Goal: Task Accomplishment & Management: Use online tool/utility

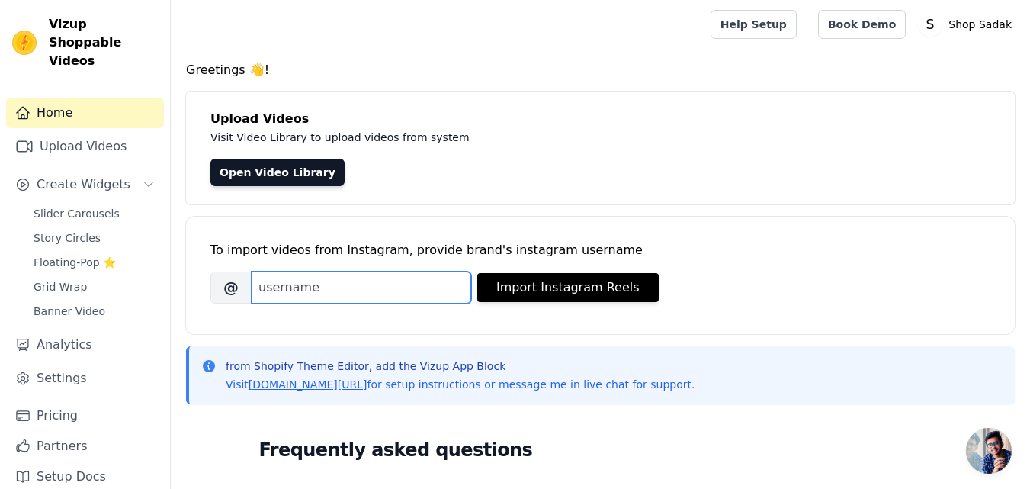
click at [306, 284] on input "Brand's Instagram Username" at bounding box center [361, 287] width 219 height 32
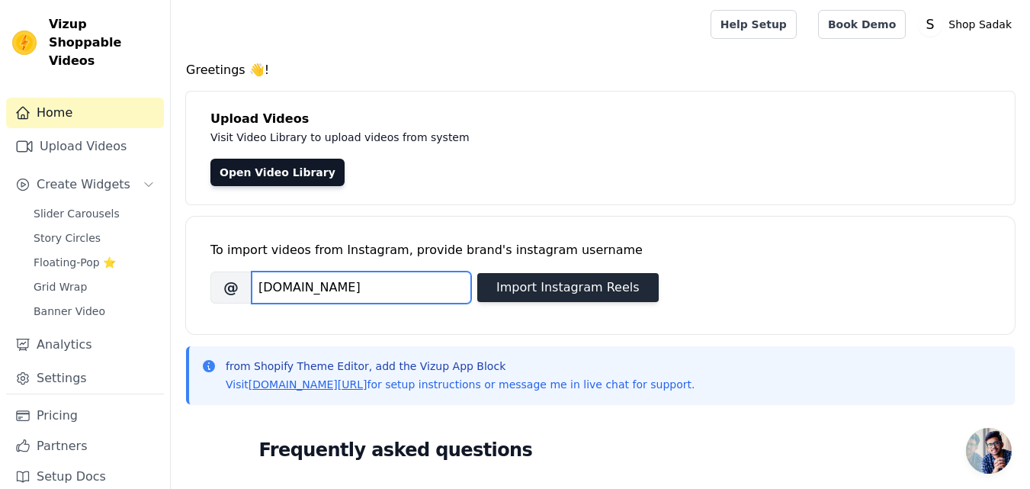
type input "[DOMAIN_NAME]"
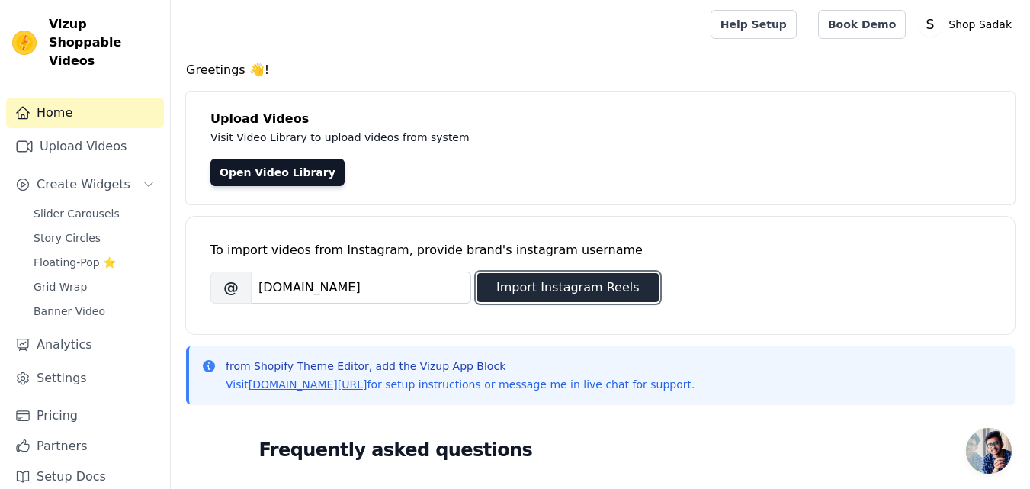
click at [617, 288] on button "Import Instagram Reels" at bounding box center [567, 287] width 181 height 29
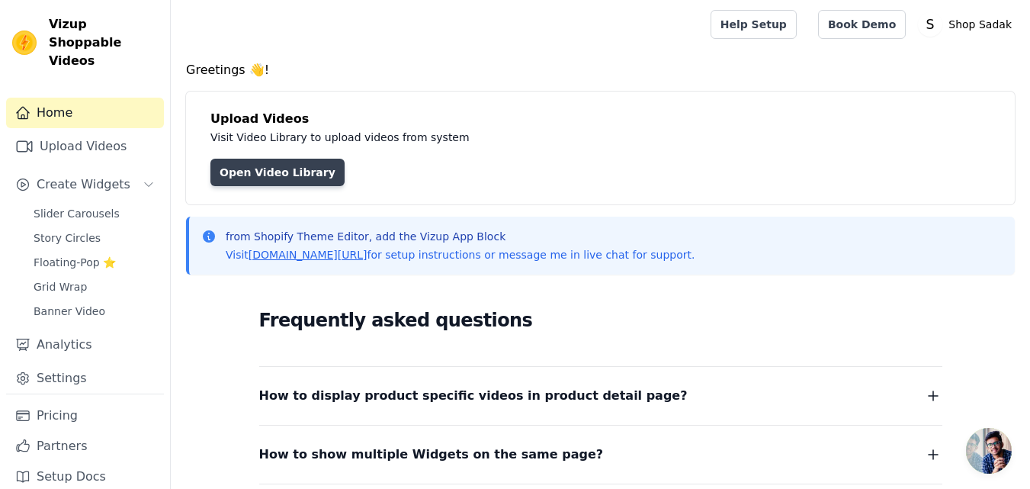
click at [274, 177] on link "Open Video Library" at bounding box center [277, 172] width 134 height 27
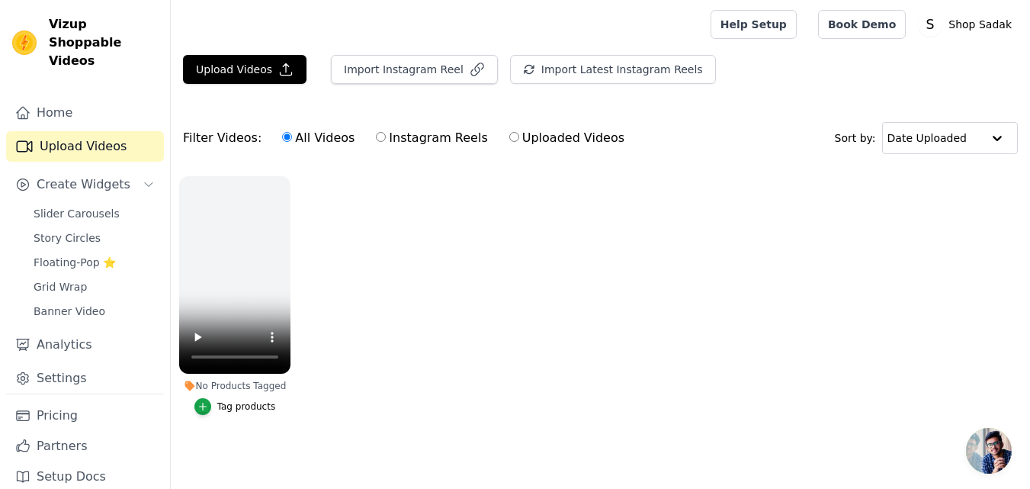
click at [401, 146] on label "Instagram Reels" at bounding box center [431, 138] width 113 height 20
click at [386, 142] on input "Instagram Reels" at bounding box center [381, 137] width 10 height 10
radio input "true"
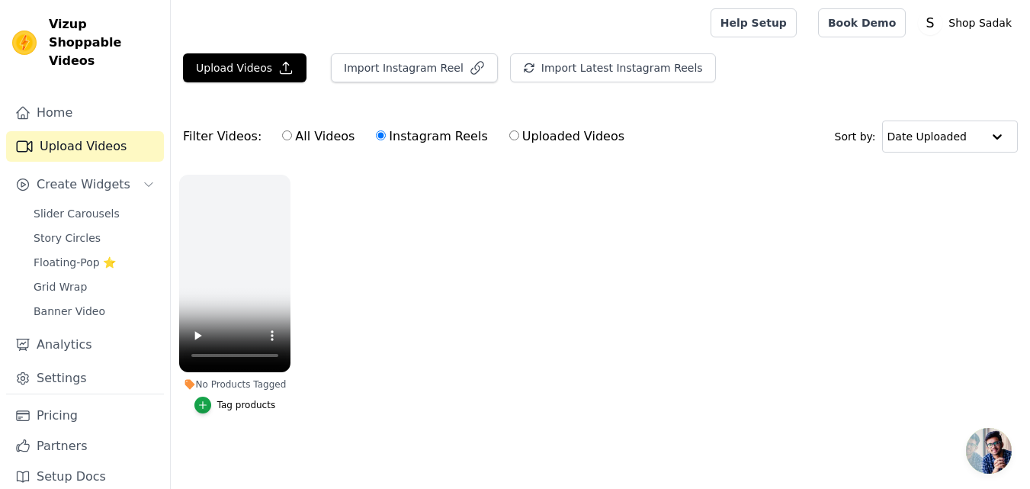
scroll to position [9, 0]
click at [287, 172] on icon "button" at bounding box center [286, 177] width 11 height 11
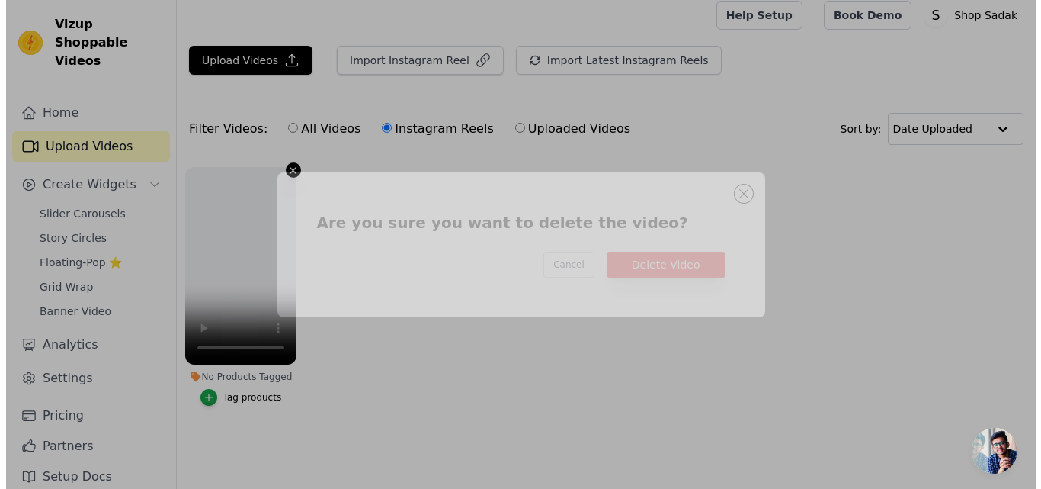
scroll to position [0, 0]
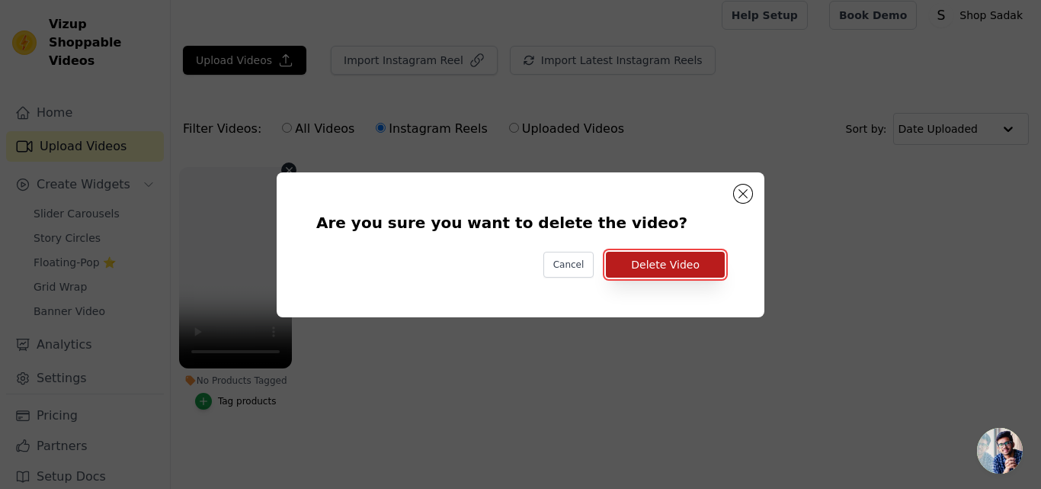
click at [691, 263] on button "Delete Video" at bounding box center [665, 265] width 119 height 26
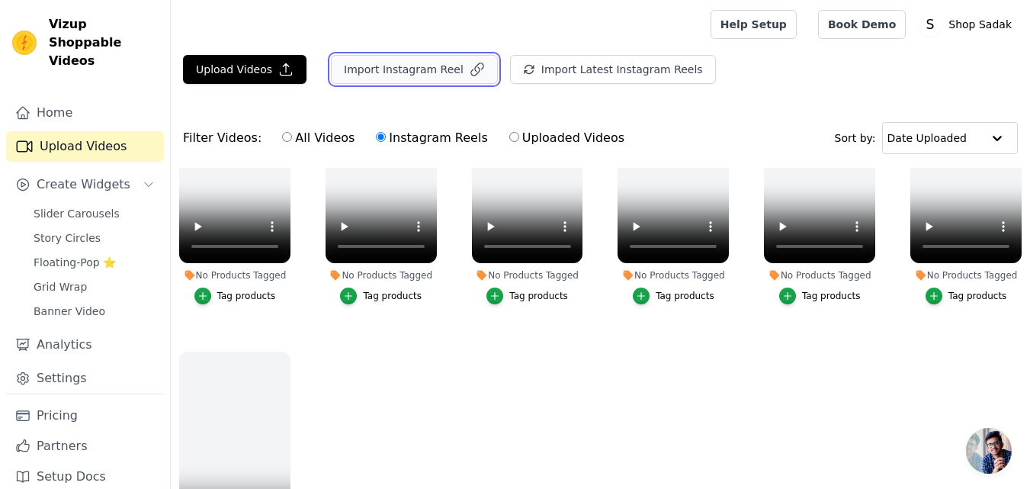
click at [469, 68] on icon "button" at bounding box center [476, 69] width 15 height 15
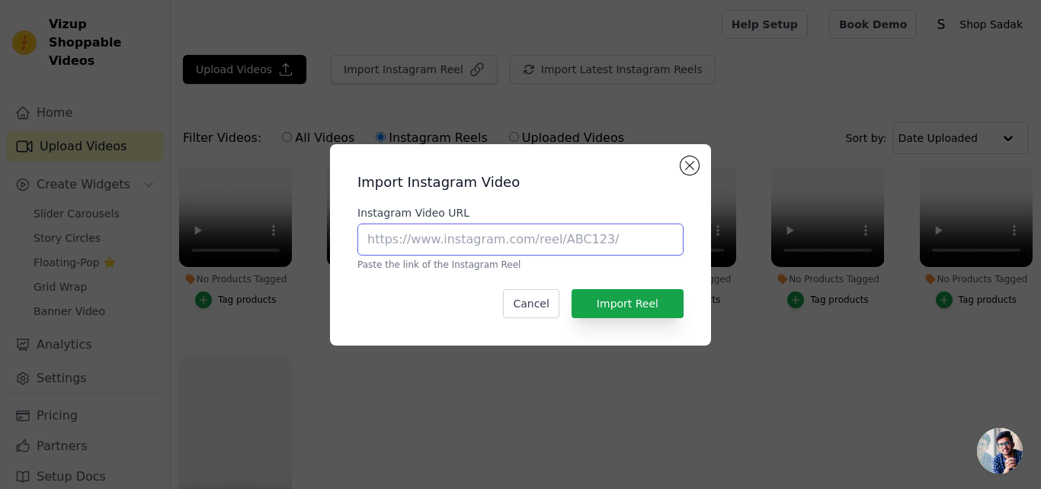
click at [444, 239] on input "Instagram Video URL" at bounding box center [520, 239] width 326 height 32
paste input "[URL][DOMAIN_NAME]"
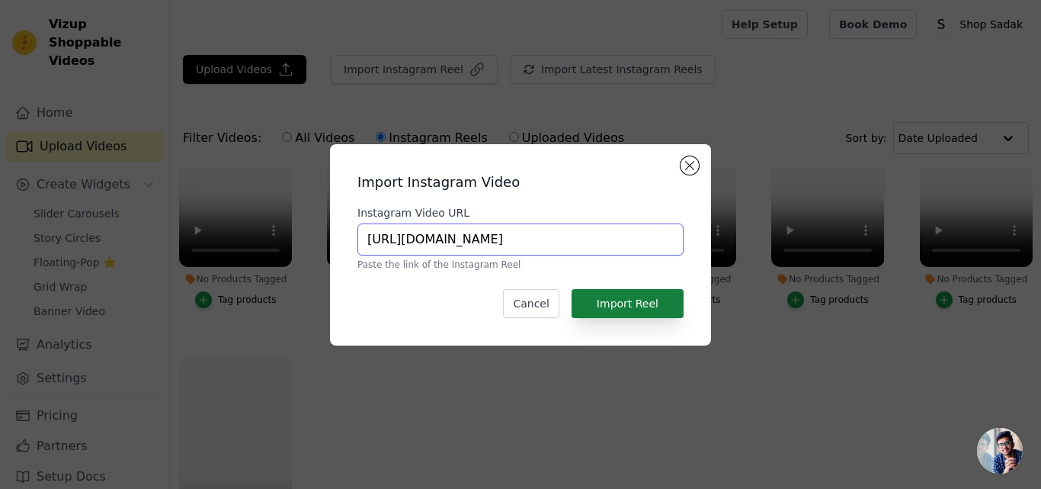
type input "[URL][DOMAIN_NAME]"
click at [603, 298] on button "Import Reel" at bounding box center [628, 303] width 112 height 29
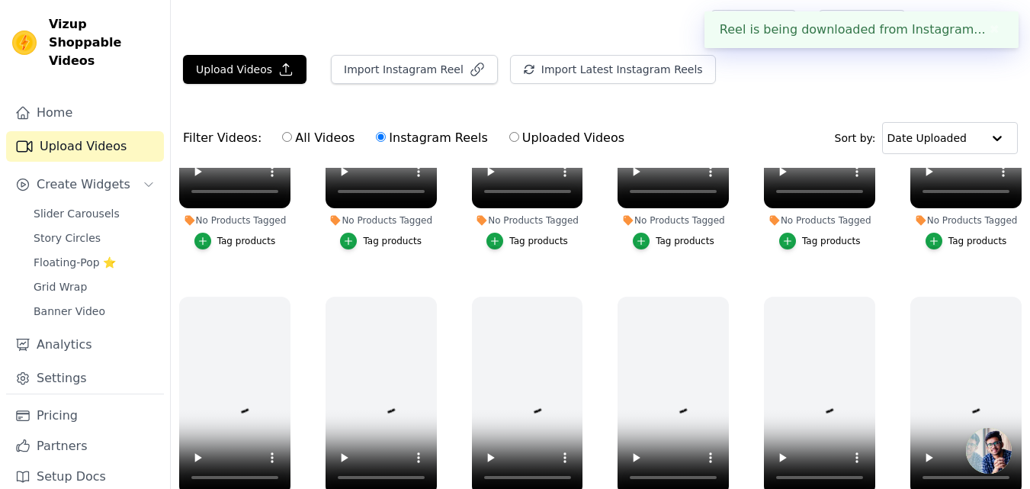
scroll to position [0, 0]
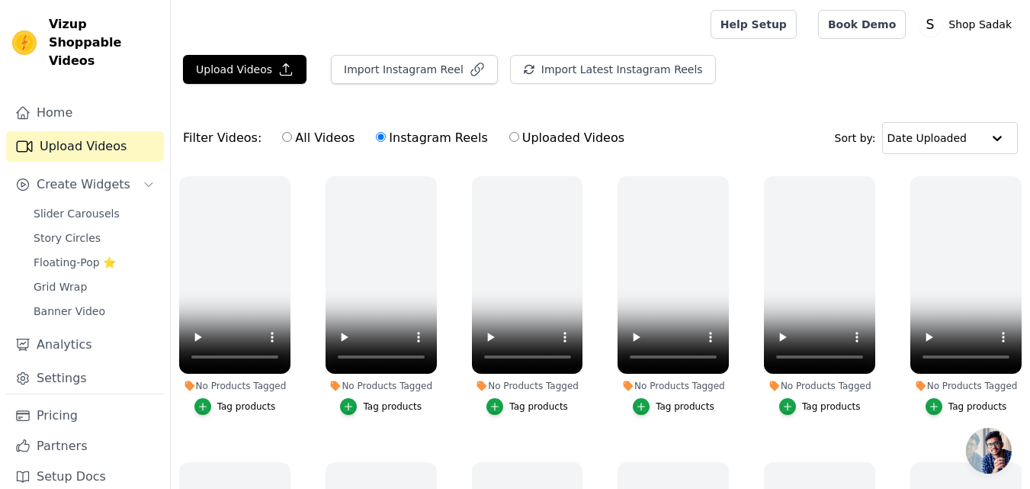
click at [282, 136] on input "All Videos" at bounding box center [287, 137] width 10 height 10
radio input "true"
click at [508, 139] on label "Uploaded Videos" at bounding box center [566, 138] width 117 height 20
click at [509, 139] on input "Uploaded Videos" at bounding box center [514, 137] width 10 height 10
radio input "true"
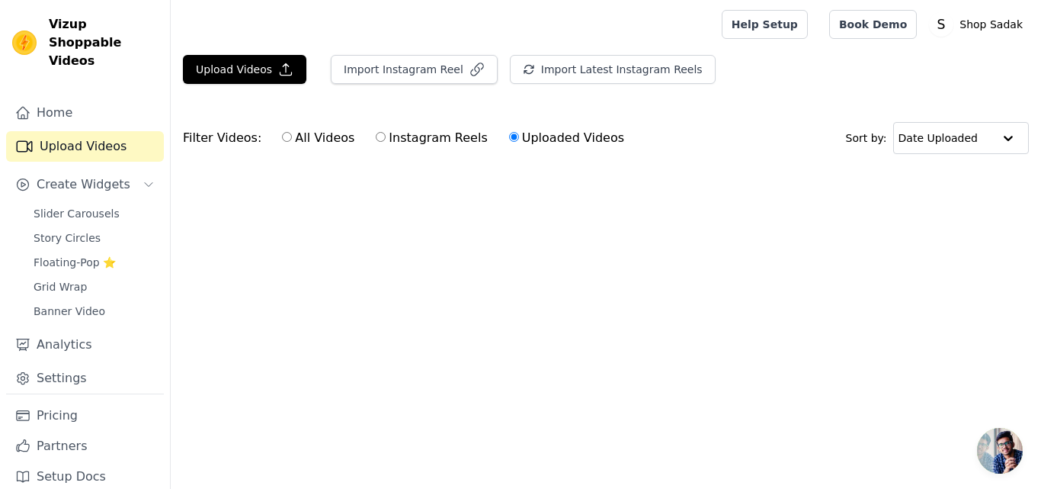
click at [377, 137] on label "Instagram Reels" at bounding box center [431, 138] width 113 height 20
click at [377, 137] on input "Instagram Reels" at bounding box center [381, 137] width 10 height 10
radio input "true"
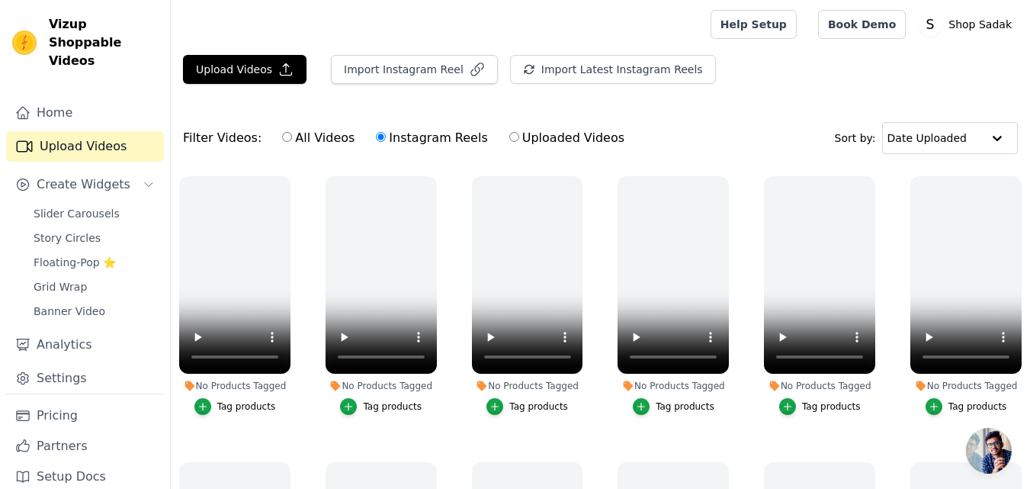
click at [300, 144] on label "All Videos" at bounding box center [318, 138] width 74 height 20
click at [292, 142] on input "All Videos" at bounding box center [287, 137] width 10 height 10
radio input "true"
click at [94, 132] on link "Upload Videos" at bounding box center [85, 146] width 158 height 30
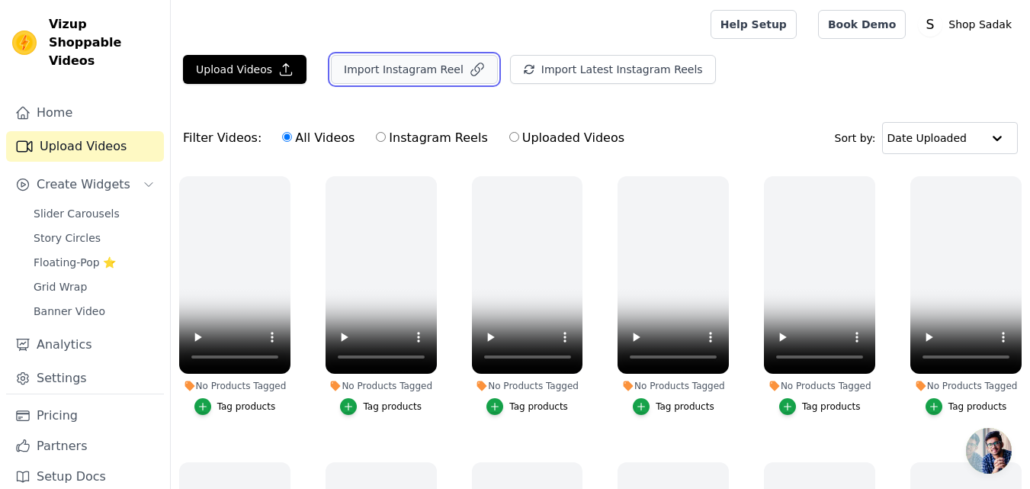
click at [444, 69] on button "Import Instagram Reel" at bounding box center [414, 69] width 167 height 29
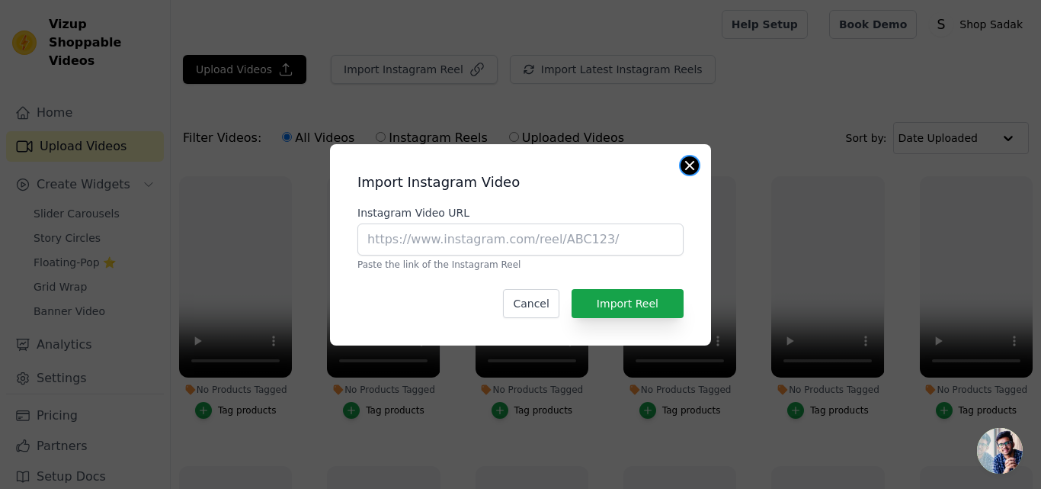
click at [684, 165] on button "Close modal" at bounding box center [690, 165] width 18 height 18
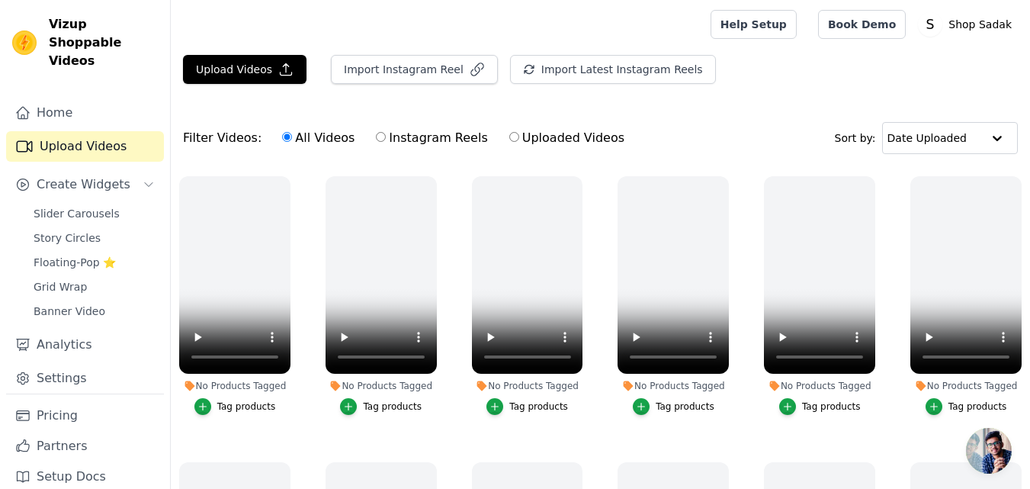
click at [759, 70] on div "Upload Videos Import Instagram Reel Import Latest Instagram Reels Import Latest…" at bounding box center [600, 75] width 859 height 41
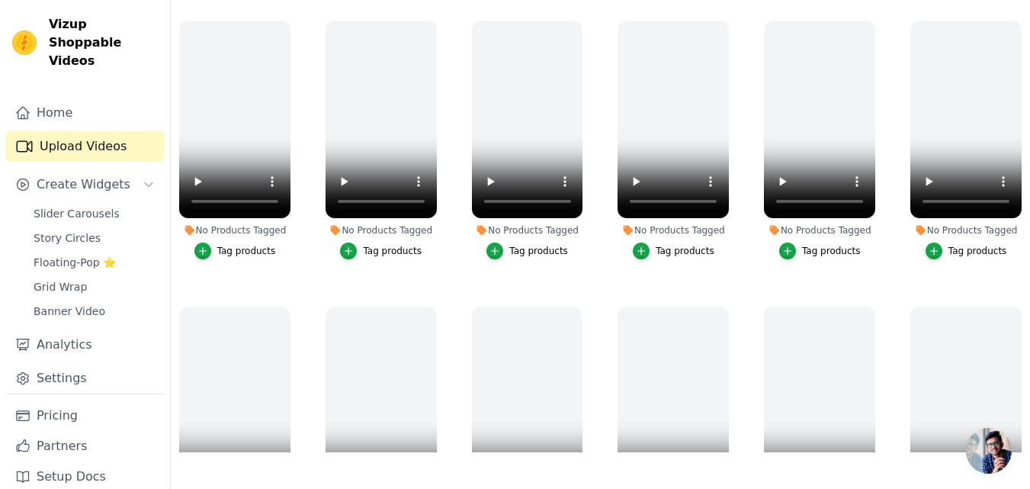
click at [582, 306] on div "No Products Tagged Tag products" at bounding box center [527, 428] width 128 height 261
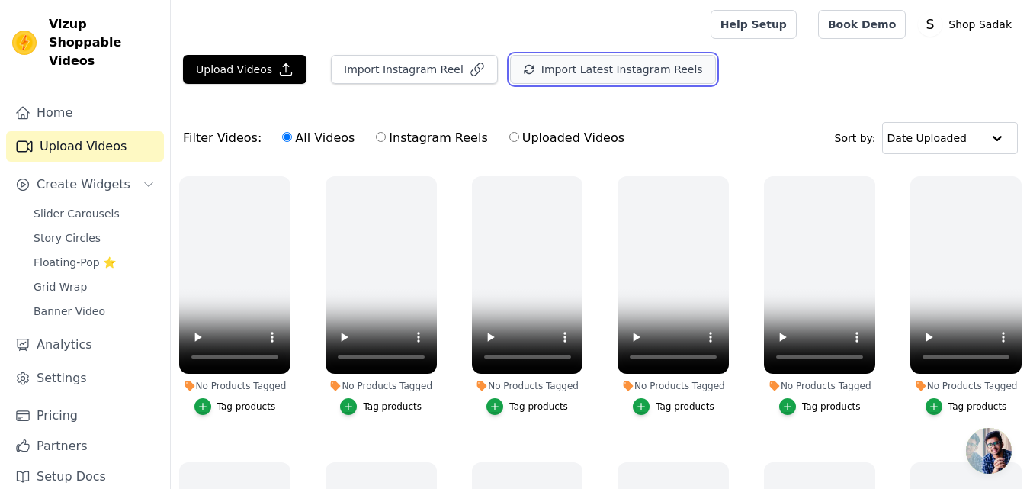
click at [560, 72] on button "Import Latest Instagram Reels" at bounding box center [613, 69] width 206 height 29
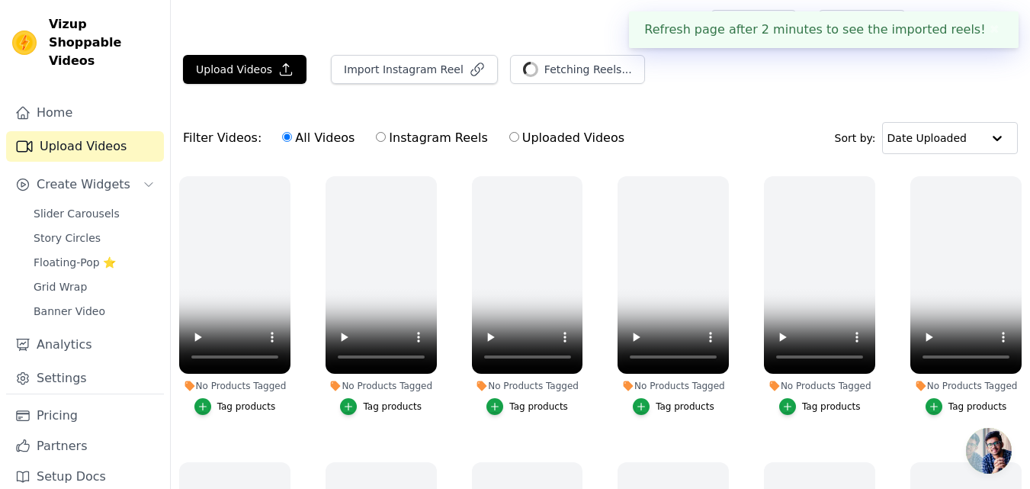
click at [830, 39] on div "Refresh page after 2 minutes to see the imported reels! ✖" at bounding box center [823, 29] width 389 height 37
click at [995, 31] on button "✖" at bounding box center [994, 30] width 18 height 18
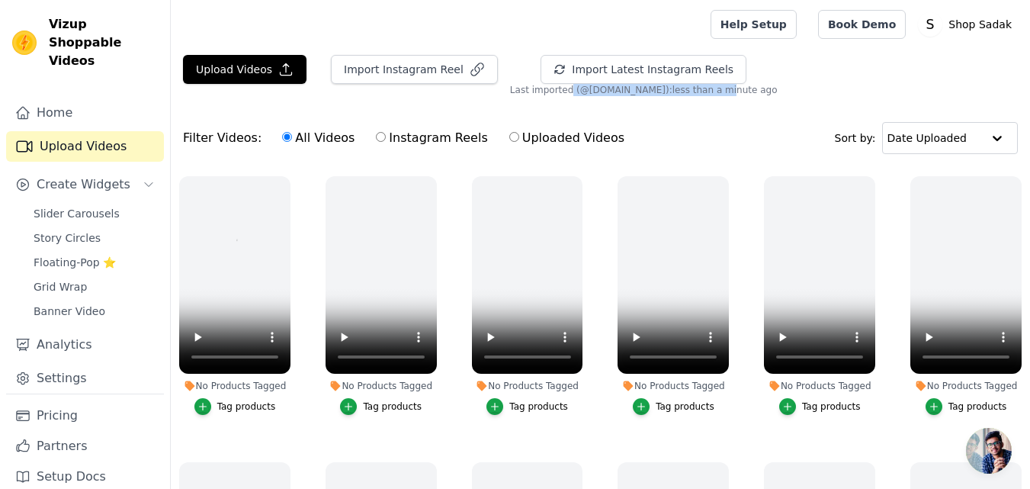
drag, startPoint x: 548, startPoint y: 92, endPoint x: 674, endPoint y: 89, distance: 125.8
click at [674, 89] on span "Last imported (@ [DOMAIN_NAME] ): less than a minute ago" at bounding box center [644, 90] width 268 height 12
click at [699, 98] on div "Upload Videos Import Instagram Reel Import Latest Instagram Reels Import Latest…" at bounding box center [600, 331] width 859 height 553
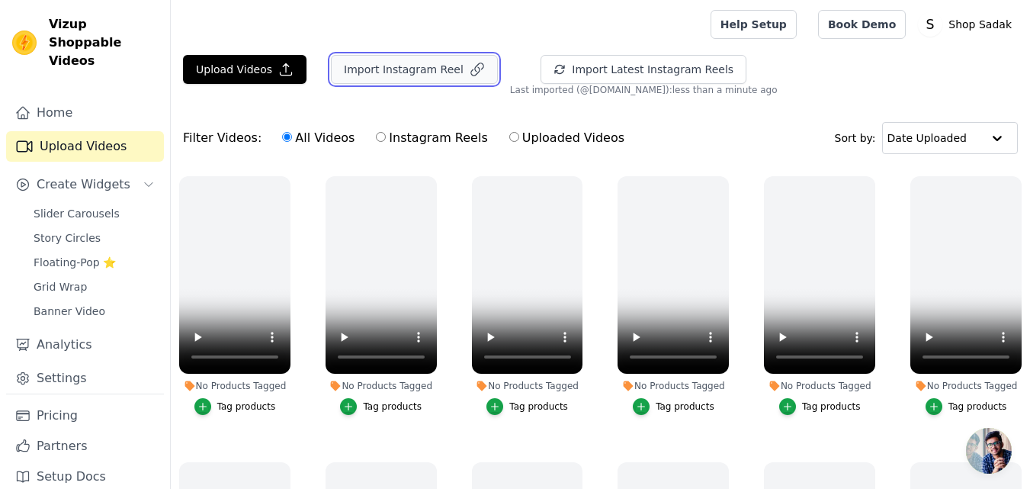
click at [390, 69] on button "Import Instagram Reel" at bounding box center [414, 69] width 167 height 29
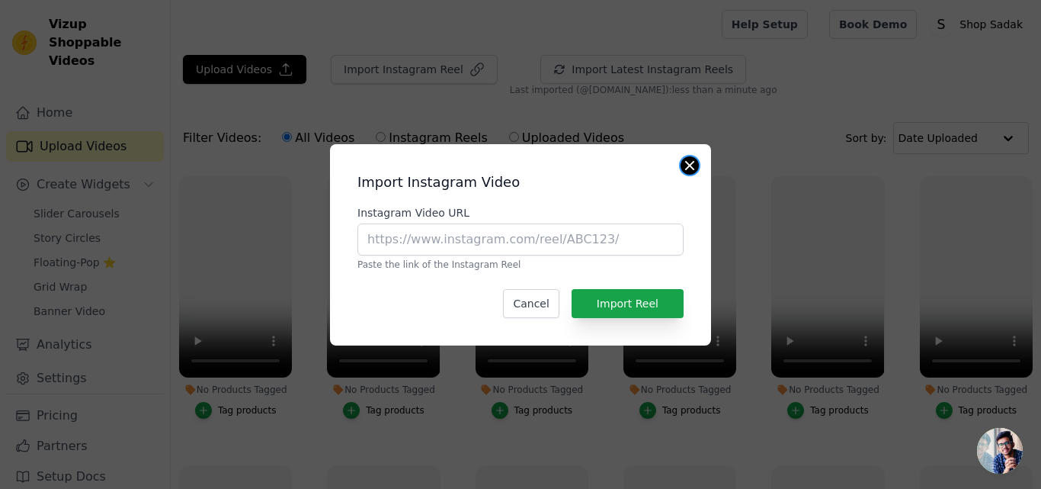
click at [684, 167] on button "Close modal" at bounding box center [690, 165] width 18 height 18
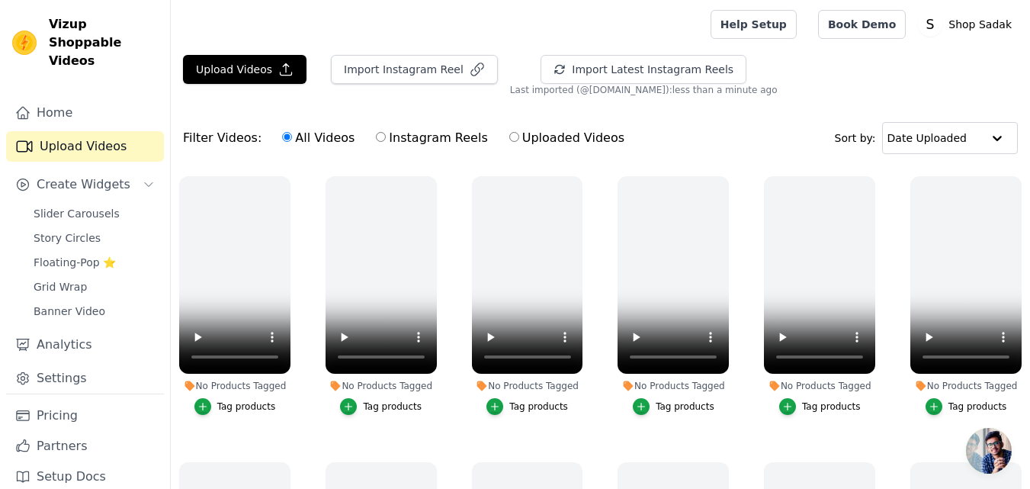
click at [376, 136] on input "Instagram Reels" at bounding box center [381, 137] width 10 height 10
radio input "true"
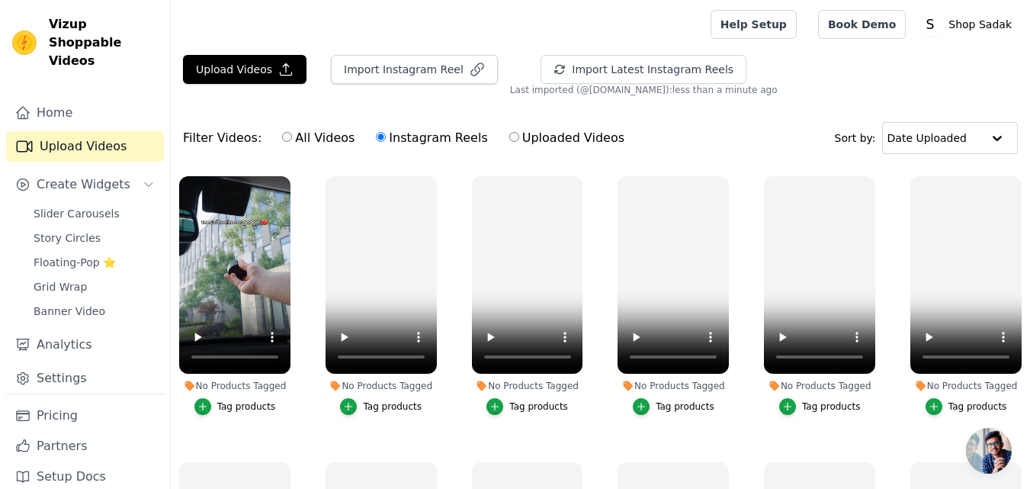
click at [771, 127] on div "Filter Videos: All Videos Instagram Reels Uploaded Videos Sort by: Date Uploaded" at bounding box center [600, 137] width 859 height 59
click at [211, 402] on div "button" at bounding box center [202, 406] width 17 height 17
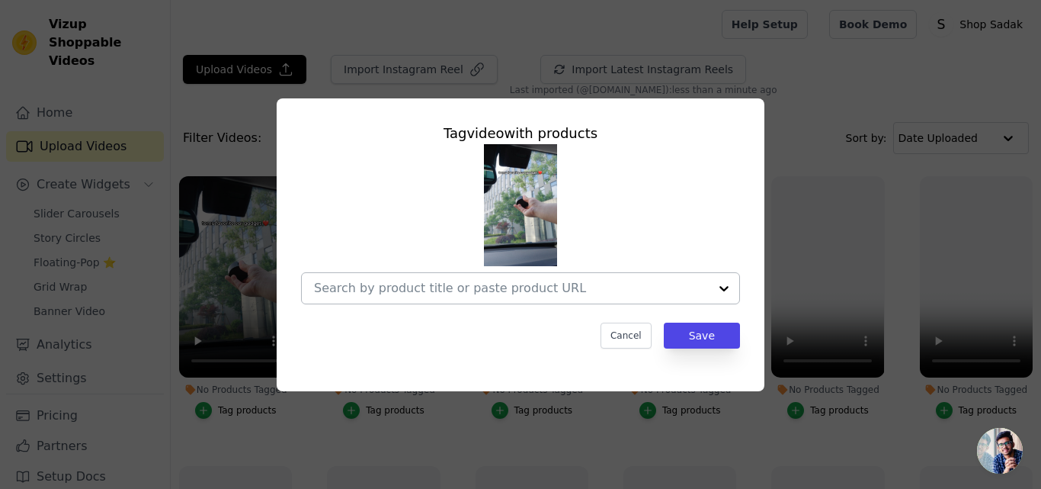
click at [726, 287] on div at bounding box center [724, 288] width 30 height 30
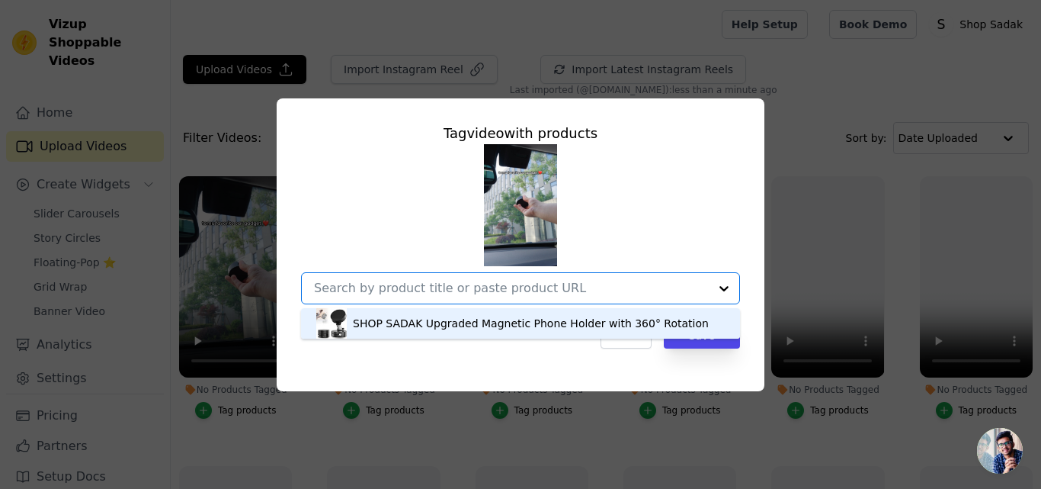
click at [510, 328] on div "SHOP SADAK Upgraded Magnetic Phone Holder with 360° Rotation" at bounding box center [531, 323] width 356 height 15
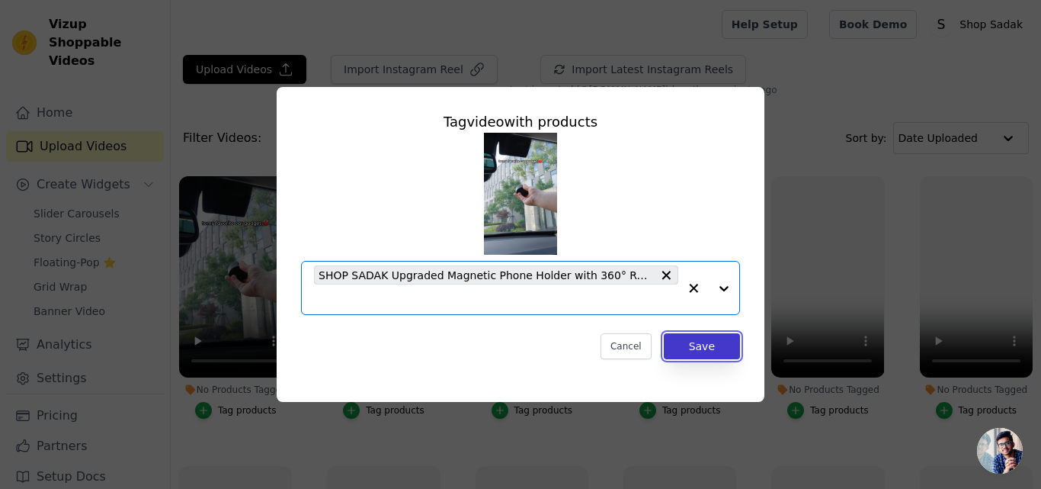
click at [706, 348] on button "Save" at bounding box center [702, 346] width 76 height 26
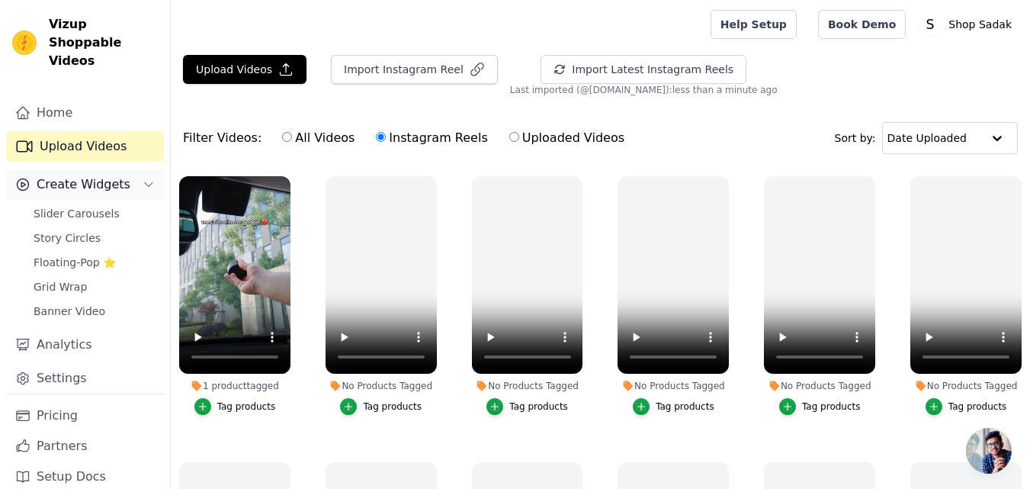
click at [138, 169] on button "Create Widgets" at bounding box center [85, 184] width 158 height 30
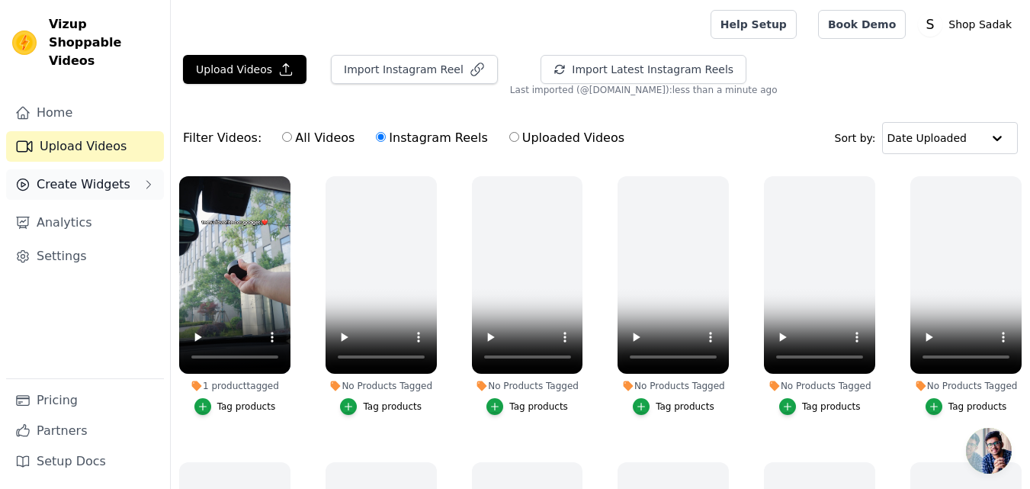
click at [138, 169] on button "Create Widgets" at bounding box center [85, 184] width 158 height 30
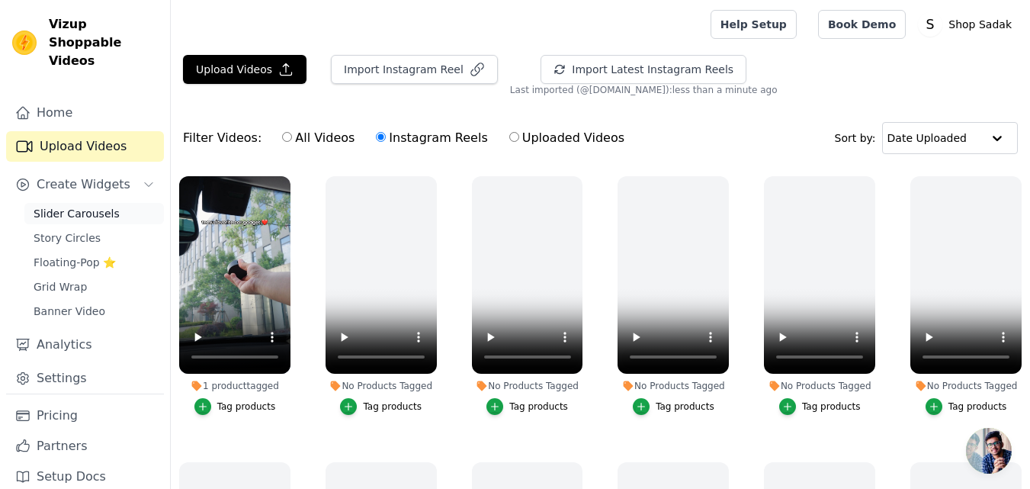
click at [90, 206] on span "Slider Carousels" at bounding box center [77, 213] width 86 height 15
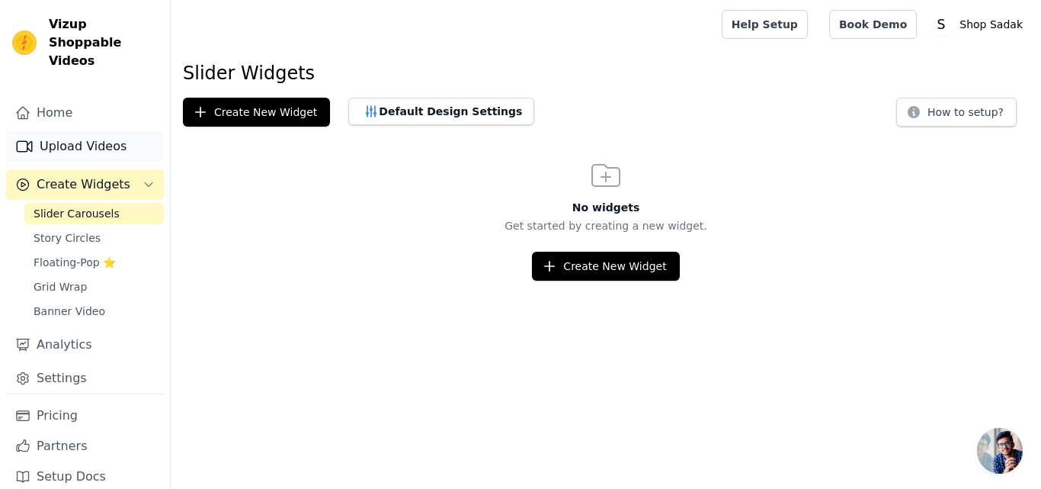
click at [101, 131] on link "Upload Videos" at bounding box center [85, 146] width 158 height 30
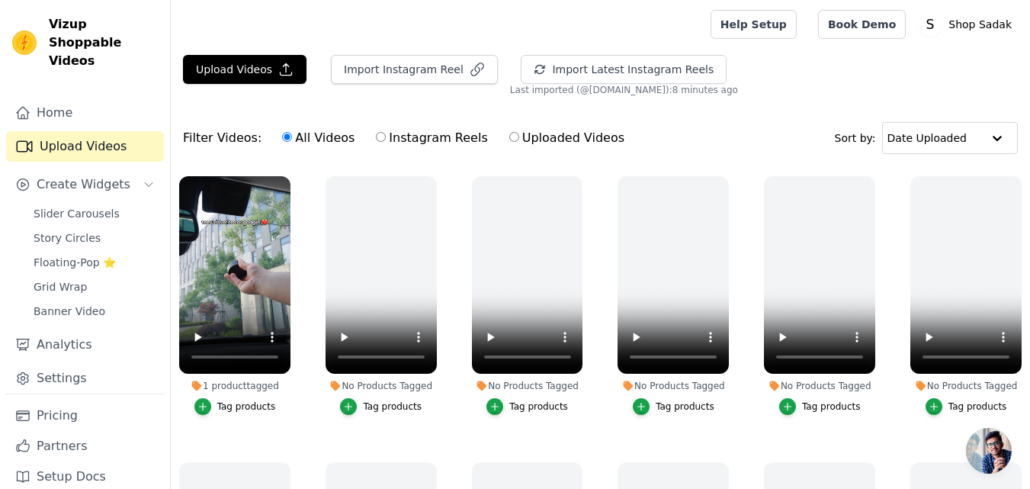
click at [214, 110] on div "Filter Videos: All Videos Instagram Reels Uploaded Videos Sort by: Date Uploaded" at bounding box center [600, 137] width 859 height 59
click at [59, 98] on link "Home" at bounding box center [85, 113] width 158 height 30
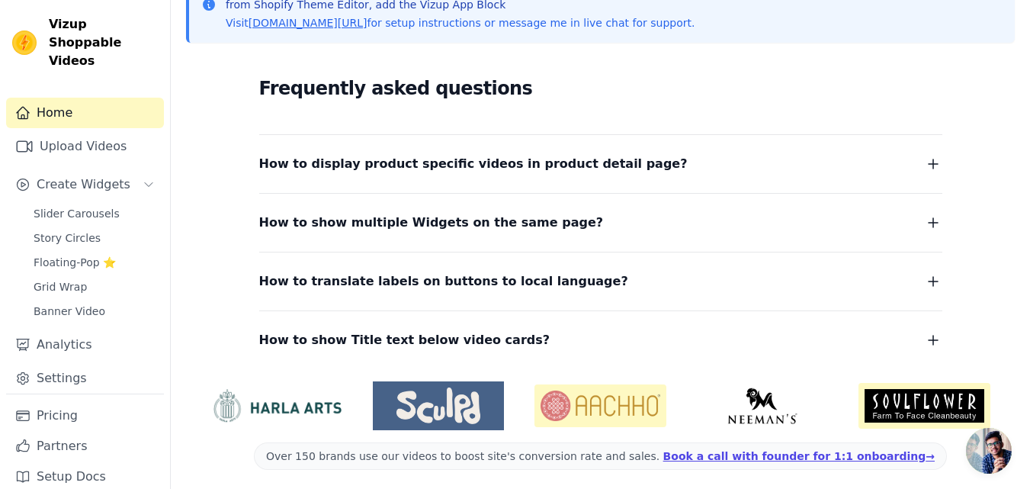
scroll to position [237, 0]
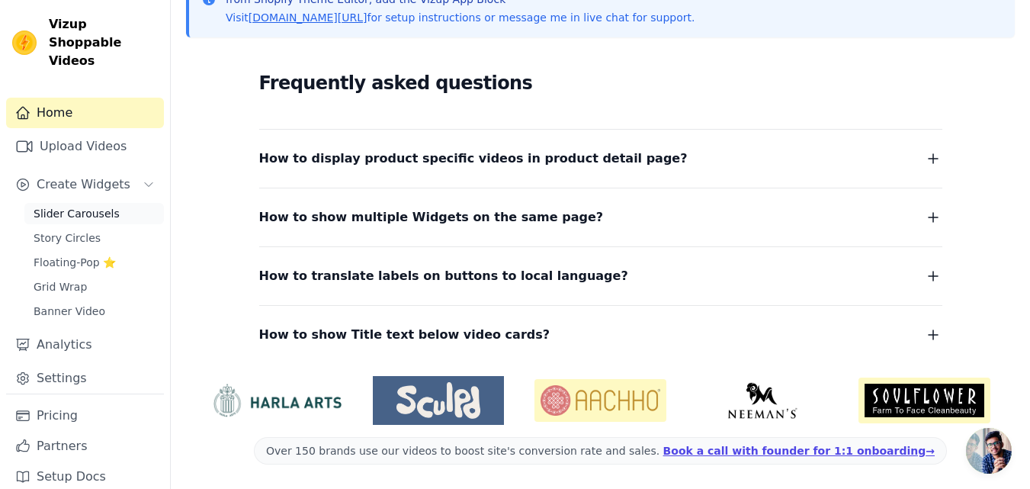
click at [81, 203] on link "Slider Carousels" at bounding box center [93, 213] width 139 height 21
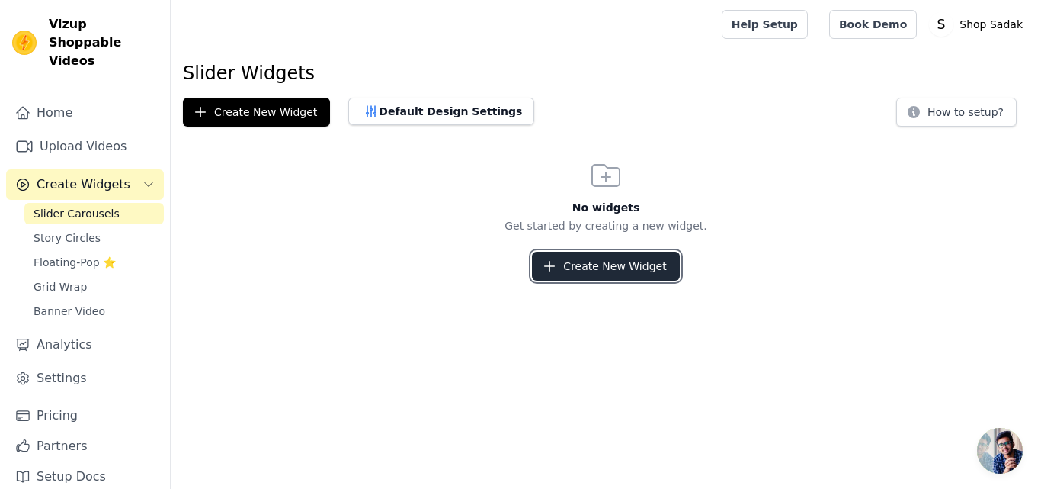
click at [623, 266] on button "Create New Widget" at bounding box center [605, 266] width 147 height 29
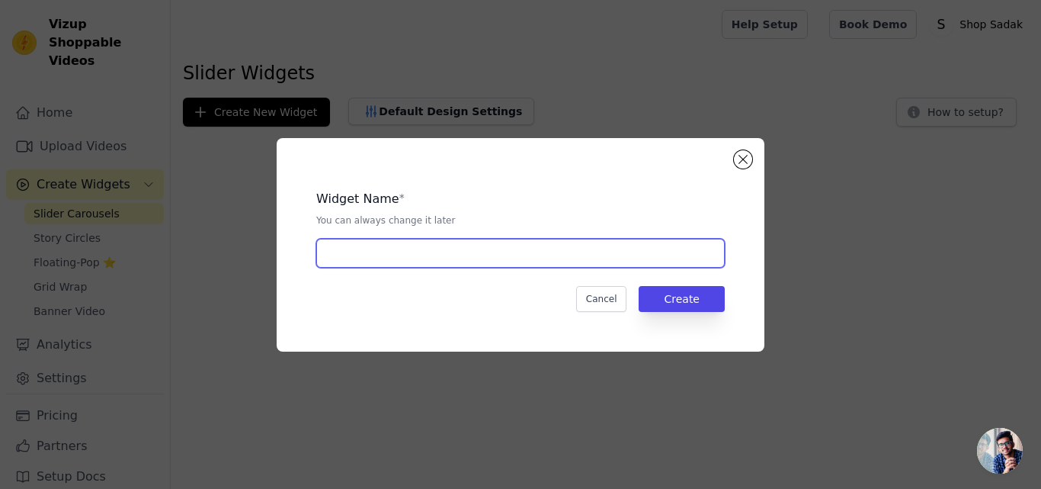
click at [473, 257] on input "text" at bounding box center [520, 253] width 409 height 29
paste input "Watch + Shop"
type input "Watch + Shop"
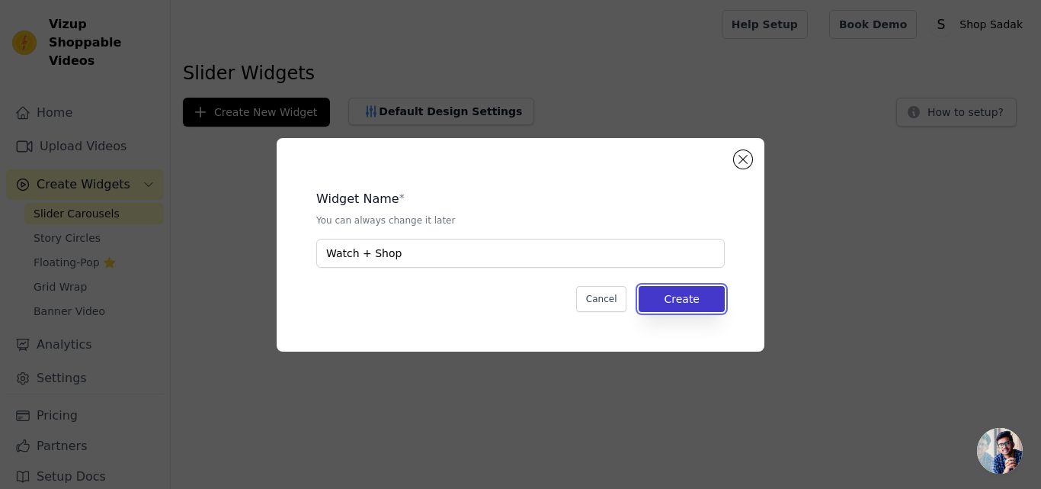
click at [678, 300] on button "Create" at bounding box center [682, 299] width 86 height 26
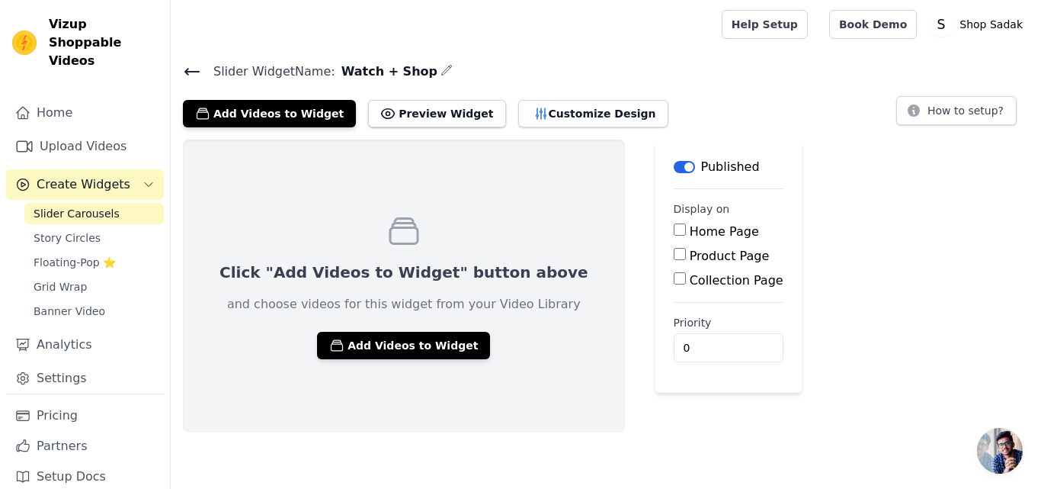
click at [674, 254] on input "Product Page" at bounding box center [680, 254] width 12 height 12
checkbox input "true"
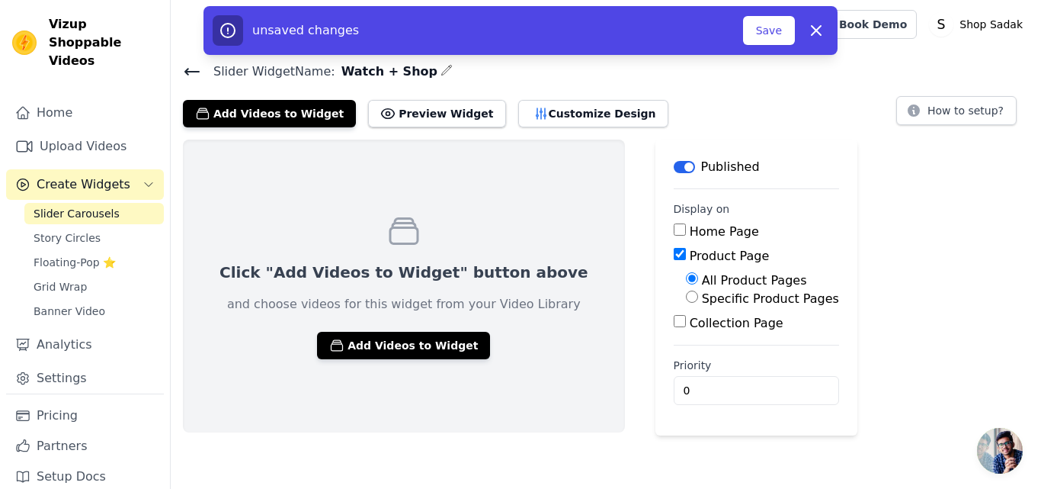
click at [686, 297] on input "Specific Product Pages" at bounding box center [692, 296] width 12 height 12
radio input "true"
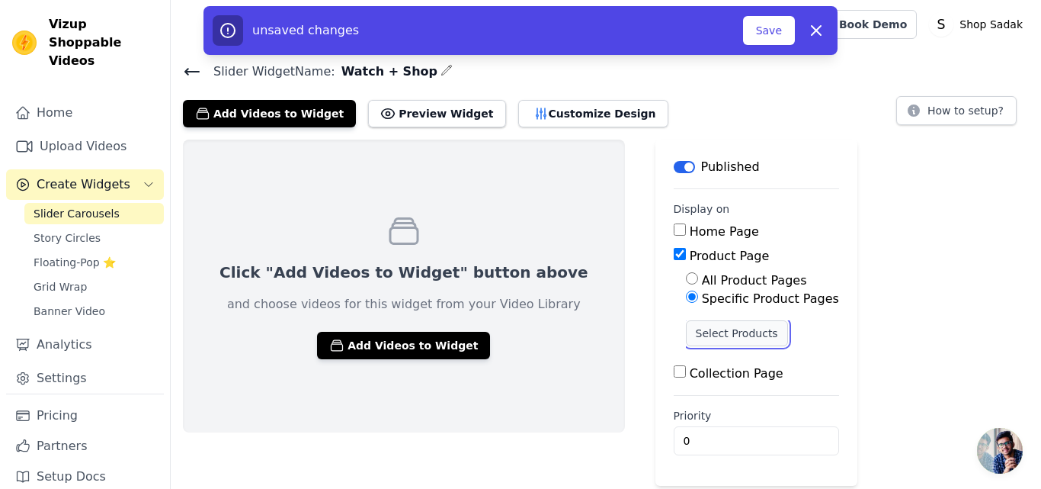
click at [686, 334] on button "Select Products" at bounding box center [737, 333] width 102 height 26
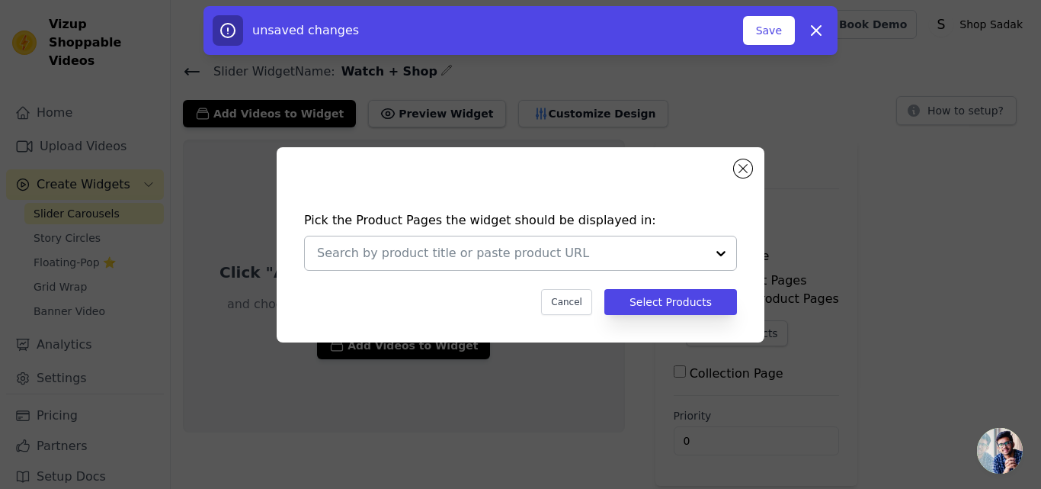
click at [726, 247] on div at bounding box center [721, 253] width 30 height 34
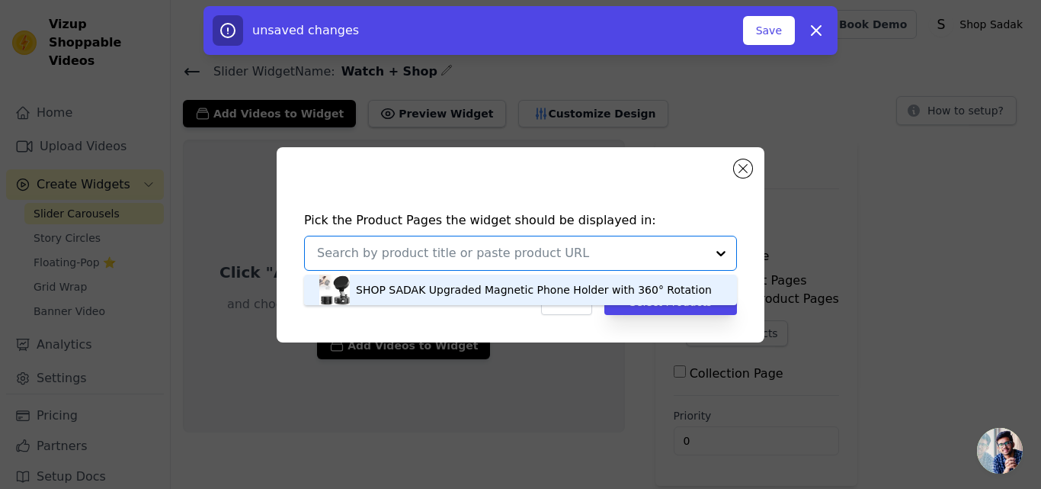
click at [634, 283] on div "SHOP SADAK Upgraded Magnetic Phone Holder with 360° Rotation" at bounding box center [534, 289] width 356 height 15
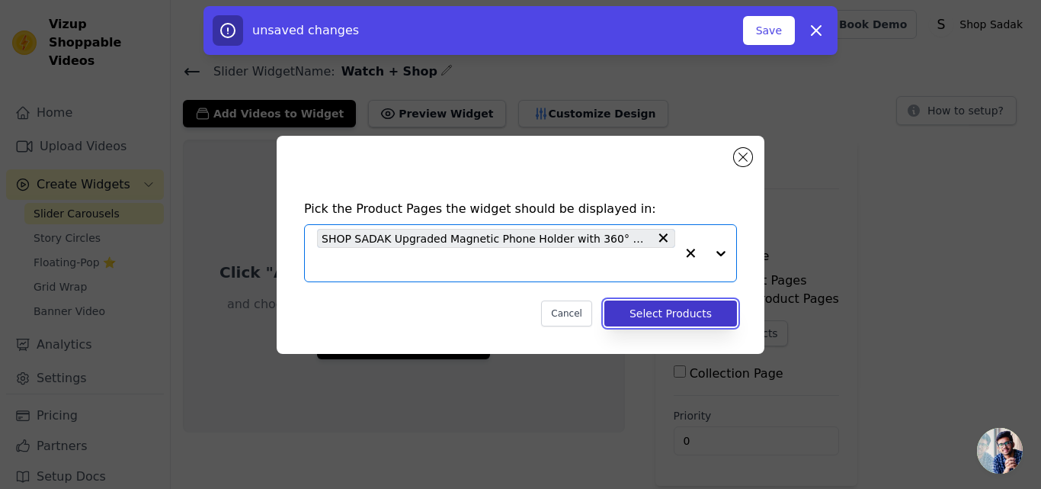
click at [677, 319] on button "Select Products" at bounding box center [670, 313] width 133 height 26
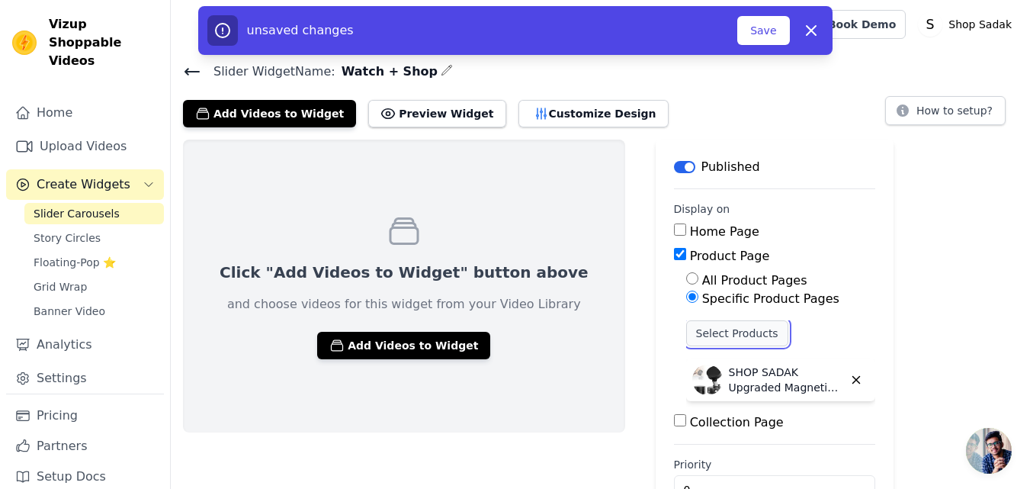
click at [686, 334] on button "Select Products" at bounding box center [737, 333] width 102 height 26
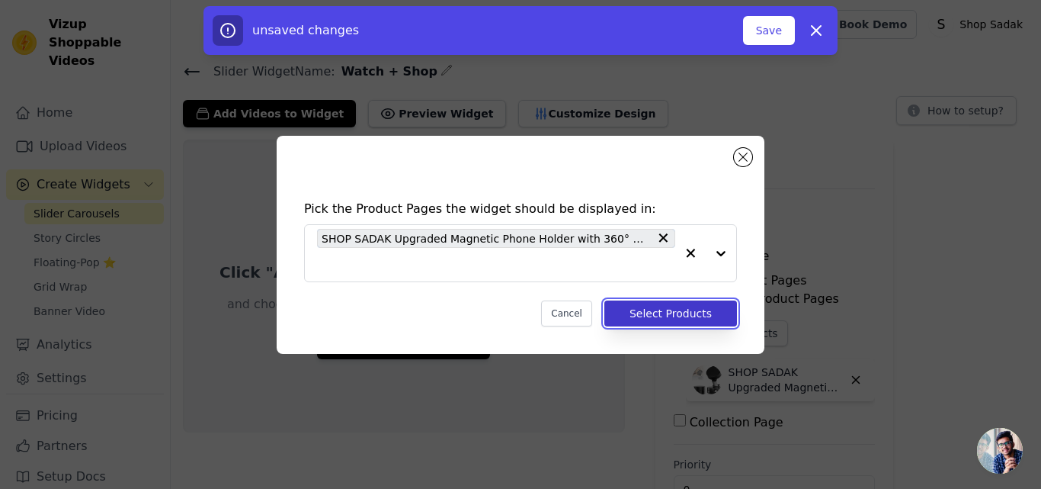
click at [674, 312] on button "Select Products" at bounding box center [670, 313] width 133 height 26
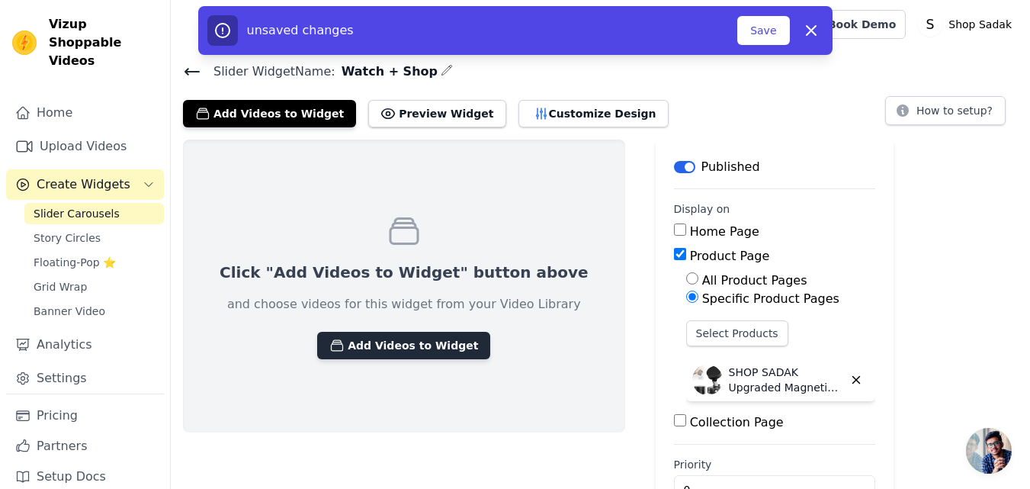
click at [399, 335] on button "Add Videos to Widget" at bounding box center [403, 345] width 173 height 27
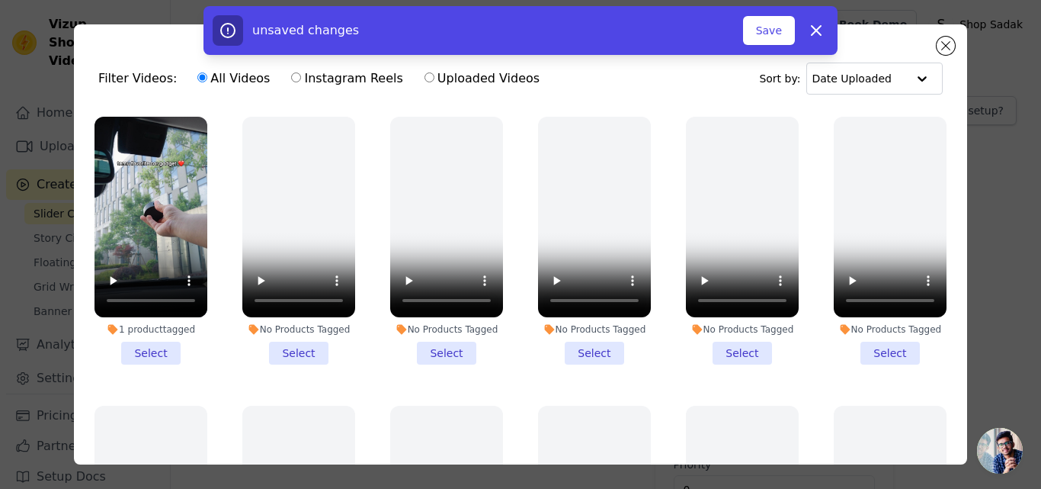
click at [152, 351] on li "1 product tagged Select" at bounding box center [151, 241] width 113 height 248
click at [0, 0] on input "1 product tagged Select" at bounding box center [0, 0] width 0 height 0
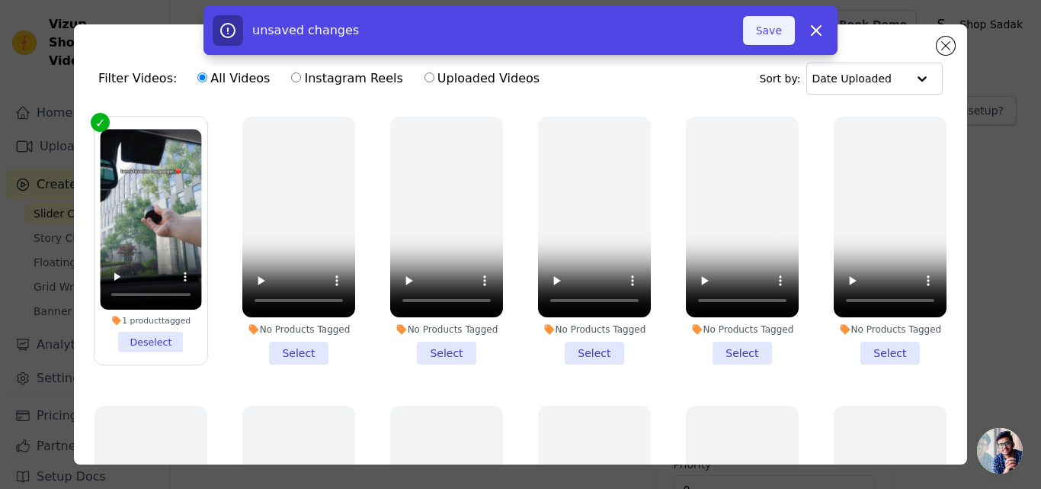
click at [783, 33] on button "Save" at bounding box center [769, 30] width 52 height 29
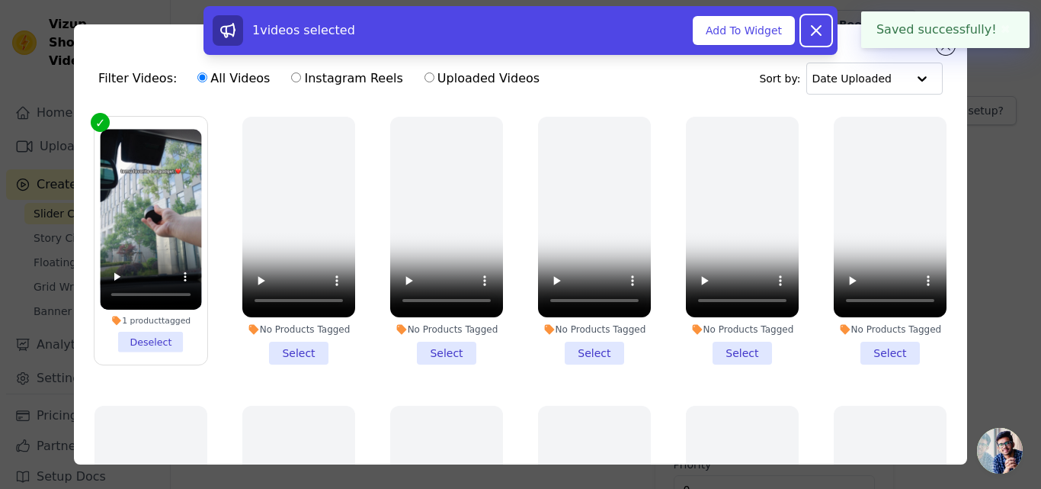
click at [821, 27] on icon at bounding box center [816, 30] width 18 height 18
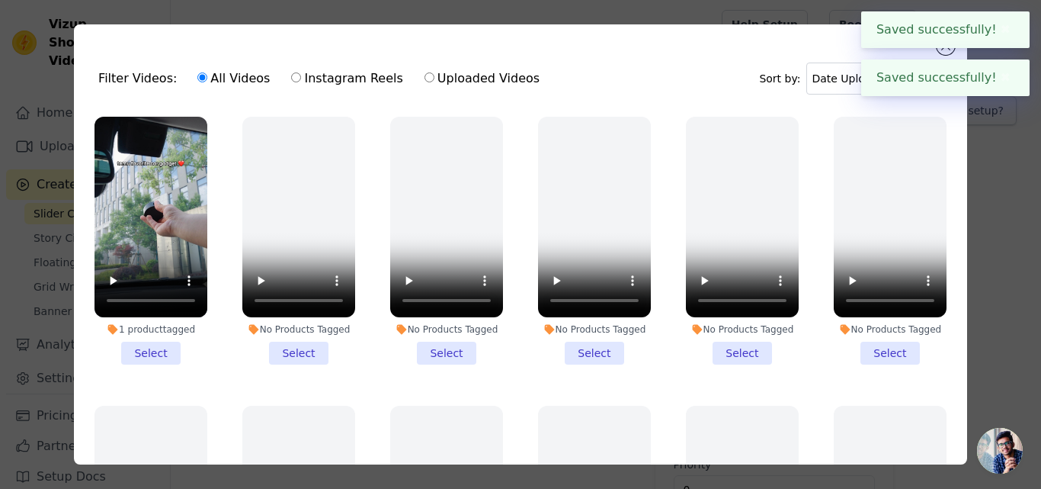
click at [999, 78] on button "✖" at bounding box center [1006, 78] width 18 height 18
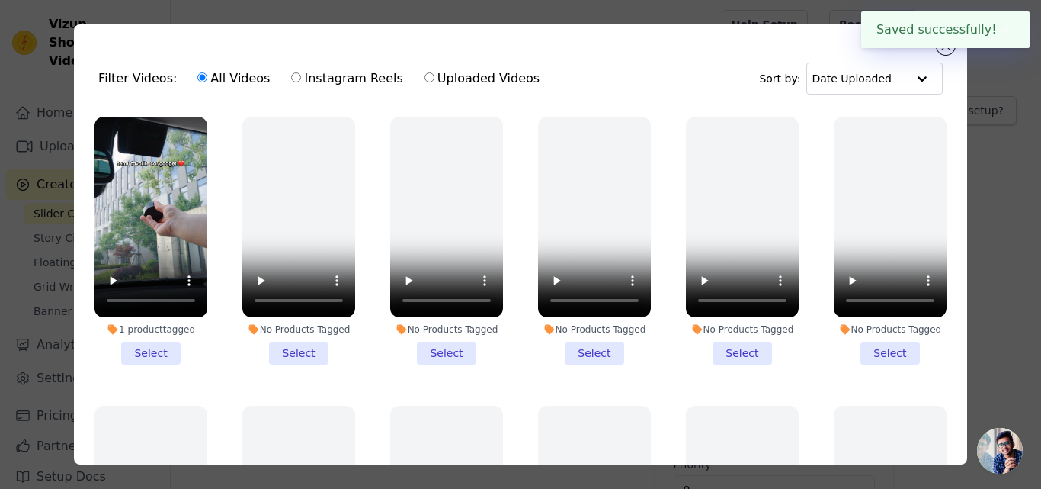
click at [1004, 37] on button "✖" at bounding box center [1006, 30] width 18 height 18
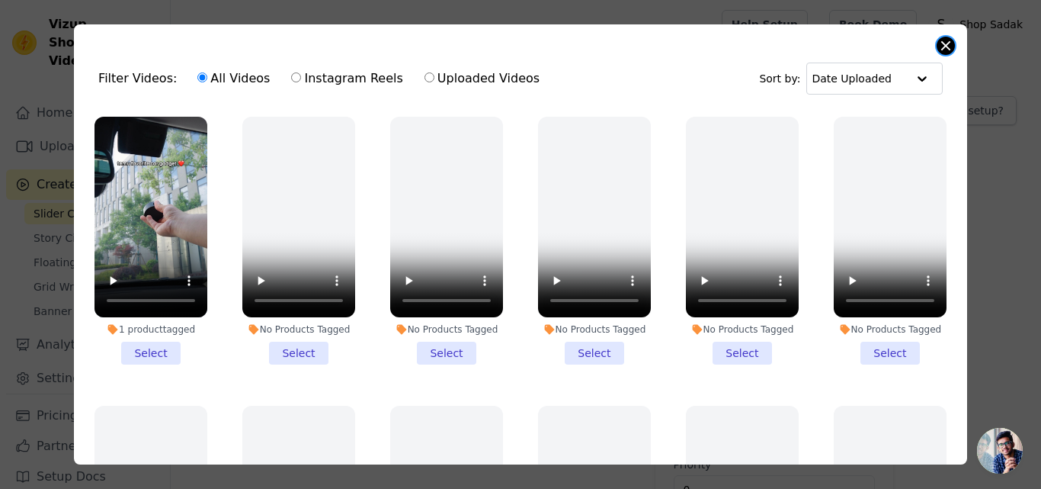
click at [948, 47] on button "Close modal" at bounding box center [946, 46] width 18 height 18
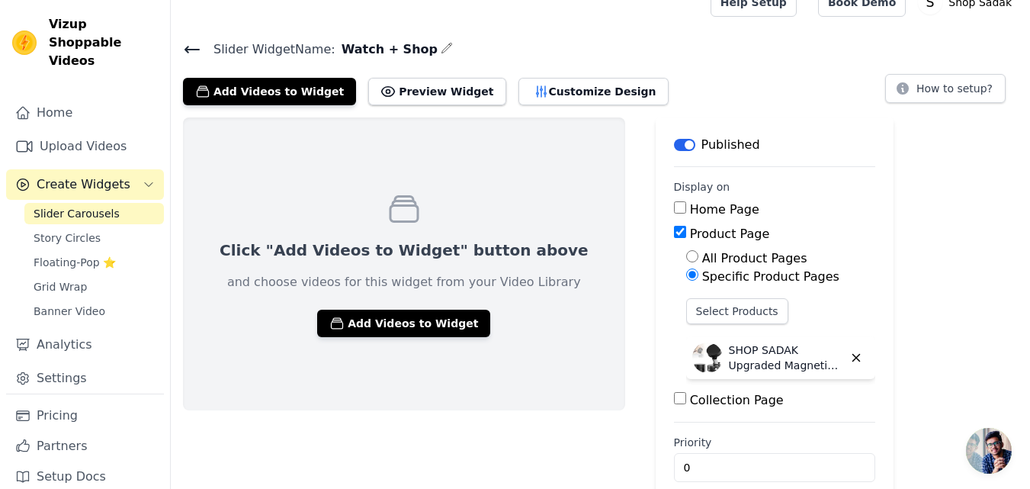
scroll to position [45, 0]
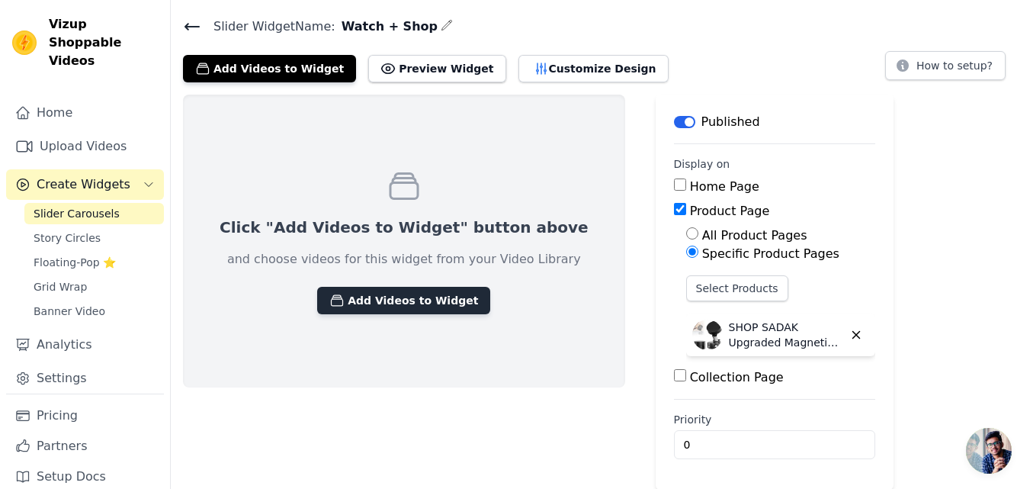
click at [387, 298] on button "Add Videos to Widget" at bounding box center [403, 300] width 173 height 27
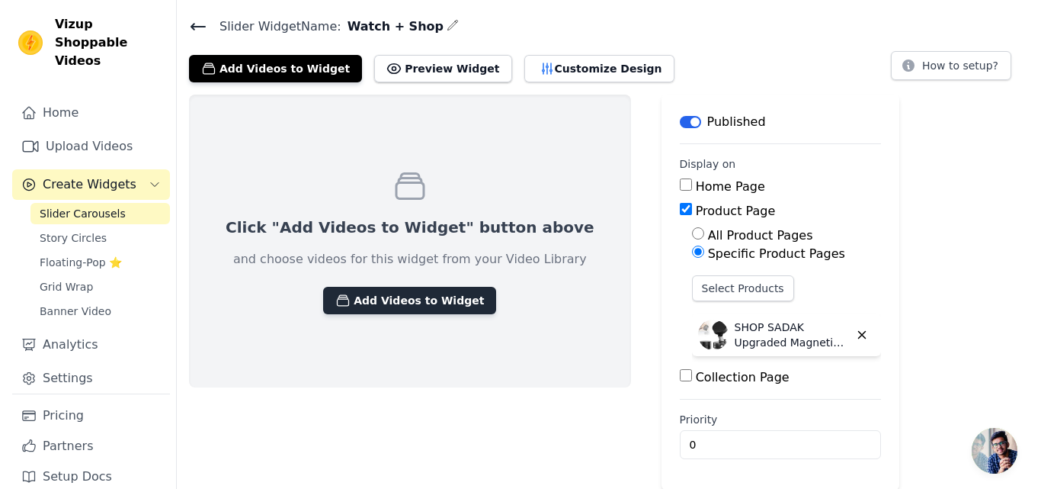
scroll to position [0, 0]
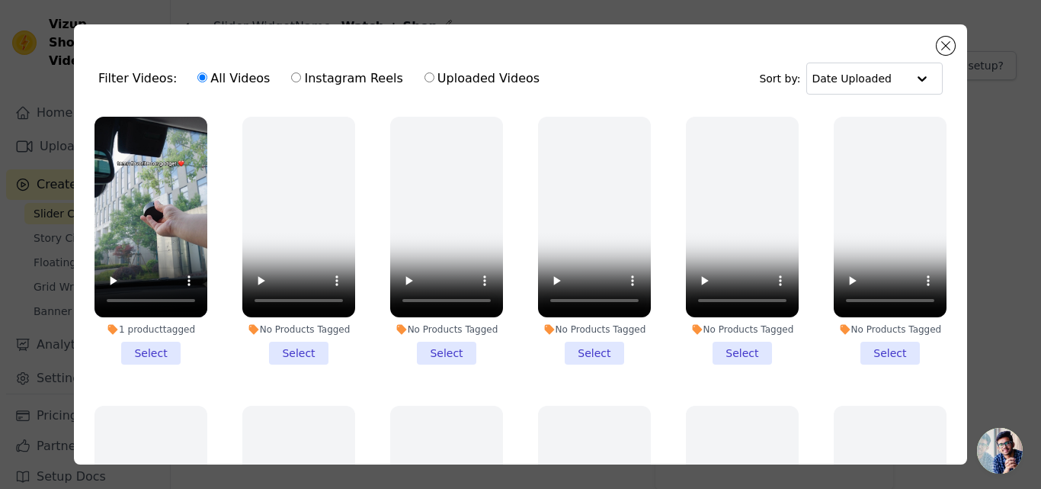
click at [156, 346] on li "1 product tagged Select" at bounding box center [151, 241] width 113 height 248
click at [0, 0] on input "1 product tagged Select" at bounding box center [0, 0] width 0 height 0
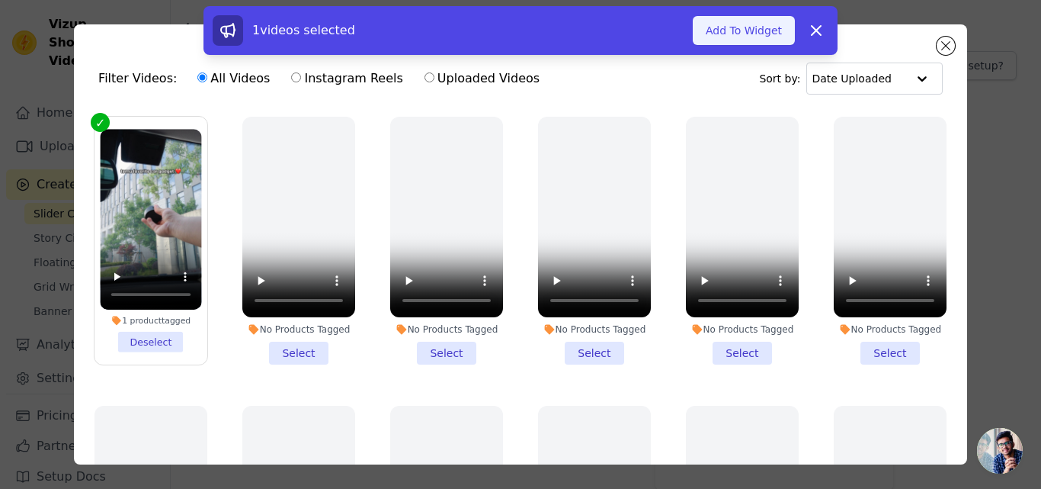
click at [746, 27] on button "Add To Widget" at bounding box center [744, 30] width 102 height 29
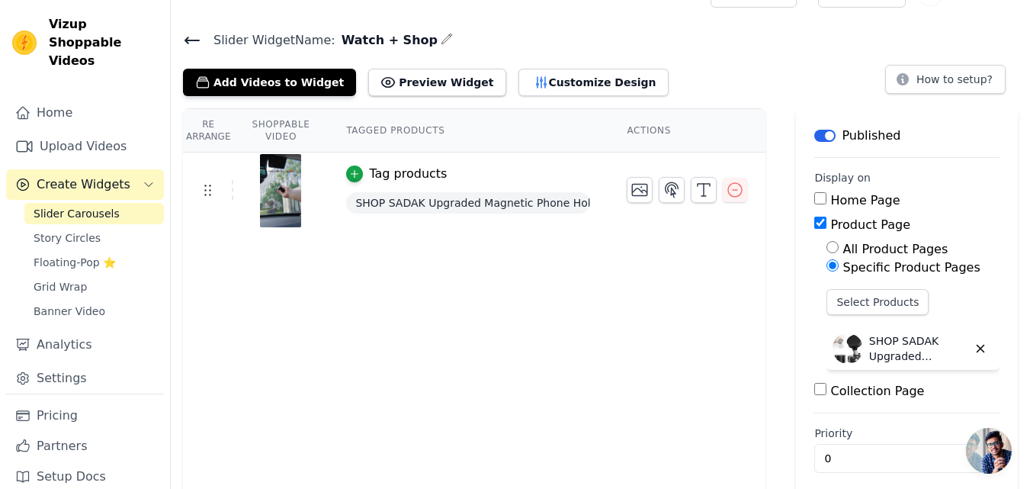
scroll to position [45, 0]
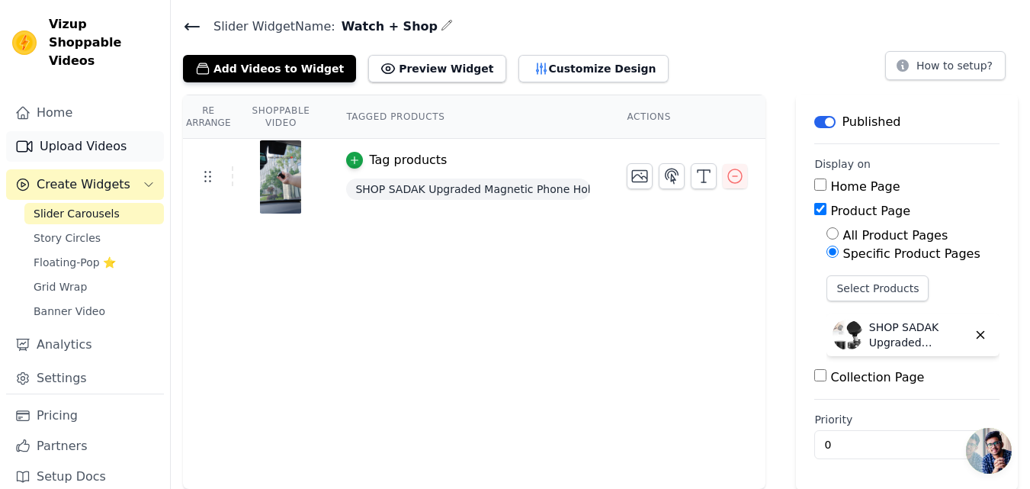
click at [87, 133] on link "Upload Videos" at bounding box center [85, 146] width 158 height 30
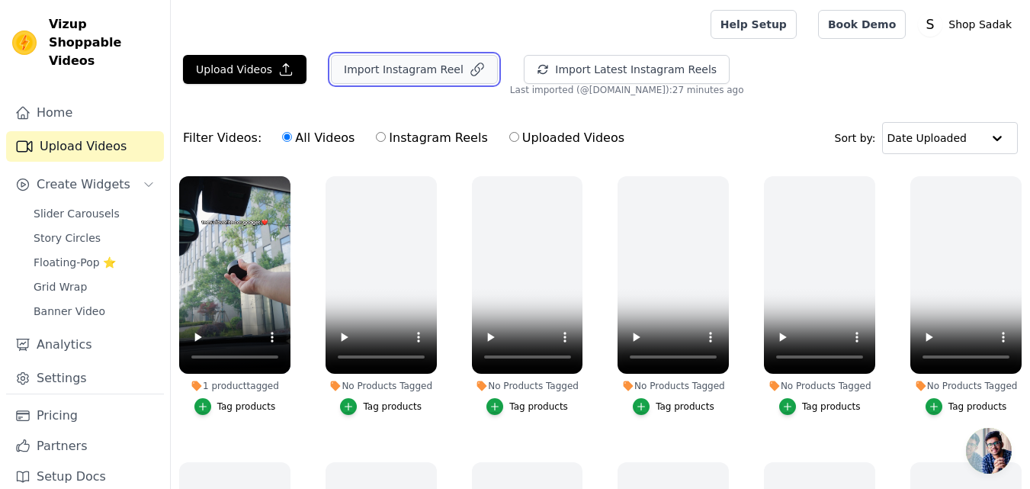
click at [352, 64] on button "Import Instagram Reel" at bounding box center [414, 69] width 167 height 29
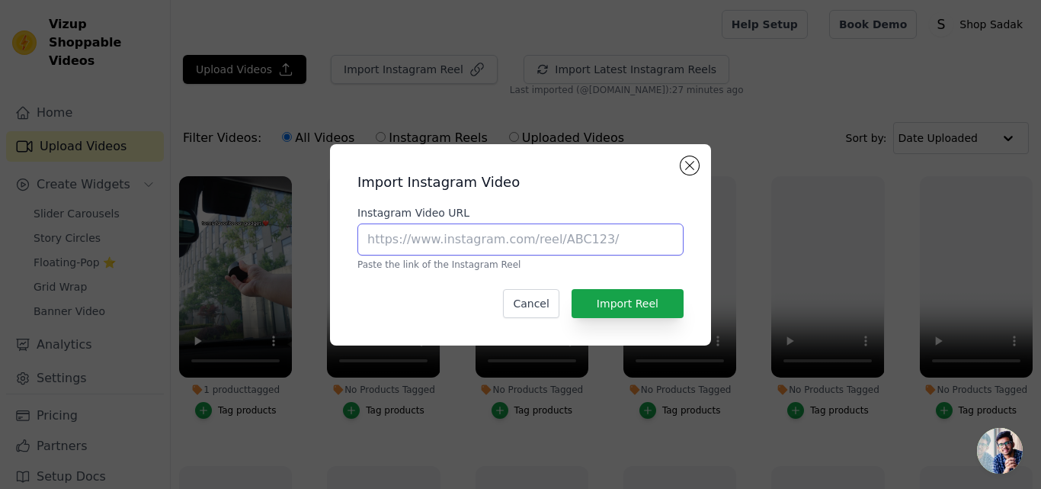
click at [432, 251] on input "Instagram Video URL" at bounding box center [520, 239] width 326 height 32
paste input "[URL][DOMAIN_NAME]"
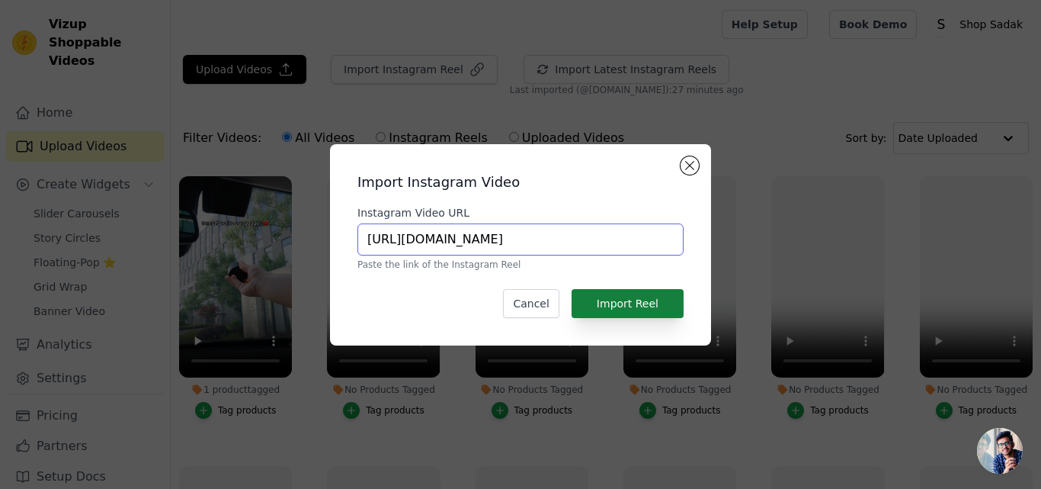
type input "[URL][DOMAIN_NAME]"
click at [645, 301] on button "Import Reel" at bounding box center [628, 303] width 112 height 29
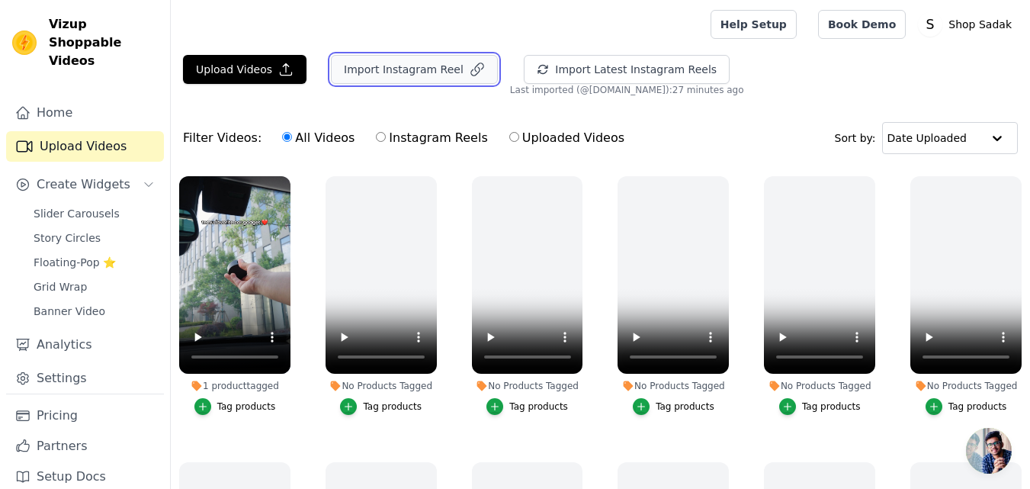
click at [406, 66] on button "Import Instagram Reel" at bounding box center [414, 69] width 167 height 29
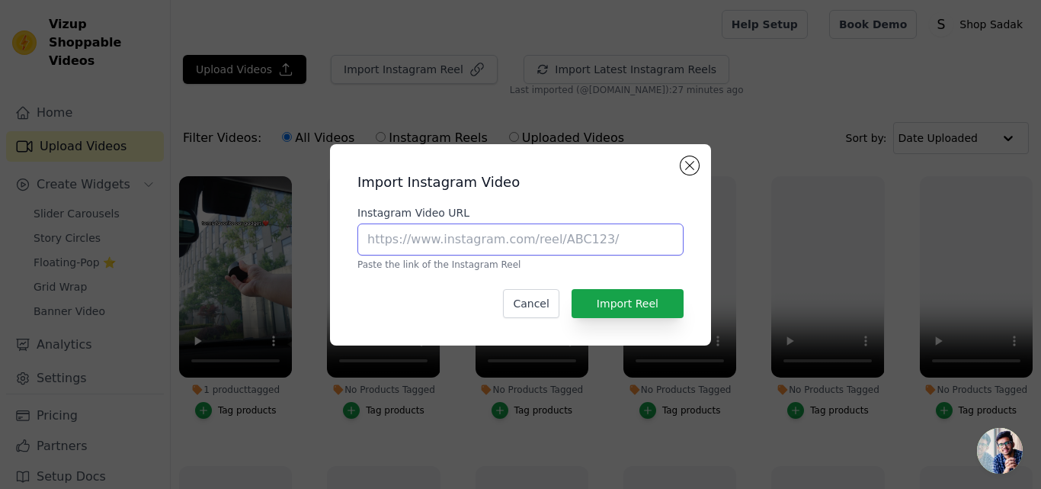
click at [421, 239] on input "Instagram Video URL" at bounding box center [520, 239] width 326 height 32
paste input "[URL][DOMAIN_NAME]"
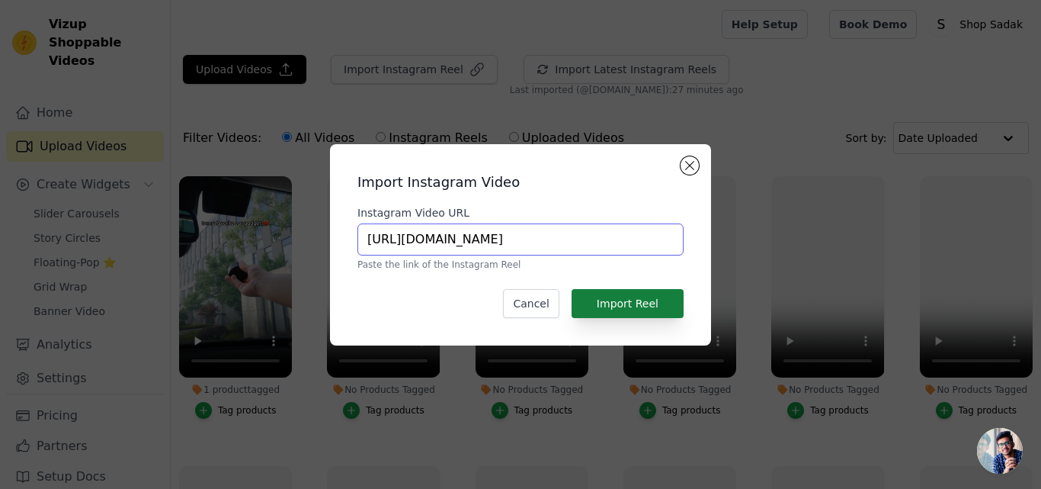
type input "[URL][DOMAIN_NAME]"
click at [595, 300] on button "Import Reel" at bounding box center [628, 303] width 112 height 29
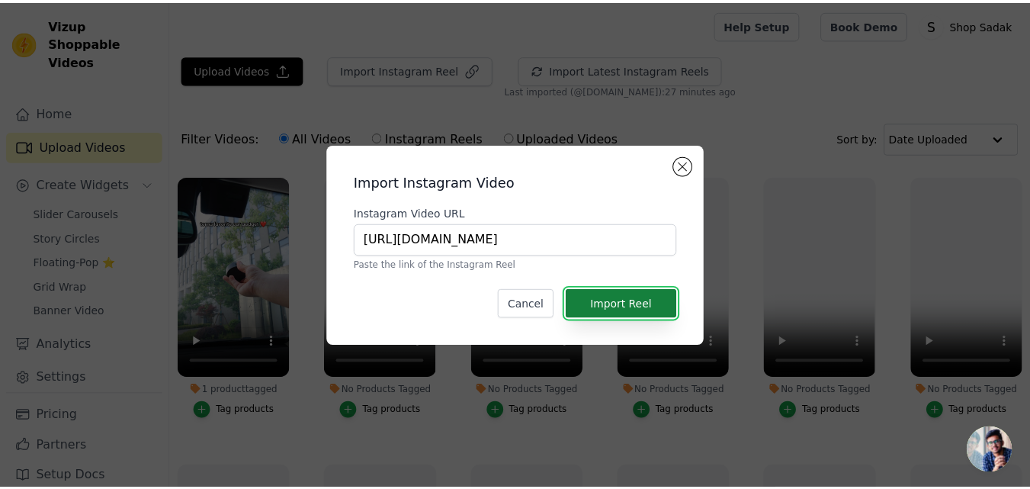
scroll to position [0, 0]
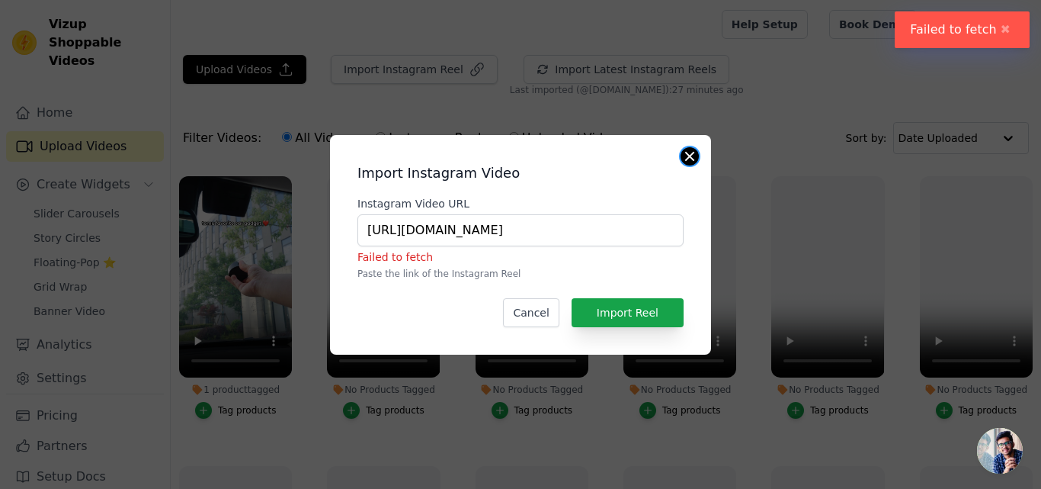
click at [687, 151] on button "Close modal" at bounding box center [690, 156] width 18 height 18
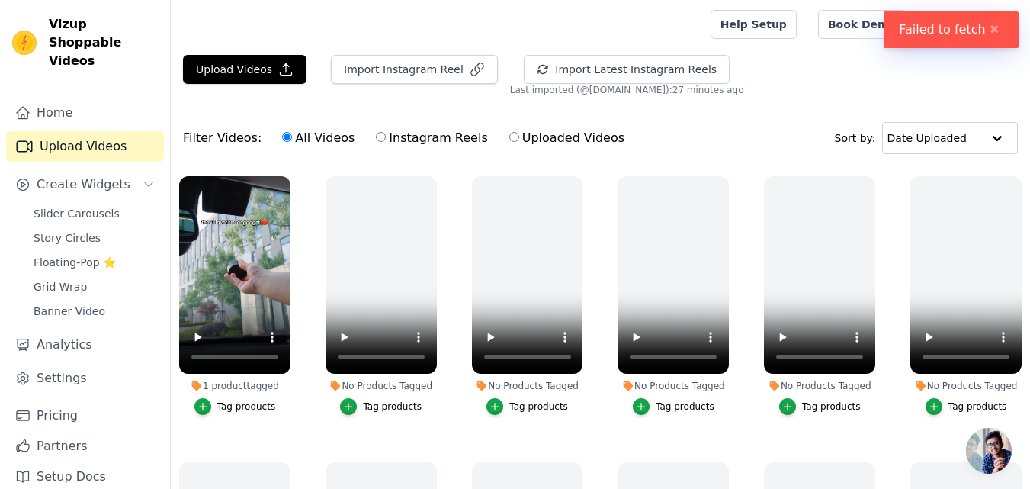
click at [764, 96] on div "Upload Videos Import Instagram Reel Import Latest Instagram Reels Import Latest…" at bounding box center [600, 331] width 859 height 553
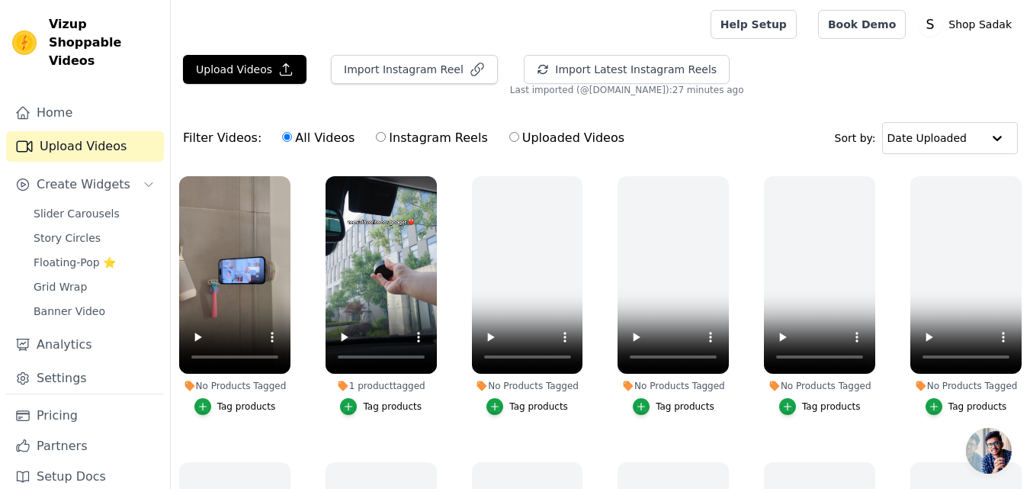
click at [254, 405] on div "Tag products" at bounding box center [246, 406] width 59 height 12
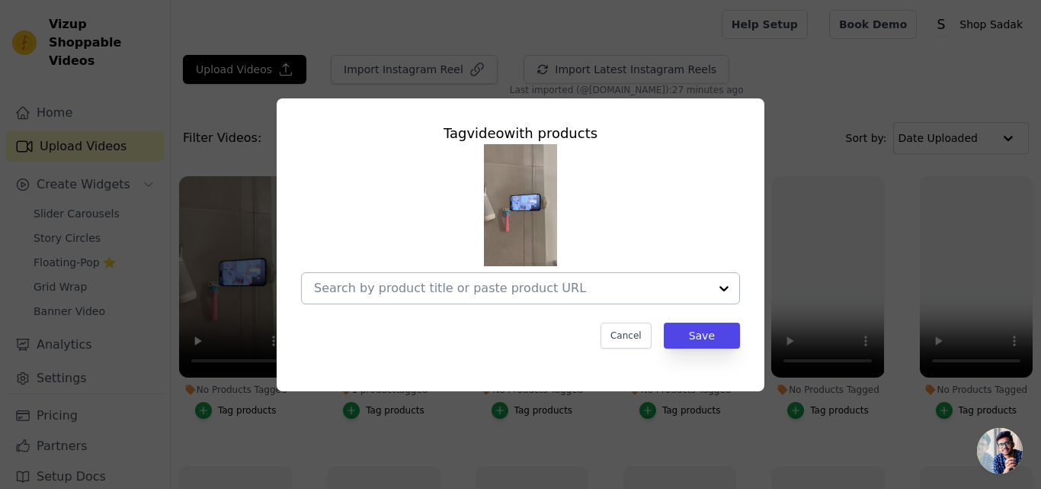
click at [726, 286] on div at bounding box center [724, 288] width 30 height 30
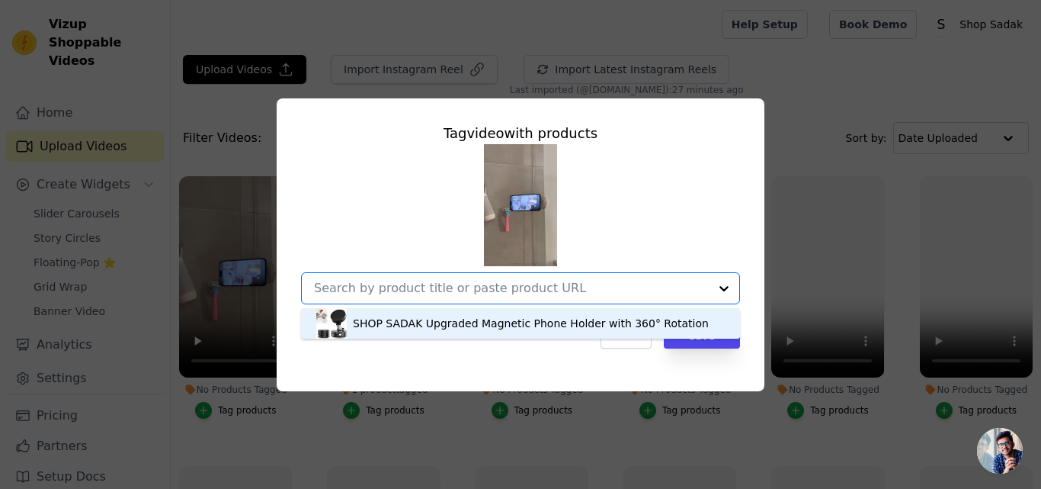
click at [586, 318] on div "SHOP SADAK Upgraded Magnetic Phone Holder with 360° Rotation" at bounding box center [531, 323] width 356 height 15
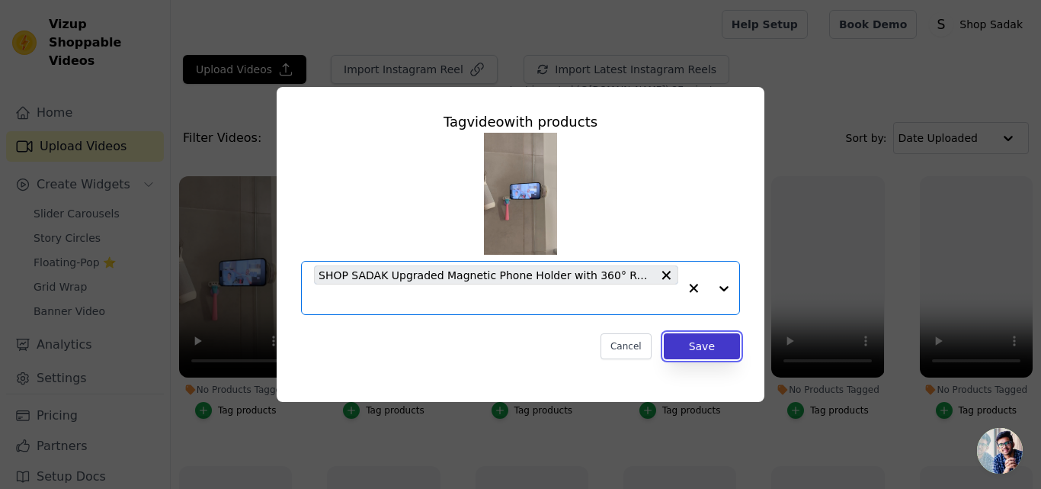
click at [703, 350] on button "Save" at bounding box center [702, 346] width 76 height 26
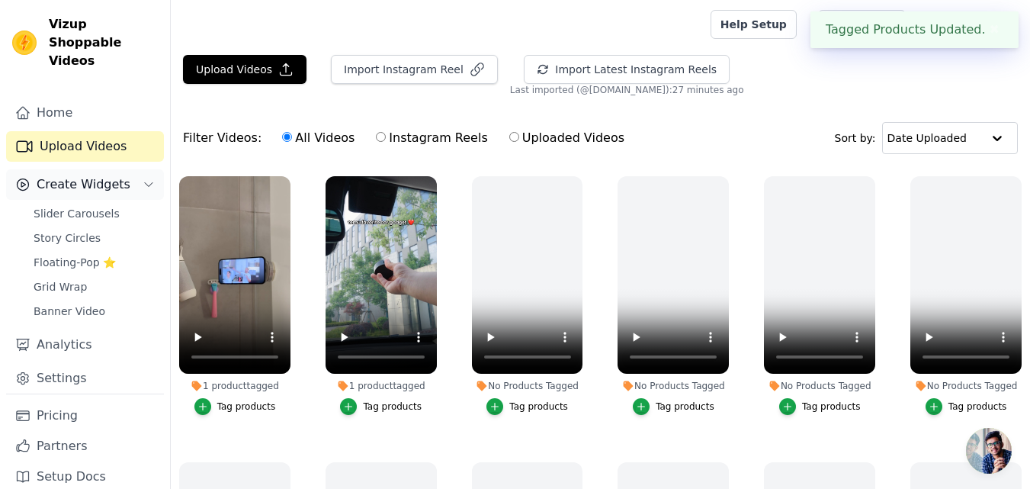
click at [91, 175] on span "Create Widgets" at bounding box center [84, 184] width 94 height 18
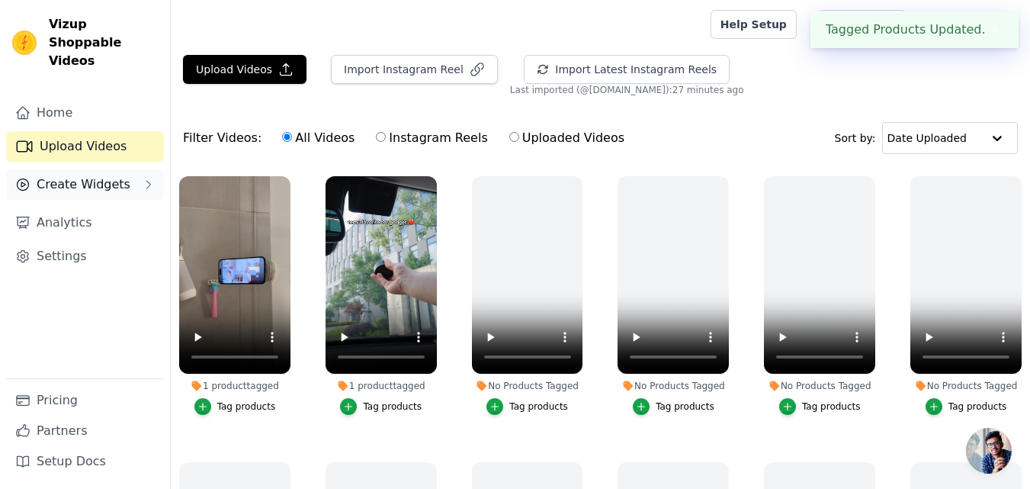
click at [91, 175] on span "Create Widgets" at bounding box center [84, 184] width 94 height 18
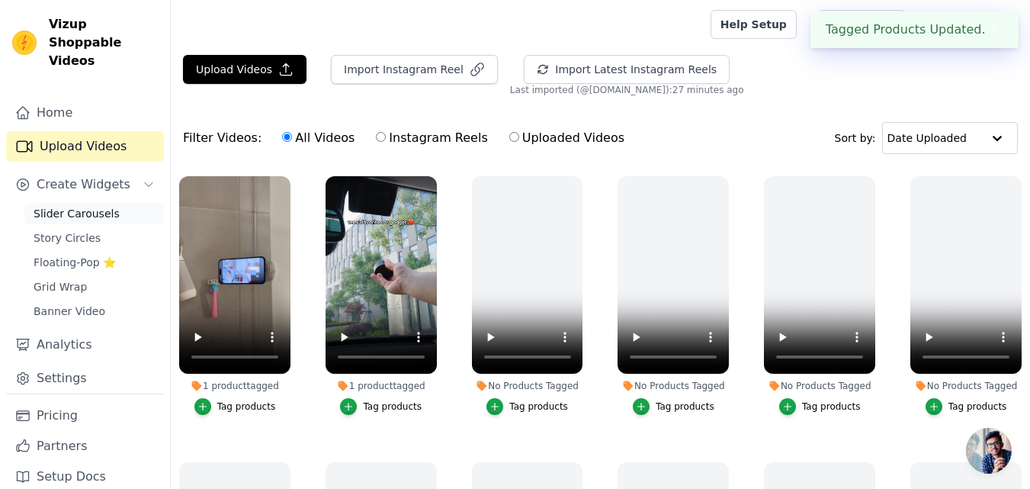
click at [84, 206] on span "Slider Carousels" at bounding box center [77, 213] width 86 height 15
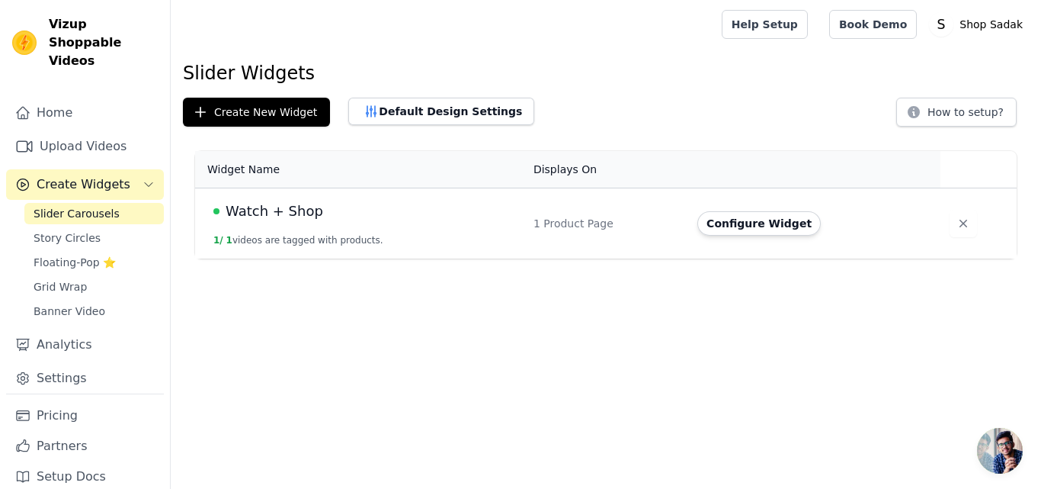
click at [445, 239] on td "Watch + Shop 1 / 1 videos are tagged with products." at bounding box center [359, 223] width 329 height 71
click at [755, 227] on button "Configure Widget" at bounding box center [758, 223] width 123 height 24
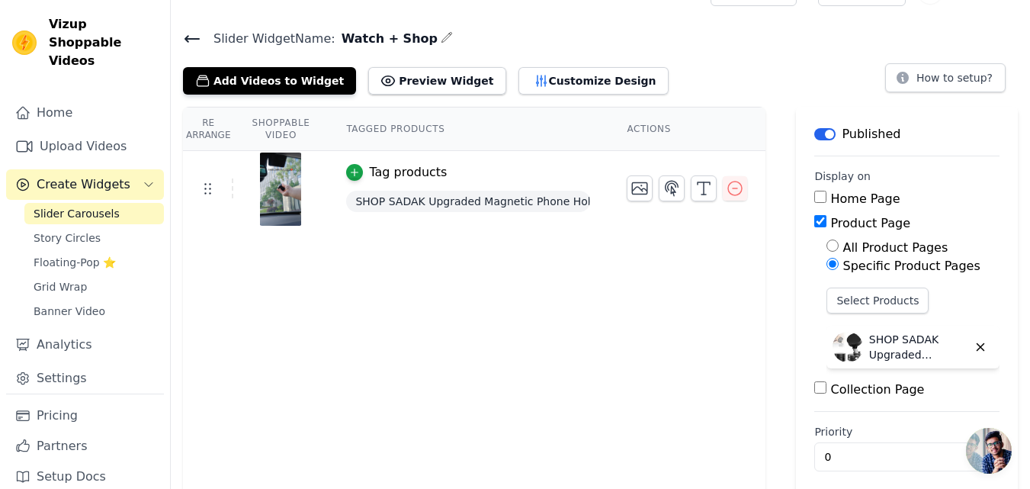
scroll to position [45, 0]
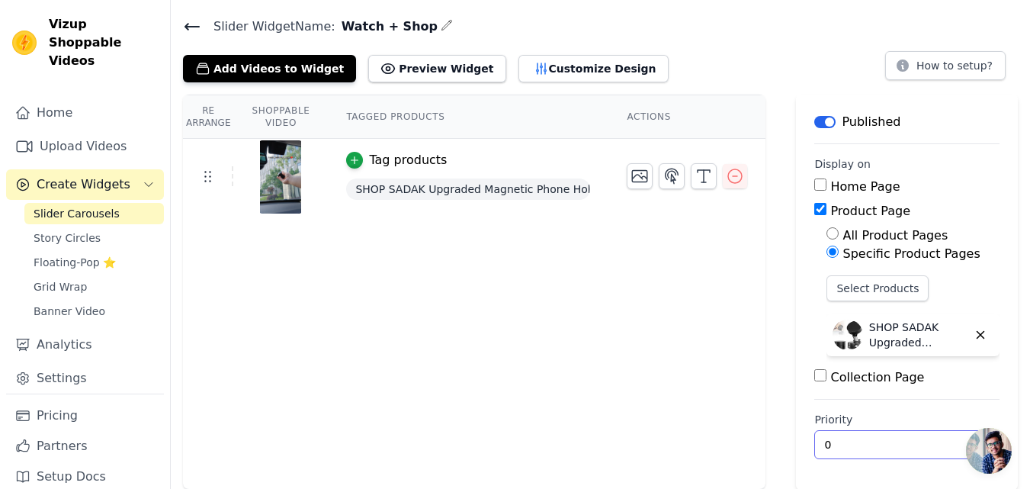
click at [833, 441] on input "0" at bounding box center [906, 444] width 185 height 29
click at [961, 447] on input "0" at bounding box center [906, 444] width 185 height 29
click at [960, 437] on input "1" at bounding box center [906, 444] width 185 height 29
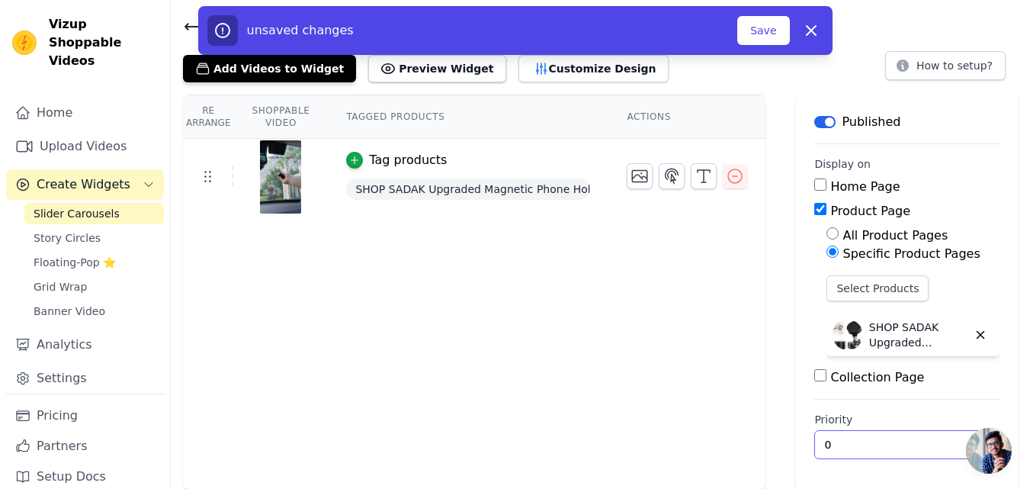
type input "0"
click at [961, 448] on input "0" at bounding box center [906, 444] width 185 height 29
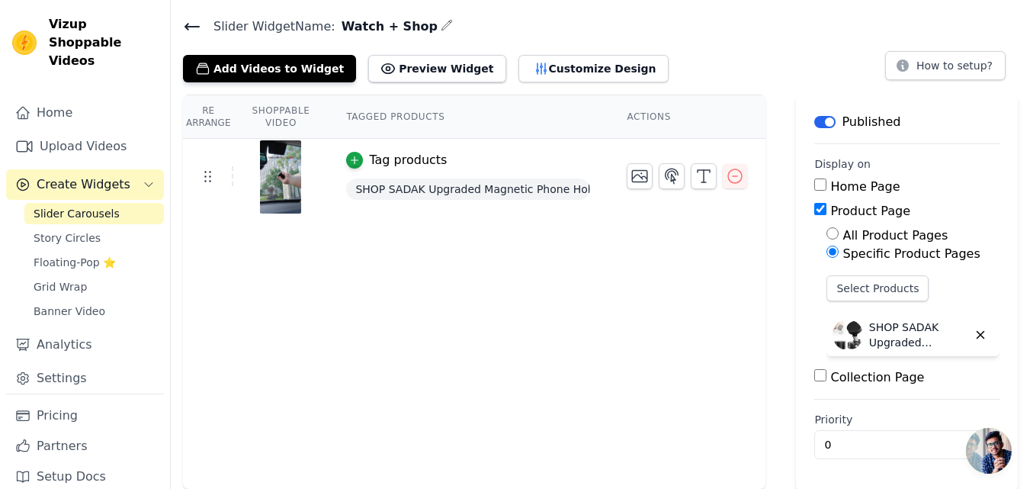
click at [506, 405] on div "Re Arrange Shoppable Video Tagged Products Actions Tag products SHOP SADAK Upgr…" at bounding box center [474, 292] width 582 height 395
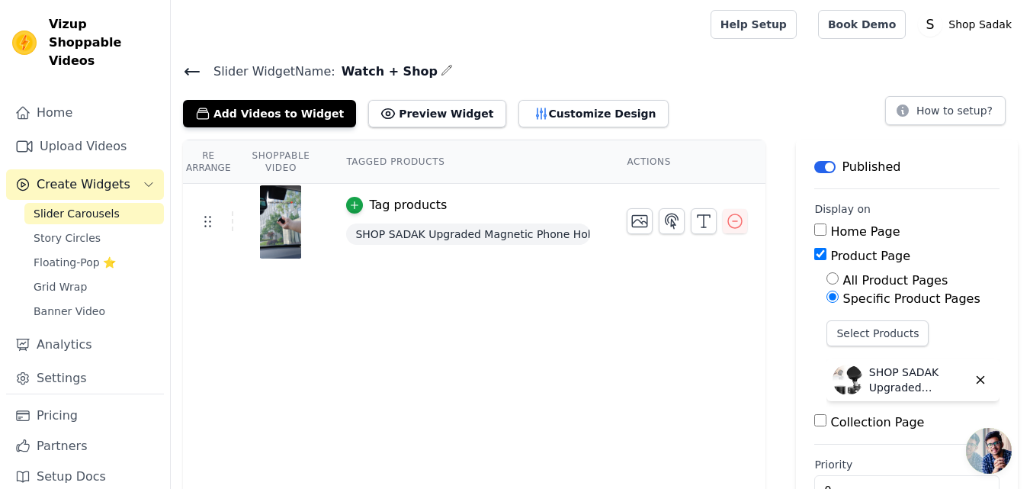
click at [449, 211] on div "Tag products" at bounding box center [468, 205] width 244 height 18
click at [559, 107] on button "Customize Design" at bounding box center [593, 113] width 150 height 27
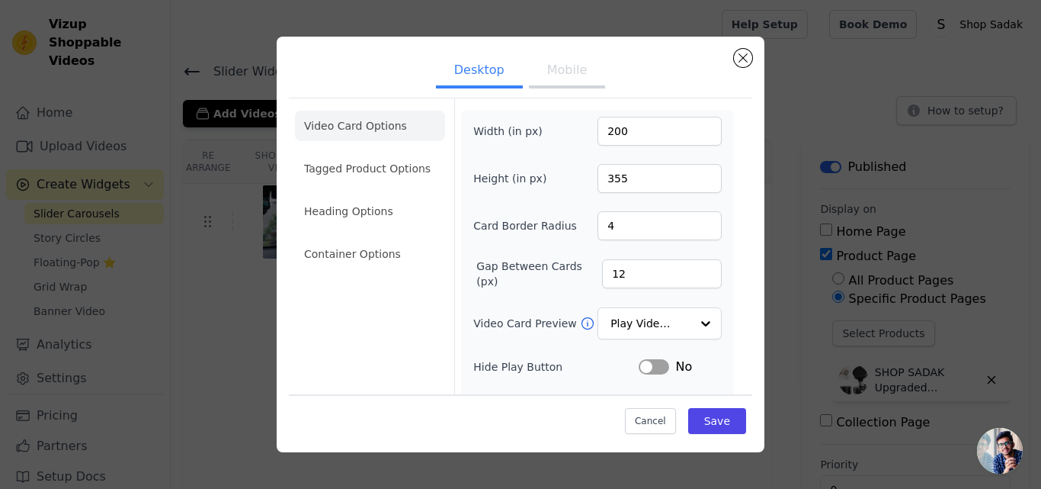
click at [754, 79] on div "Desktop Mobile Video Card Options Tagged Product Options Heading Options Contai…" at bounding box center [521, 244] width 488 height 415
click at [746, 62] on button "Close modal" at bounding box center [743, 58] width 18 height 18
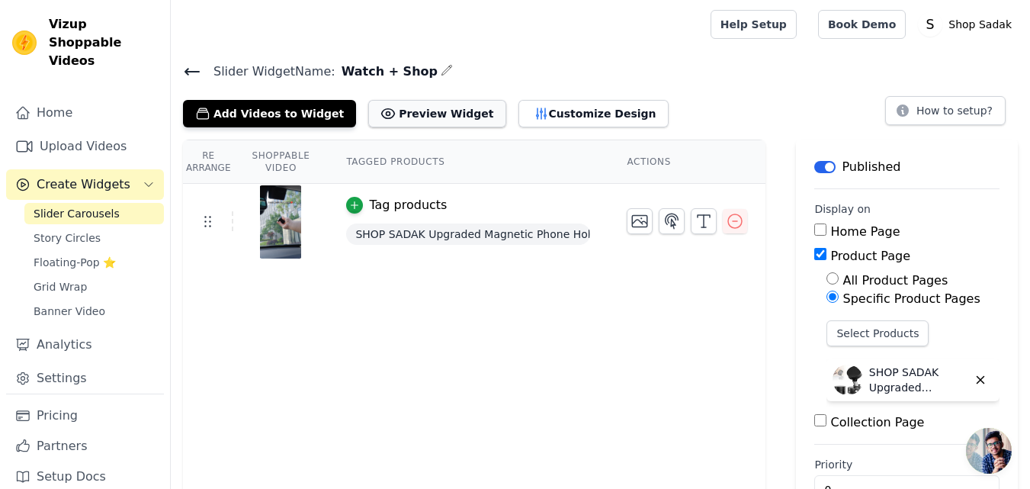
click at [402, 115] on button "Preview Widget" at bounding box center [436, 113] width 137 height 27
click at [279, 113] on button "Add Videos to Widget" at bounding box center [269, 113] width 173 height 27
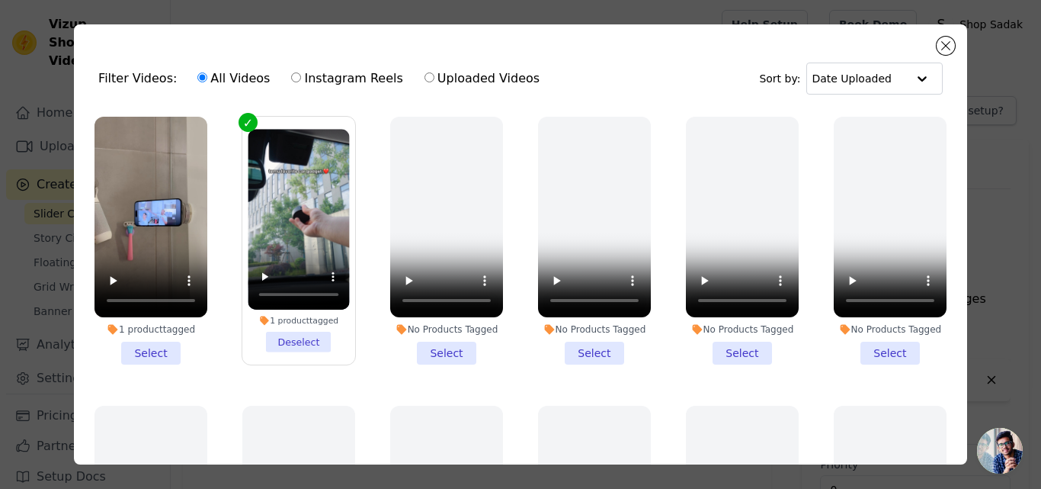
click at [147, 344] on li "1 product tagged Select" at bounding box center [151, 241] width 113 height 248
click at [0, 0] on input "1 product tagged Select" at bounding box center [0, 0] width 0 height 0
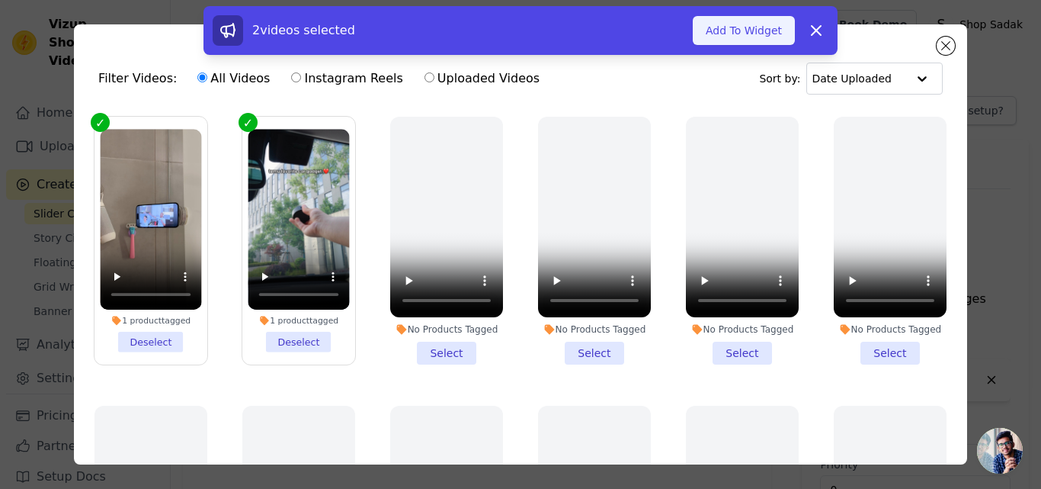
click at [742, 33] on button "Add To Widget" at bounding box center [744, 30] width 102 height 29
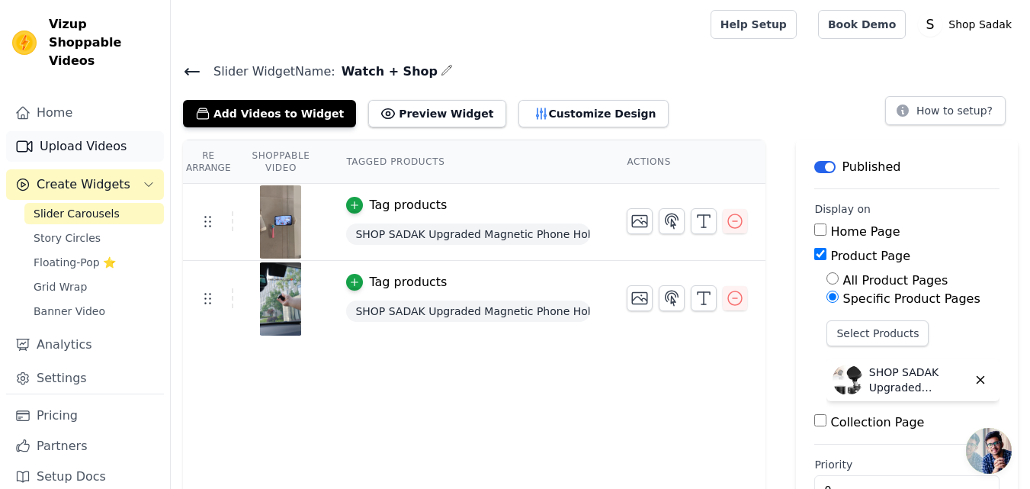
click at [50, 131] on link "Upload Videos" at bounding box center [85, 146] width 158 height 30
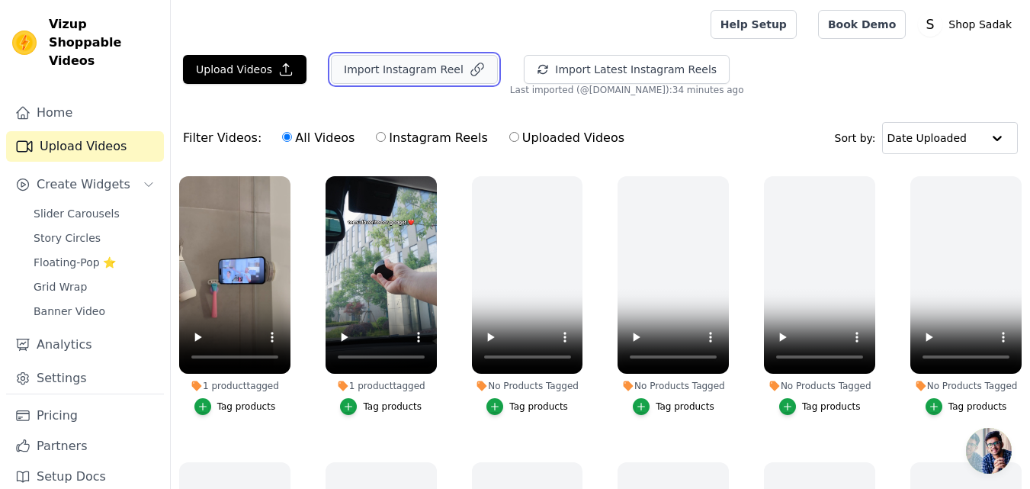
click at [364, 75] on button "Import Instagram Reel" at bounding box center [414, 69] width 167 height 29
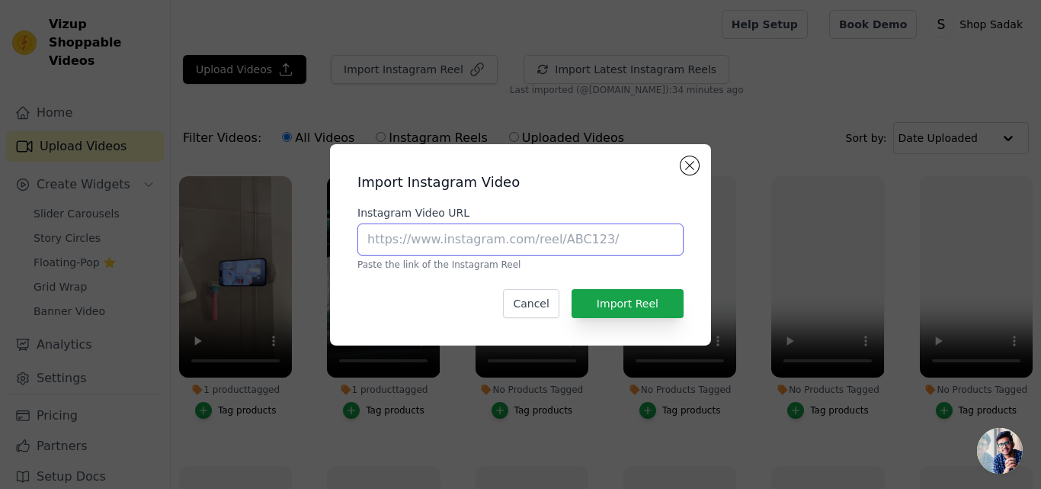
click at [421, 244] on input "Instagram Video URL" at bounding box center [520, 239] width 326 height 32
click at [687, 169] on button "Close modal" at bounding box center [690, 165] width 18 height 18
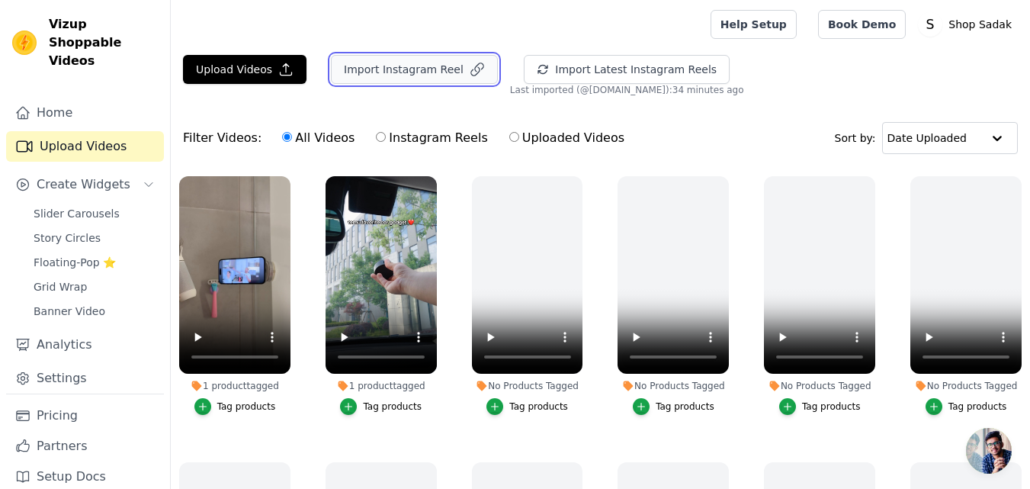
click at [400, 59] on button "Import Instagram Reel" at bounding box center [414, 69] width 167 height 29
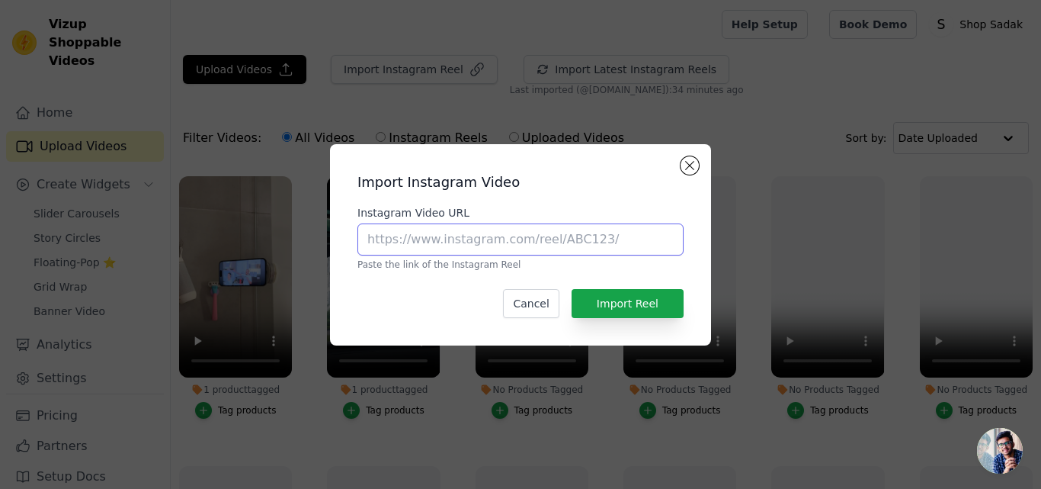
click at [416, 231] on input "Instagram Video URL" at bounding box center [520, 239] width 326 height 32
paste input "[URL][DOMAIN_NAME]"
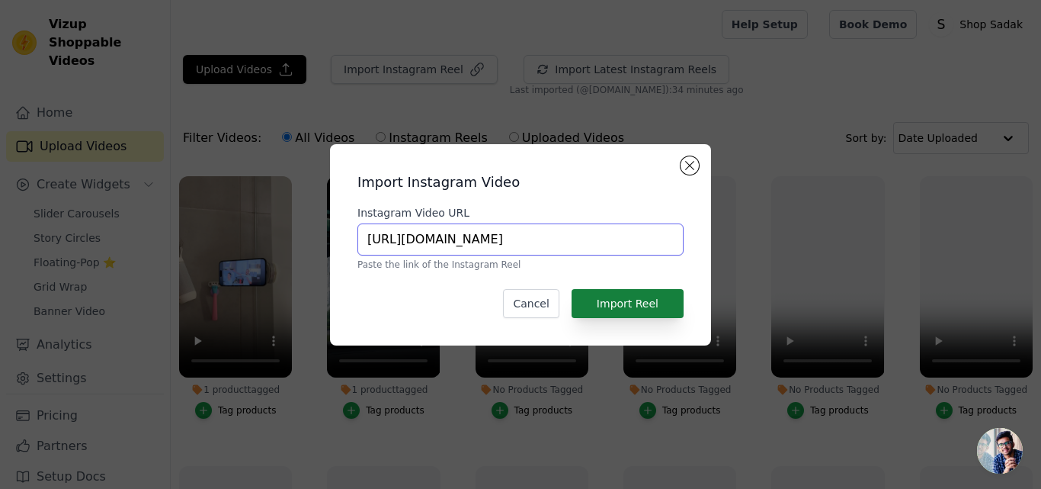
type input "[URL][DOMAIN_NAME]"
click at [625, 315] on button "Import Reel" at bounding box center [628, 303] width 112 height 29
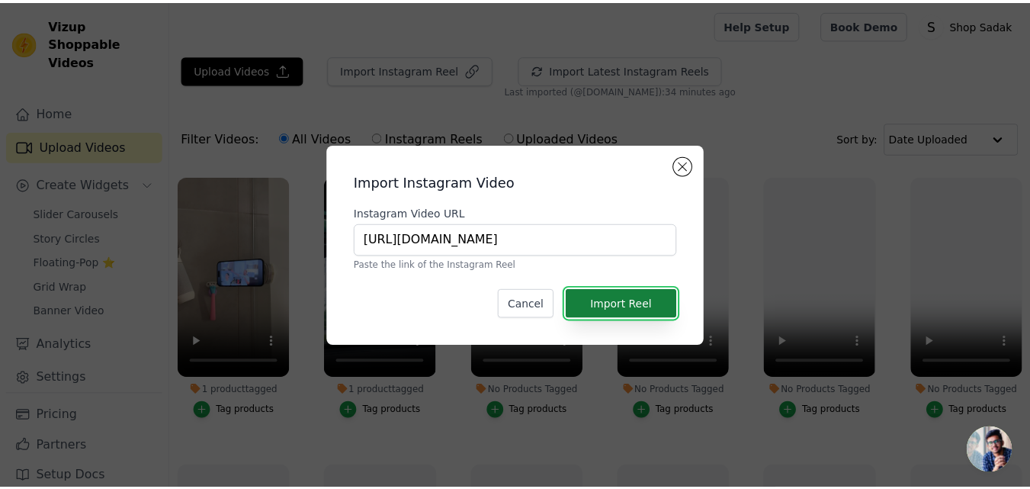
scroll to position [0, 0]
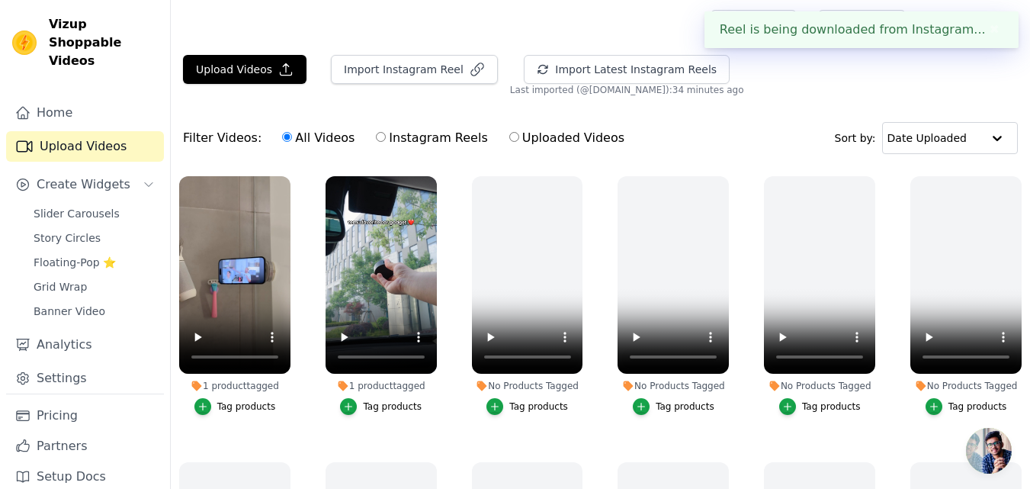
click at [845, 37] on div "Reel is being downloaded from Instagram... ✖" at bounding box center [861, 29] width 314 height 37
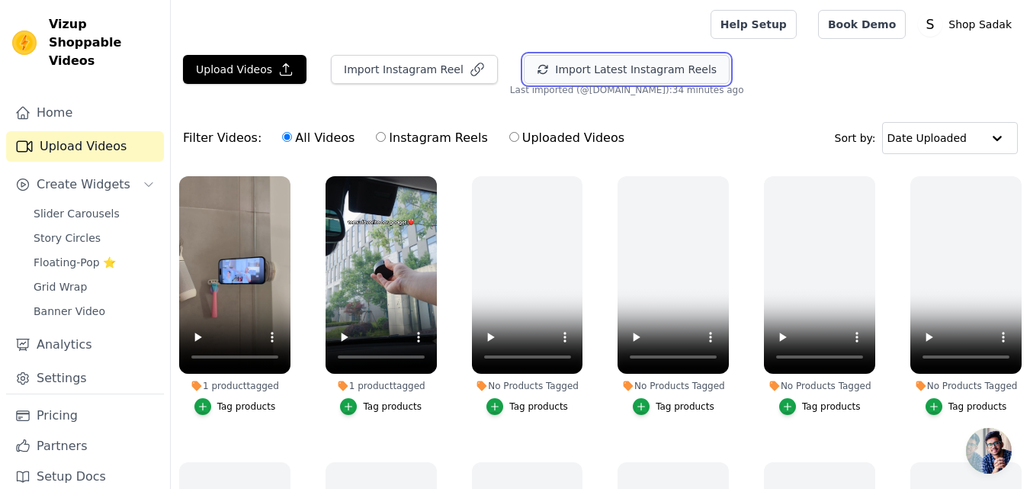
click at [524, 70] on button "Import Latest Instagram Reels" at bounding box center [627, 69] width 206 height 29
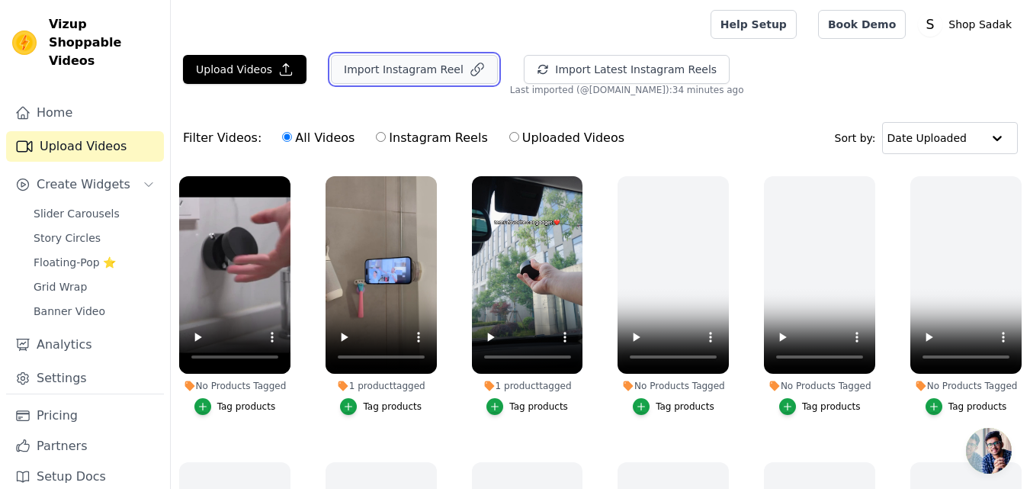
click at [435, 69] on button "Import Instagram Reel" at bounding box center [414, 69] width 167 height 29
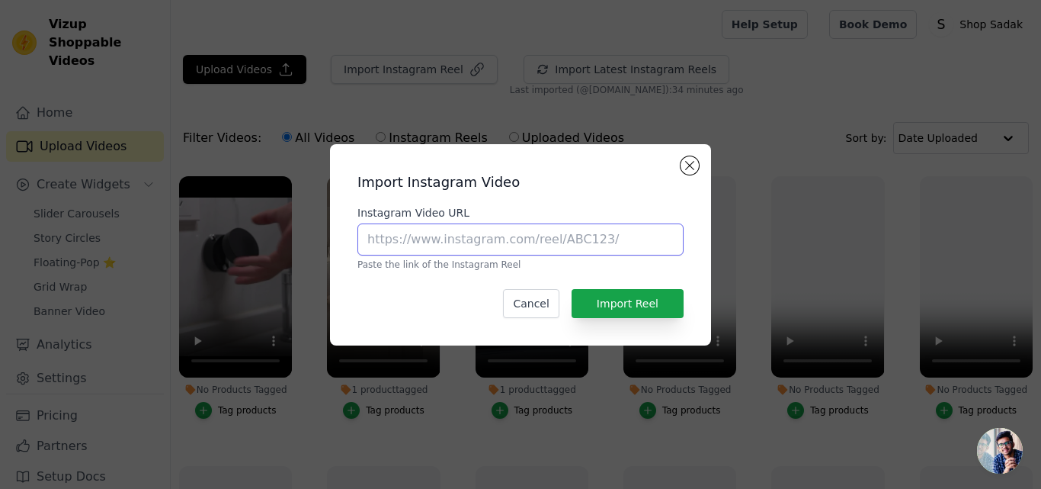
click at [418, 236] on input "Instagram Video URL" at bounding box center [520, 239] width 326 height 32
paste input "[URL][DOMAIN_NAME]"
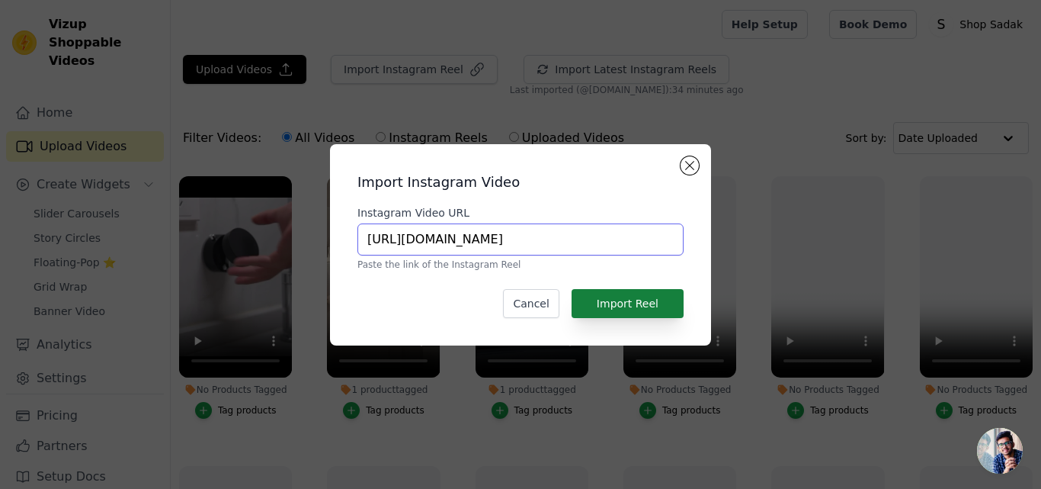
type input "[URL][DOMAIN_NAME]"
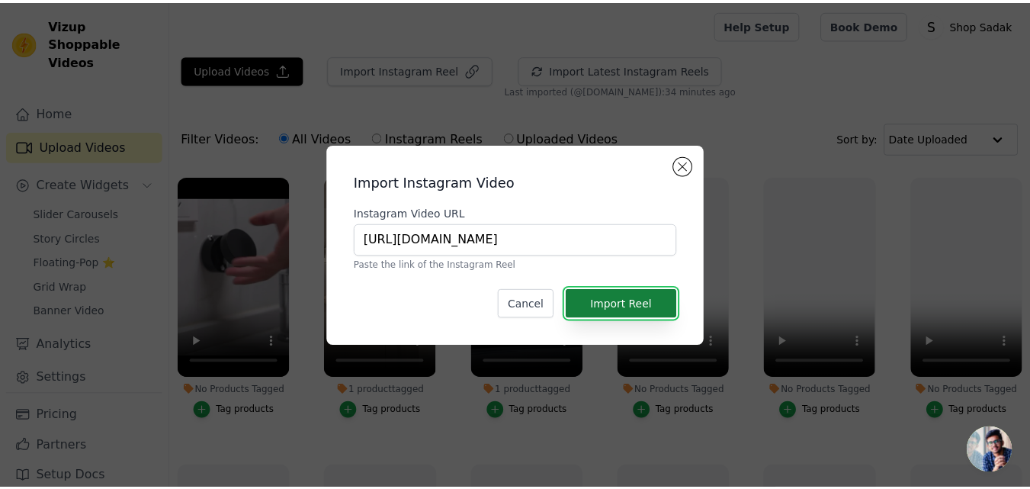
scroll to position [0, 0]
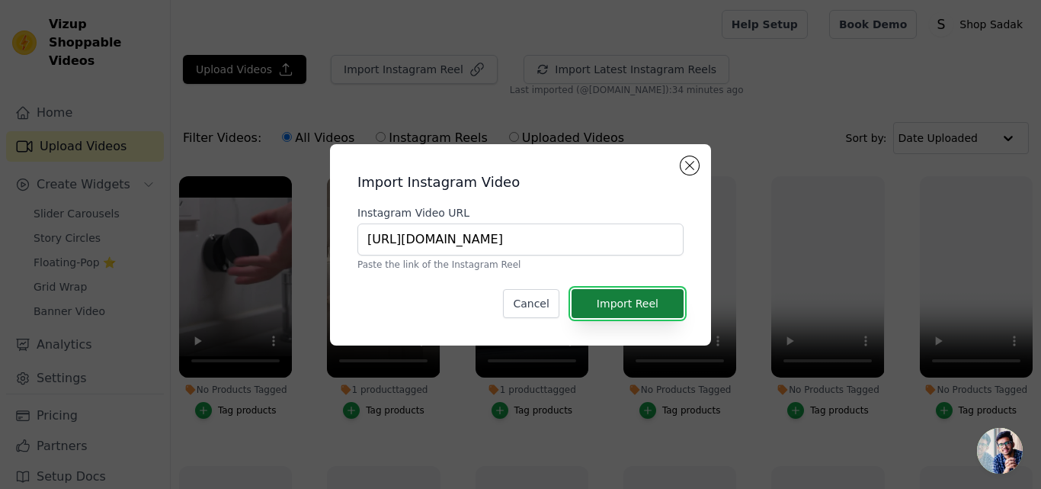
click at [594, 298] on button "Import Reel" at bounding box center [628, 303] width 112 height 29
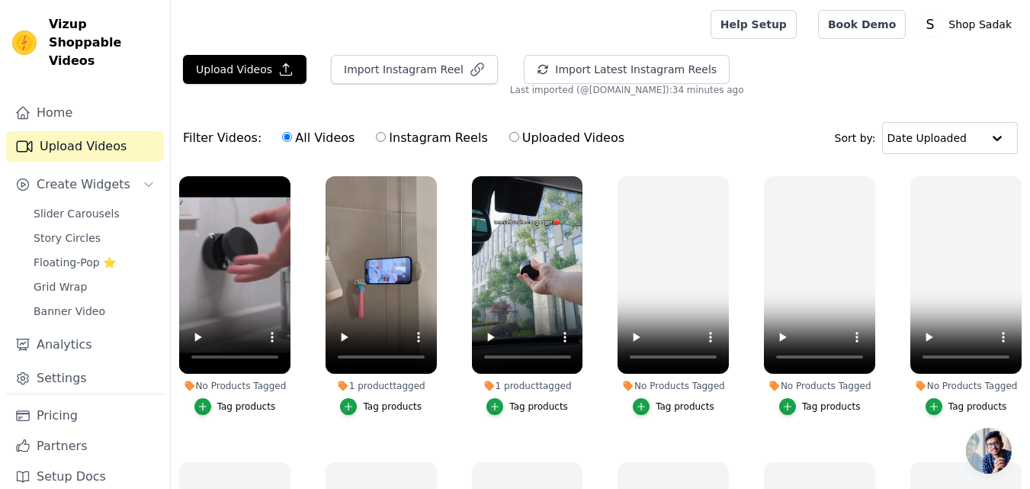
click at [248, 405] on div "Tag products" at bounding box center [246, 406] width 59 height 12
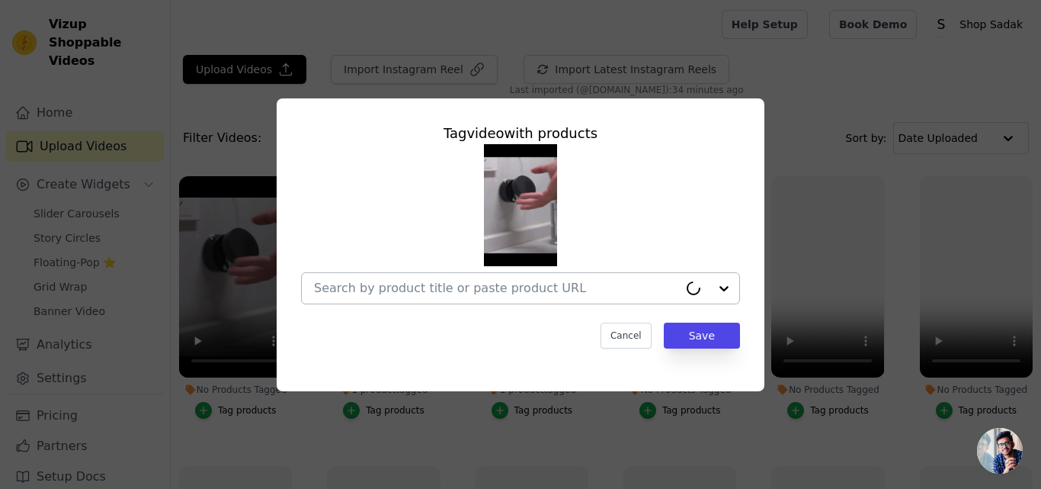
click at [405, 287] on input "No Products Tagged Tag video with products Cancel Save Tag products" at bounding box center [496, 287] width 364 height 14
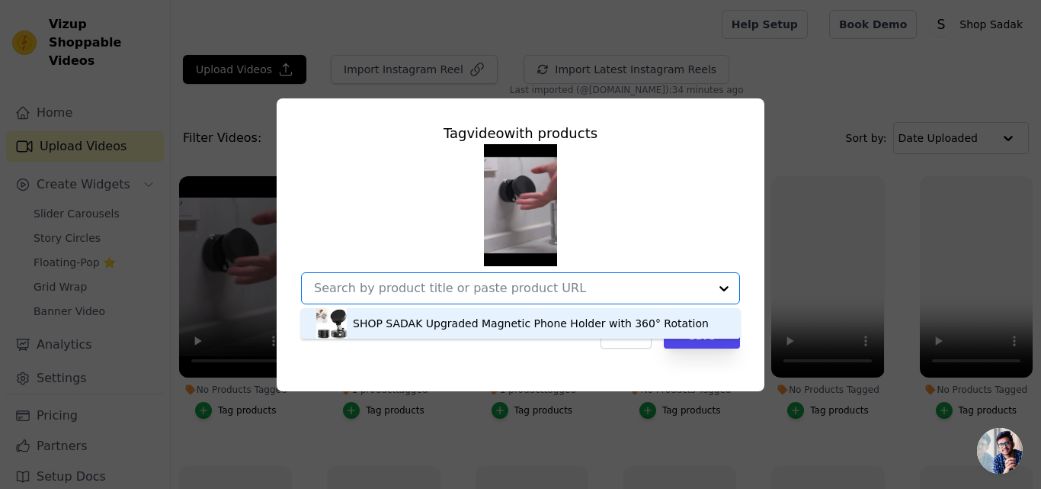
click at [523, 319] on div "SHOP SADAK Upgraded Magnetic Phone Holder with 360° Rotation" at bounding box center [531, 323] width 356 height 15
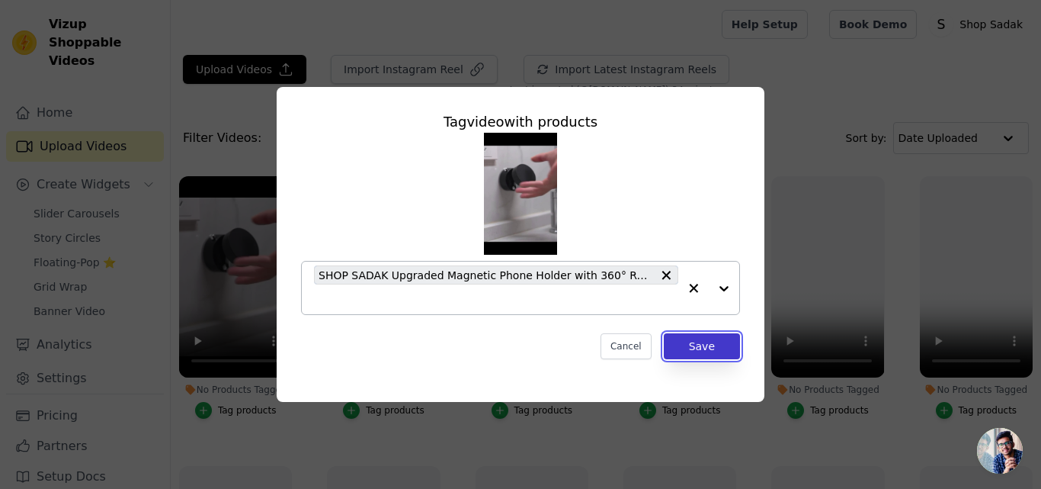
click at [695, 344] on button "Save" at bounding box center [702, 346] width 76 height 26
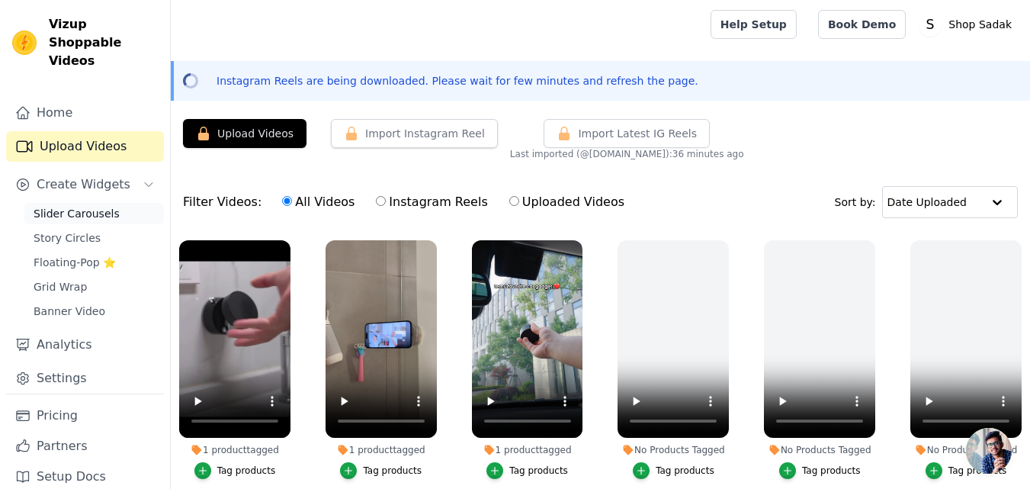
click at [88, 206] on span "Slider Carousels" at bounding box center [77, 213] width 86 height 15
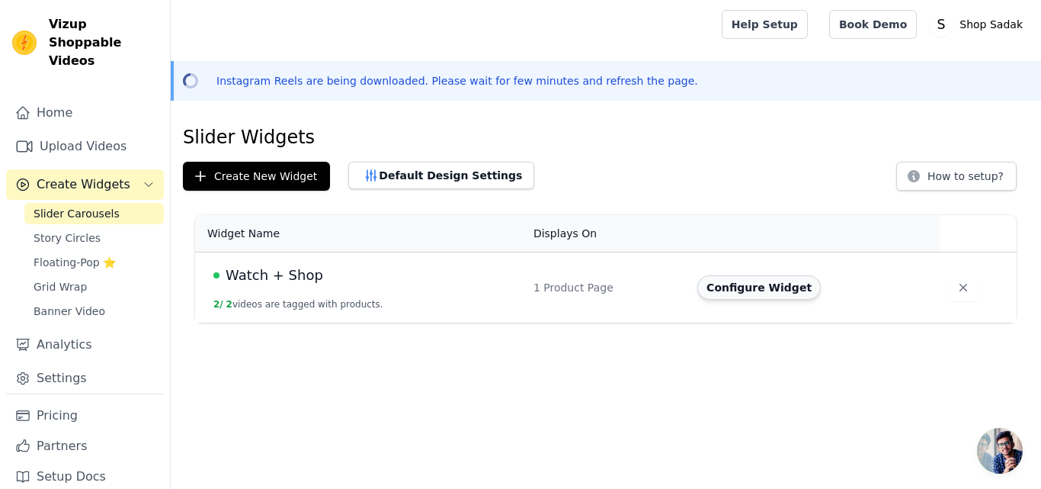
click at [764, 287] on button "Configure Widget" at bounding box center [758, 287] width 123 height 24
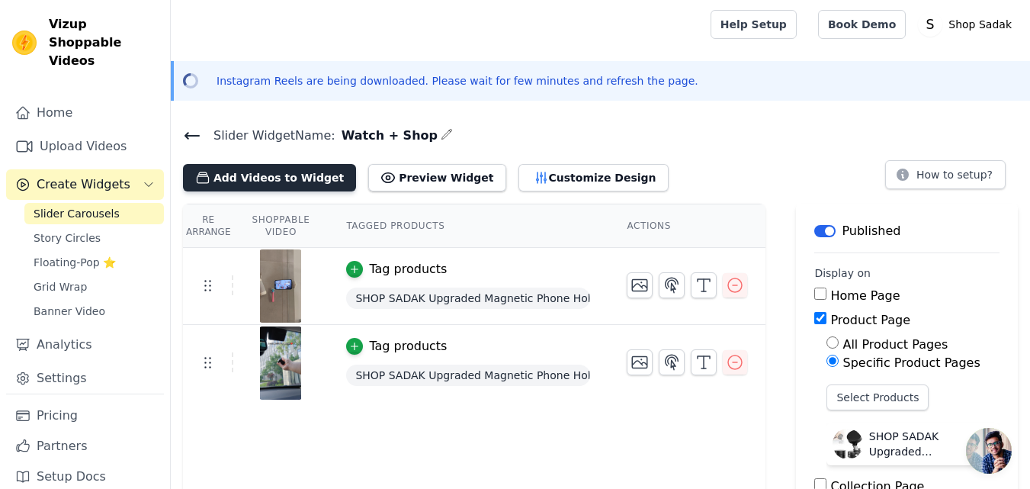
click at [268, 184] on button "Add Videos to Widget" at bounding box center [269, 177] width 173 height 27
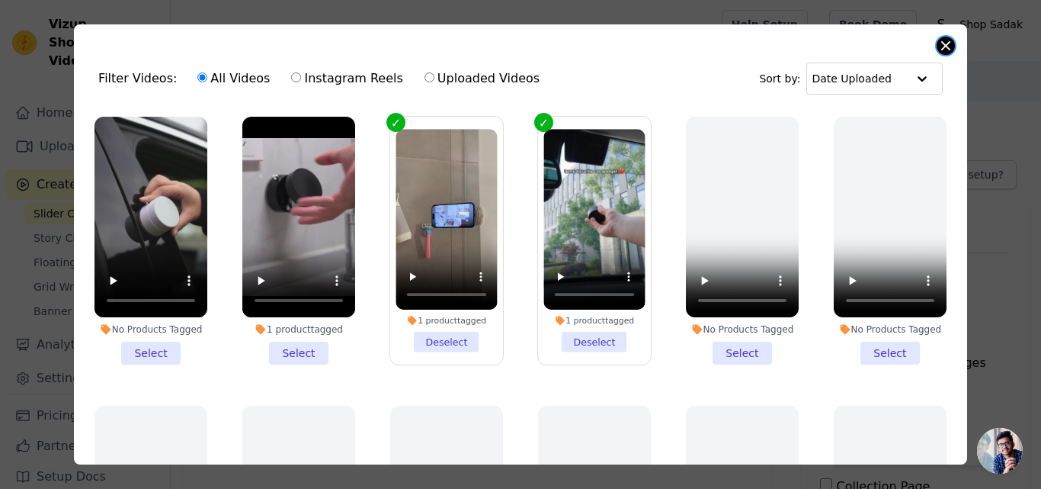
click at [947, 45] on button "Close modal" at bounding box center [946, 46] width 18 height 18
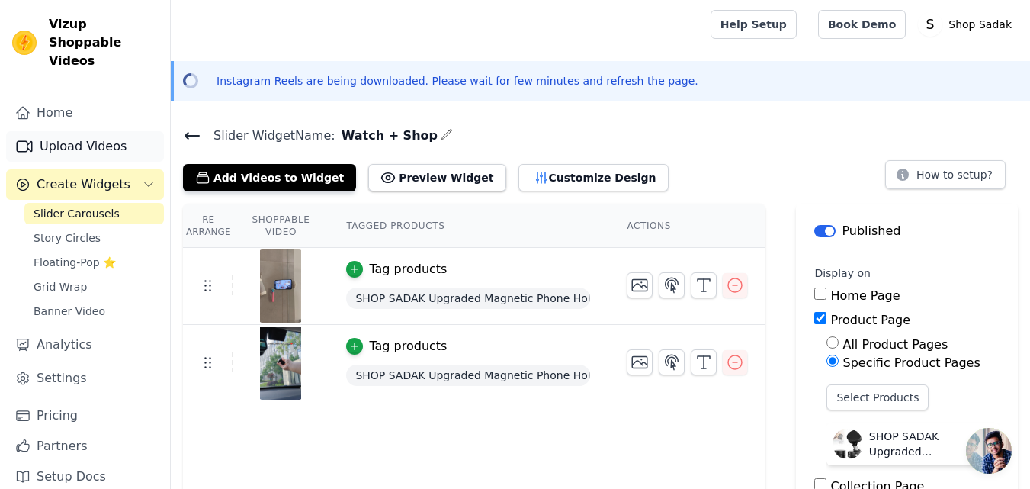
click at [91, 131] on link "Upload Videos" at bounding box center [85, 146] width 158 height 30
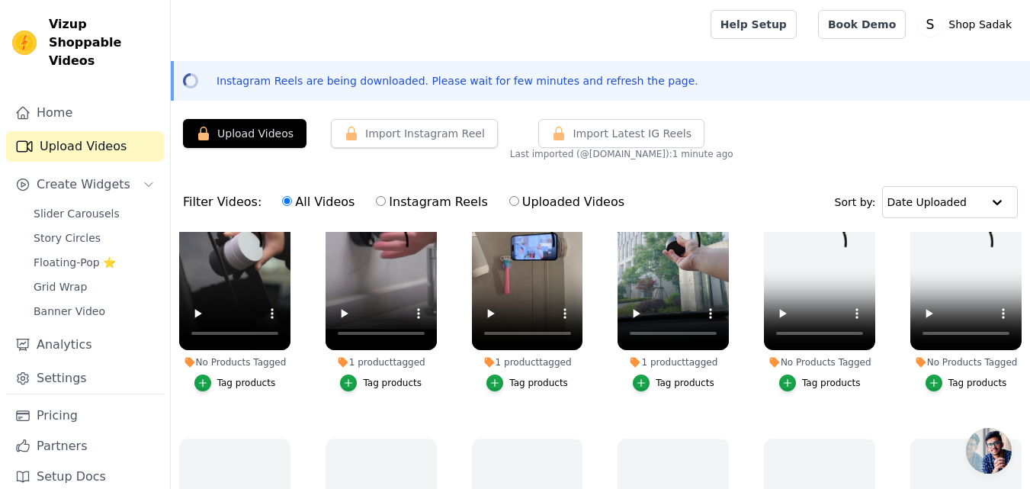
scroll to position [101, 0]
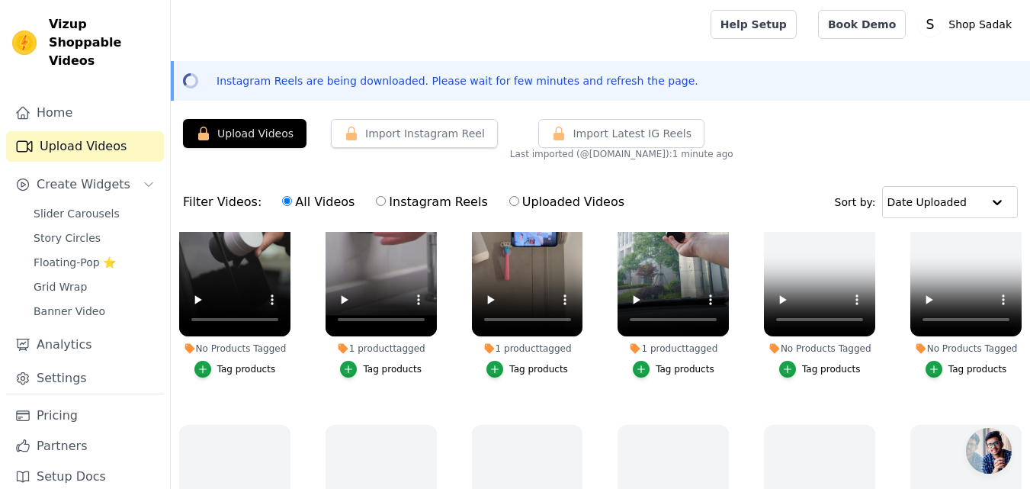
click at [242, 364] on div "Tag products" at bounding box center [246, 369] width 59 height 12
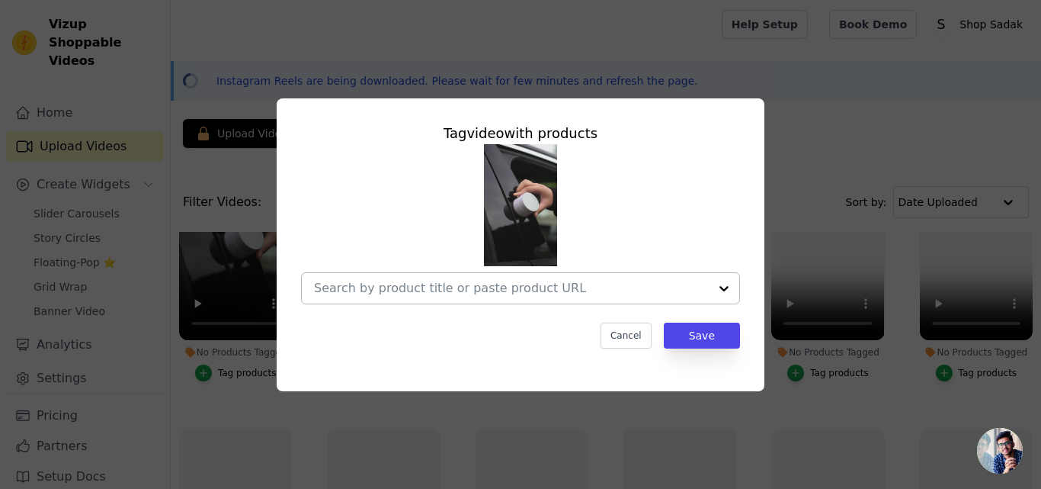
click at [719, 286] on div at bounding box center [724, 288] width 30 height 30
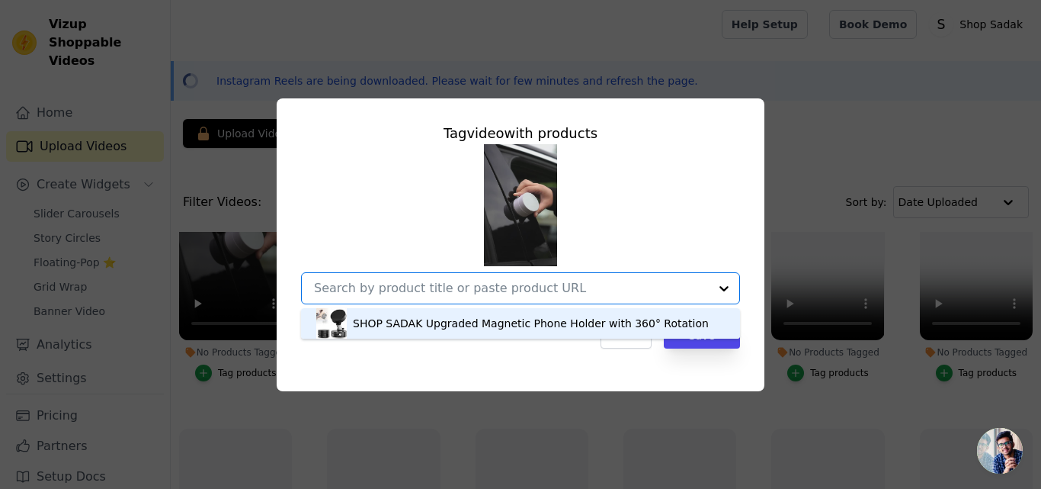
click at [585, 320] on div "SHOP SADAK Upgraded Magnetic Phone Holder with 360° Rotation" at bounding box center [531, 323] width 356 height 15
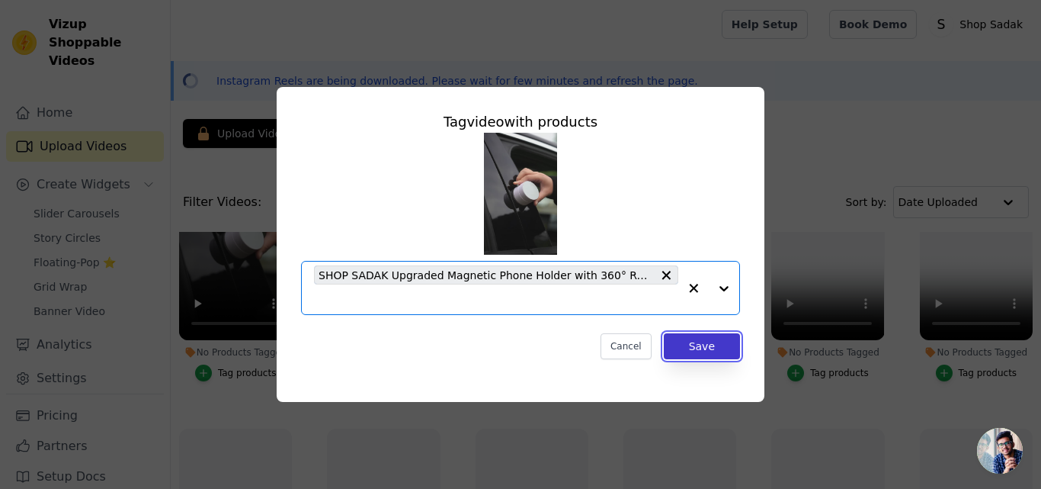
click at [701, 347] on button "Save" at bounding box center [702, 346] width 76 height 26
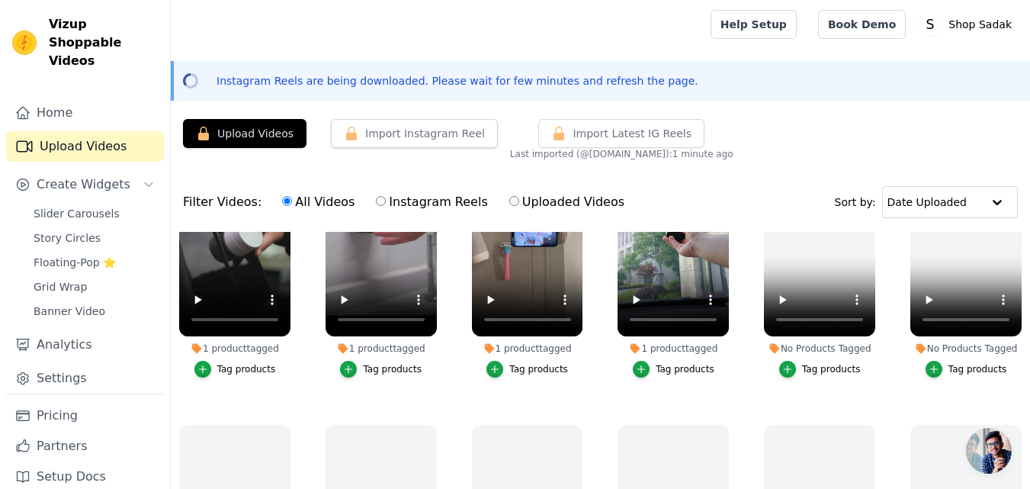
scroll to position [0, 0]
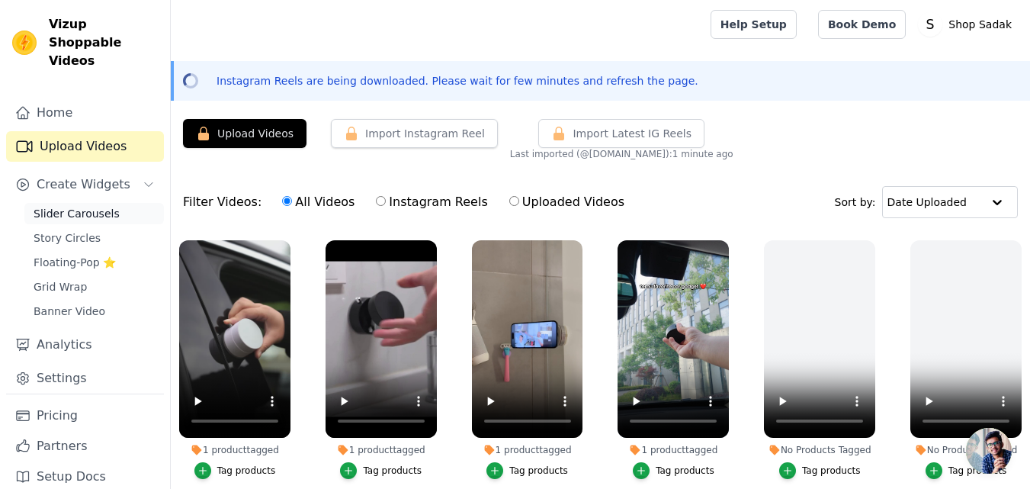
click at [88, 206] on span "Slider Carousels" at bounding box center [77, 213] width 86 height 15
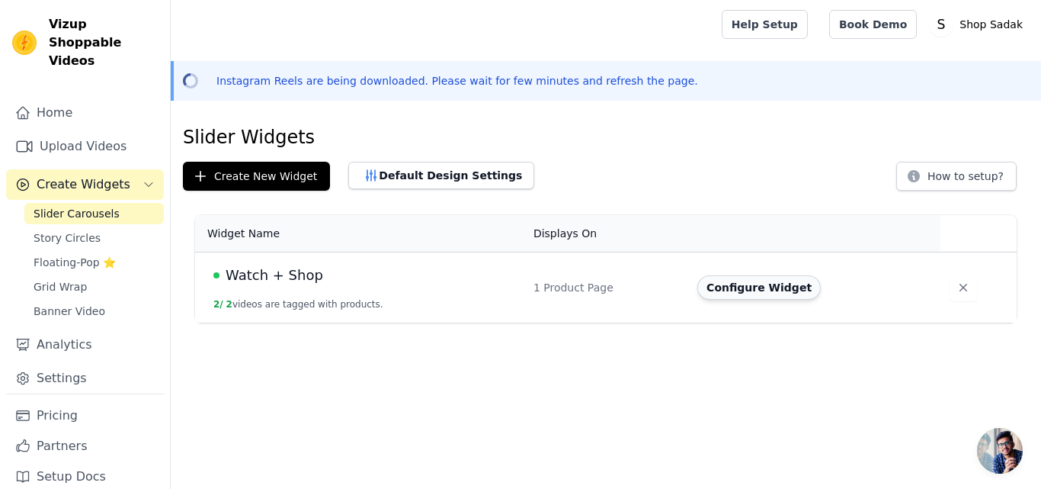
click at [761, 294] on button "Configure Widget" at bounding box center [758, 287] width 123 height 24
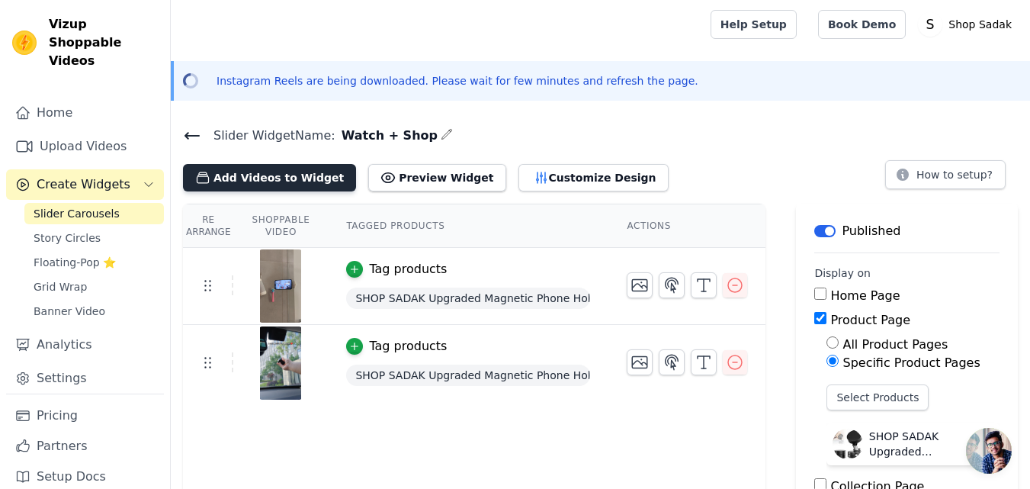
click at [261, 178] on button "Add Videos to Widget" at bounding box center [269, 177] width 173 height 27
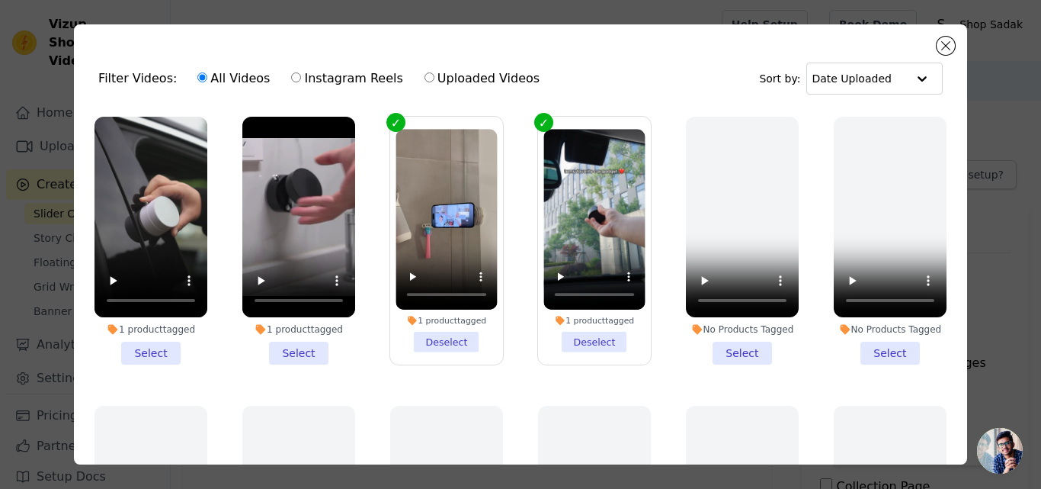
click at [300, 341] on li "1 product tagged Select" at bounding box center [298, 241] width 113 height 248
click at [0, 0] on input "1 product tagged Select" at bounding box center [0, 0] width 0 height 0
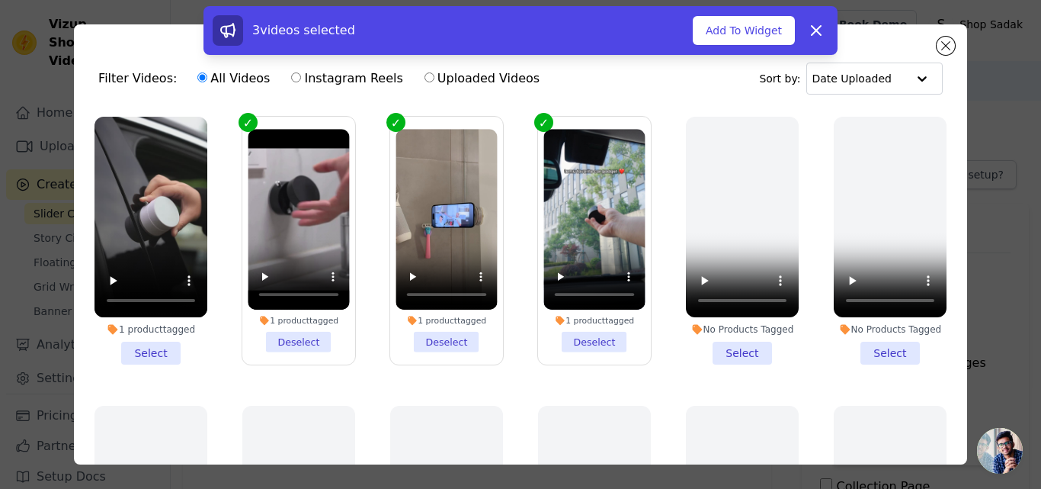
click at [162, 346] on li "1 product tagged Select" at bounding box center [151, 241] width 113 height 248
click at [0, 0] on input "1 product tagged Select" at bounding box center [0, 0] width 0 height 0
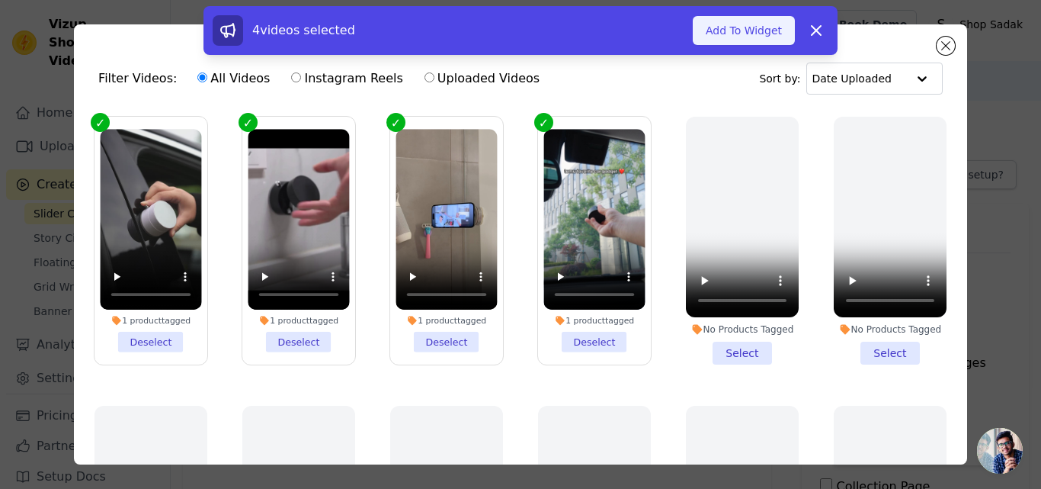
click at [733, 25] on button "Add To Widget" at bounding box center [744, 30] width 102 height 29
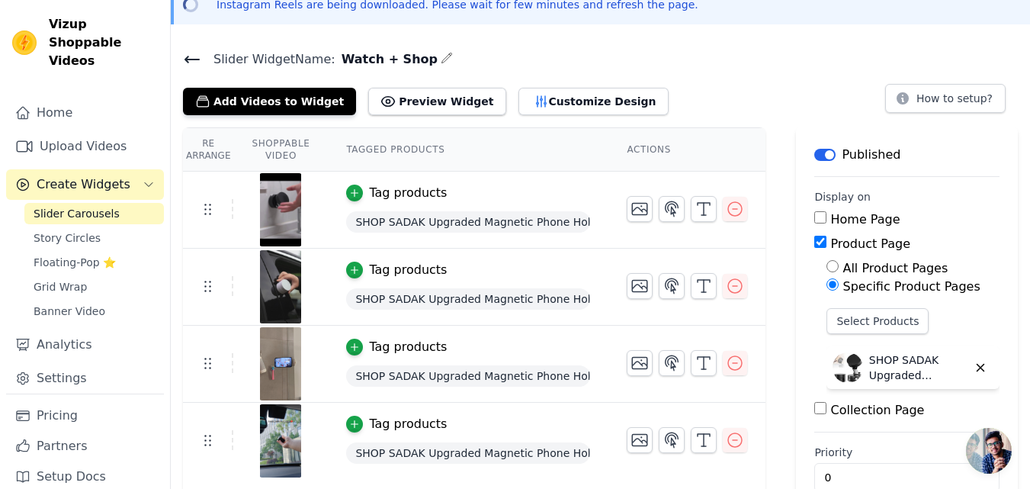
scroll to position [109, 0]
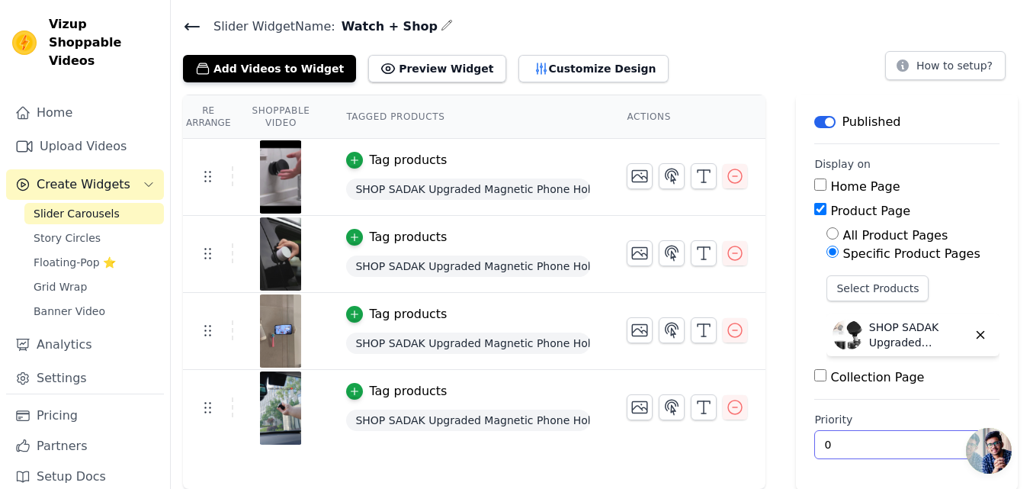
click at [858, 443] on input "0" at bounding box center [906, 444] width 185 height 29
click at [111, 227] on link "Story Circles" at bounding box center [93, 237] width 139 height 21
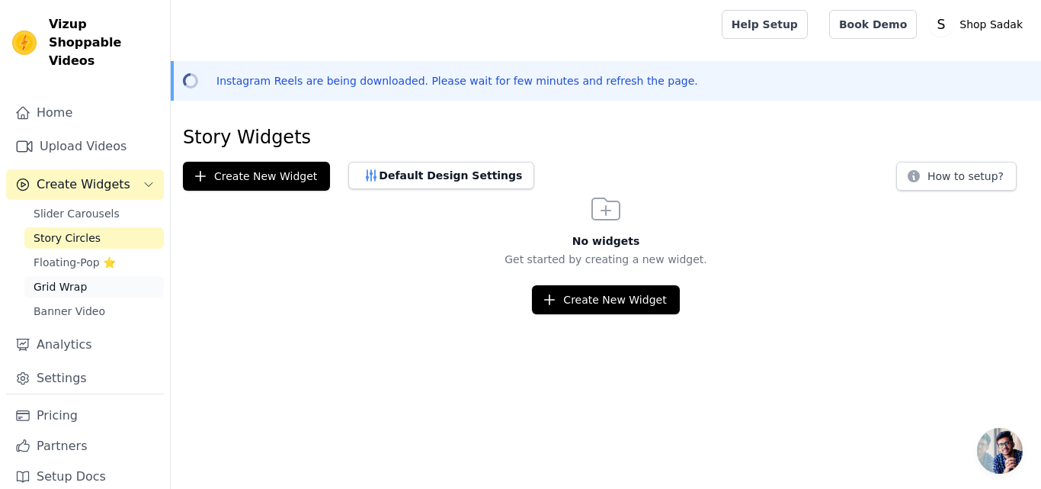
click at [87, 276] on link "Grid Wrap" at bounding box center [93, 286] width 139 height 21
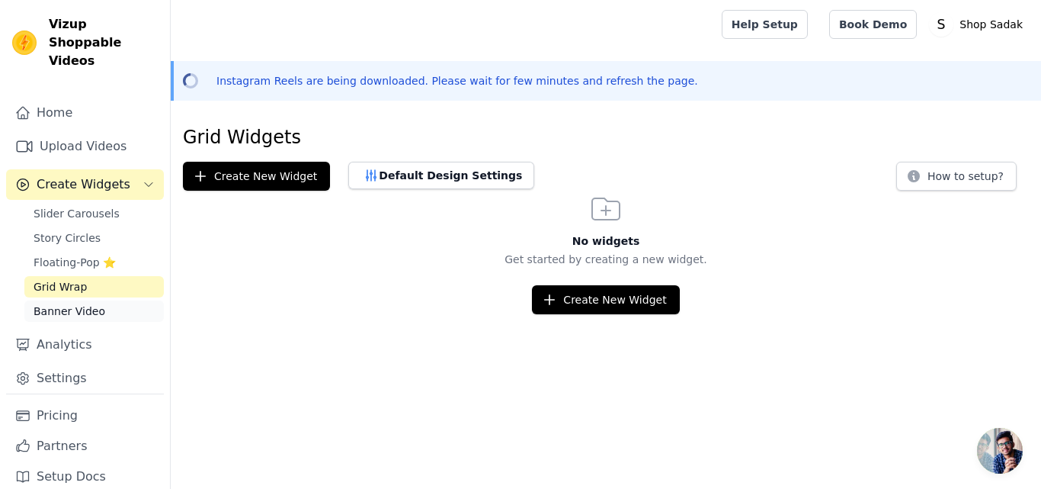
click at [82, 303] on span "Banner Video" at bounding box center [70, 310] width 72 height 15
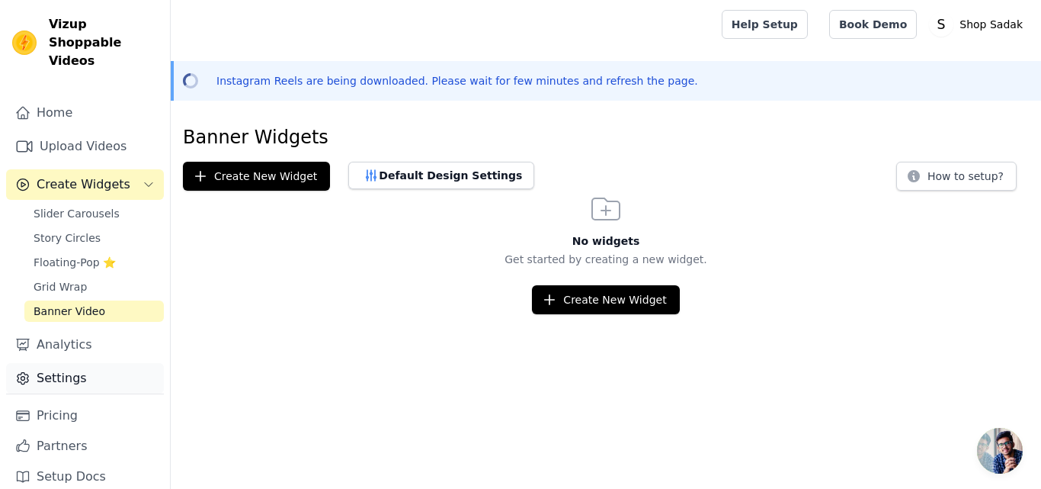
click at [73, 363] on link "Settings" at bounding box center [85, 378] width 158 height 30
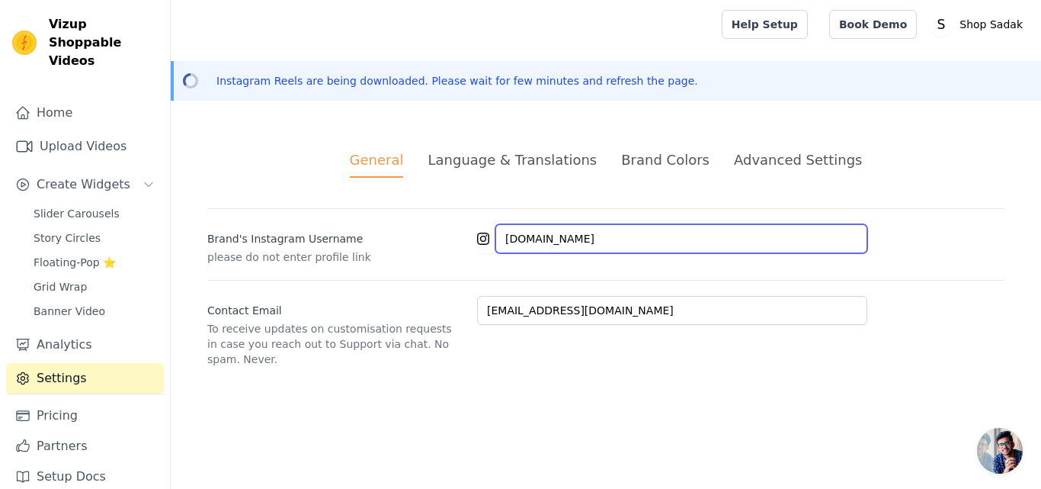
drag, startPoint x: 571, startPoint y: 238, endPoint x: 476, endPoint y: 235, distance: 94.6
click at [476, 235] on div "Brand's Instagram Username please do not enter profile link goods.guru" at bounding box center [605, 236] width 797 height 56
type input "\"
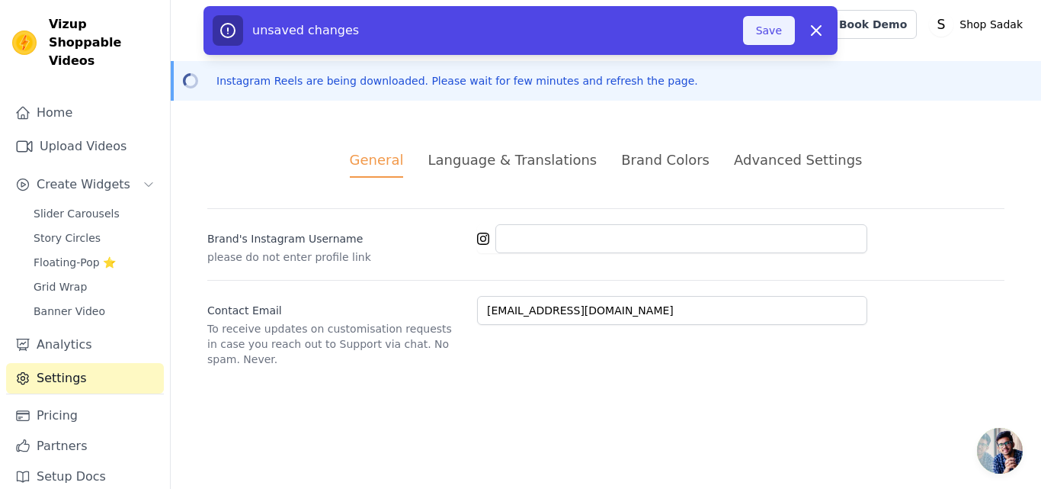
click at [771, 33] on button "Save" at bounding box center [769, 30] width 52 height 29
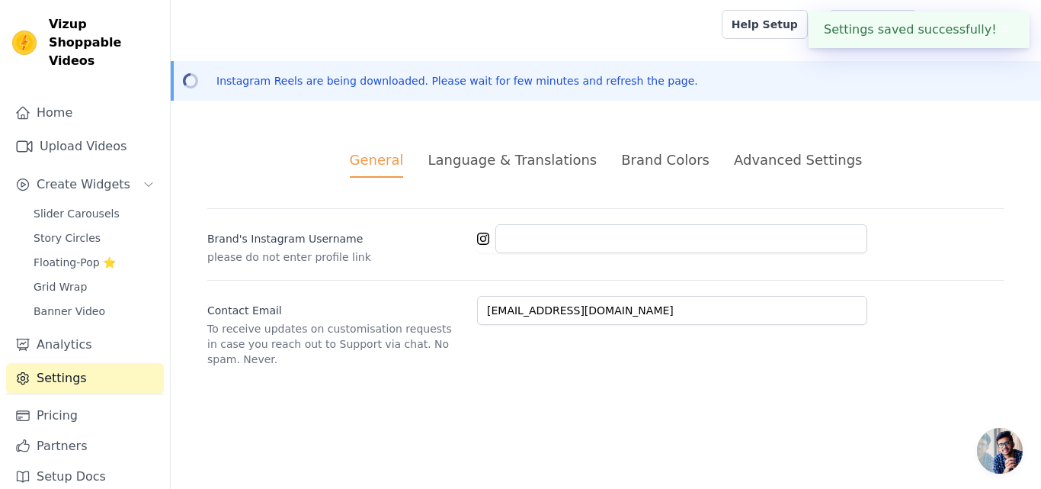
click at [508, 166] on div "Language & Translations" at bounding box center [512, 159] width 169 height 21
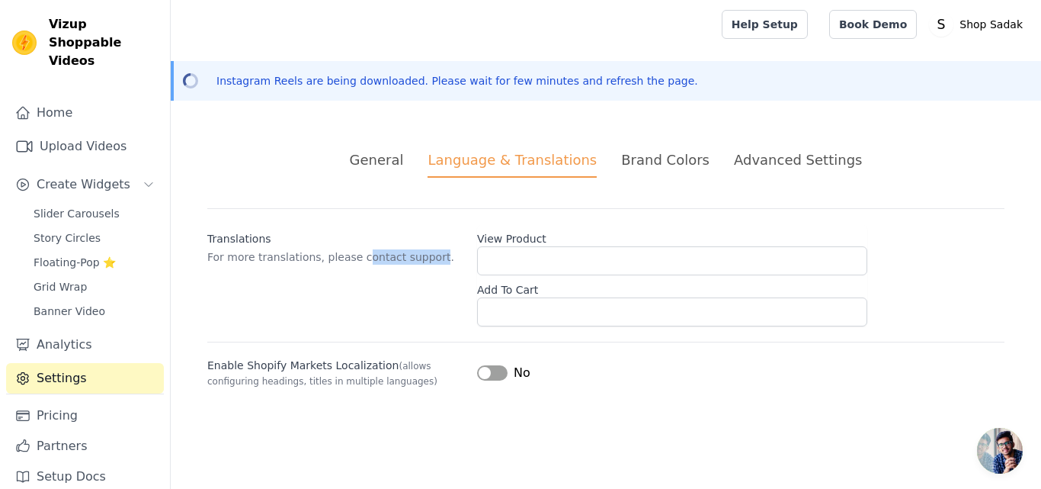
drag, startPoint x: 353, startPoint y: 251, endPoint x: 421, endPoint y: 255, distance: 68.0
click at [421, 255] on p "For more translations, please contact support." at bounding box center [336, 256] width 258 height 15
click at [421, 256] on p "For more translations, please contact support." at bounding box center [336, 256] width 258 height 15
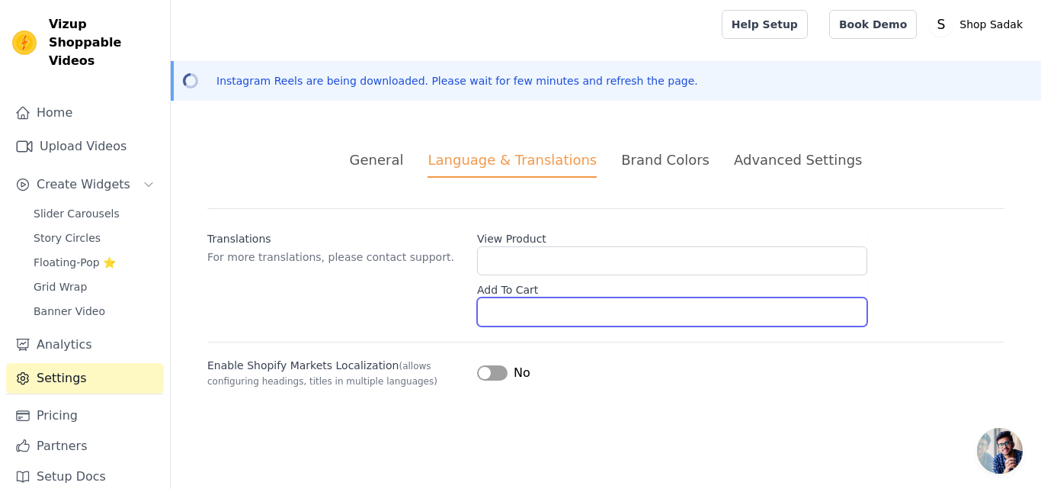
click at [541, 305] on input "Add To Cart" at bounding box center [672, 311] width 390 height 29
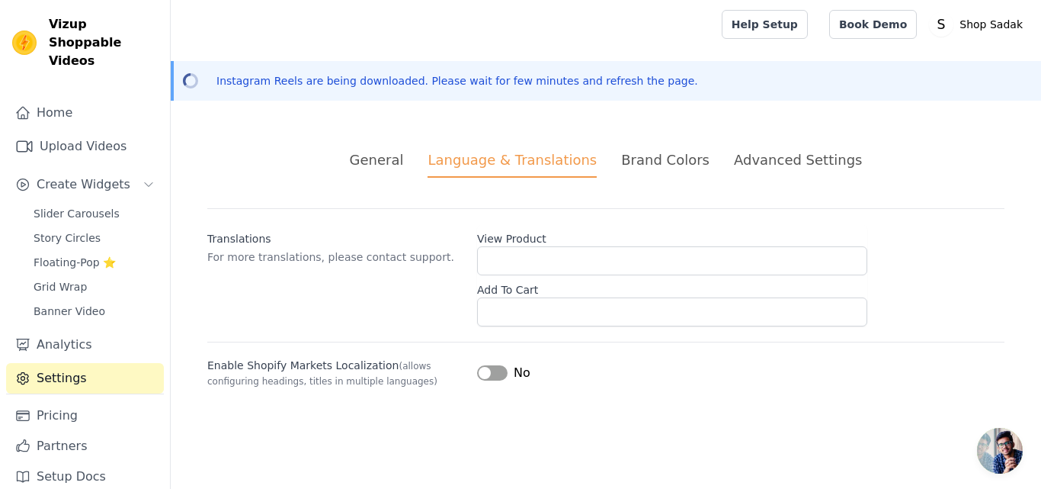
click at [383, 281] on div "Translations For more translations, please contact support. View Product Add To…" at bounding box center [605, 267] width 797 height 118
drag, startPoint x: 262, startPoint y: 364, endPoint x: 360, endPoint y: 370, distance: 97.8
click at [360, 370] on label "Enable Shopify Markets Localization (allows configuring headings, titles in mul…" at bounding box center [336, 372] width 258 height 30
click at [401, 369] on span "(allows configuring headings, titles in multiple languages)" at bounding box center [322, 373] width 230 height 26
click at [665, 161] on div "Brand Colors" at bounding box center [665, 159] width 88 height 21
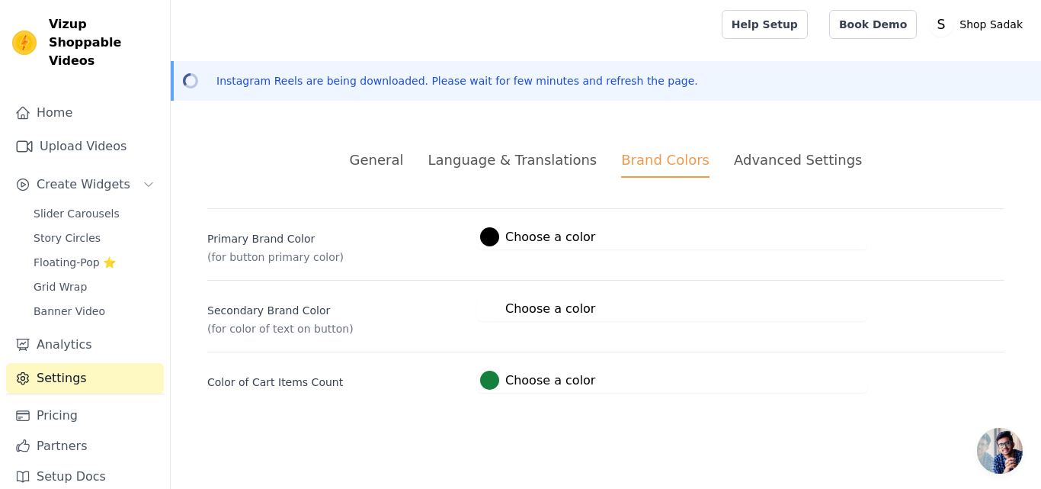
click at [776, 159] on div "Advanced Settings" at bounding box center [798, 159] width 128 height 21
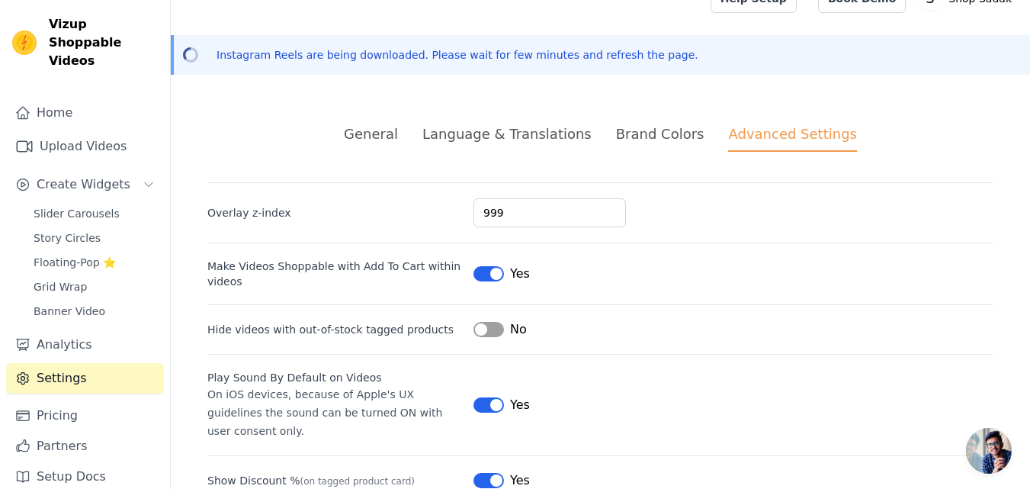
scroll to position [76, 0]
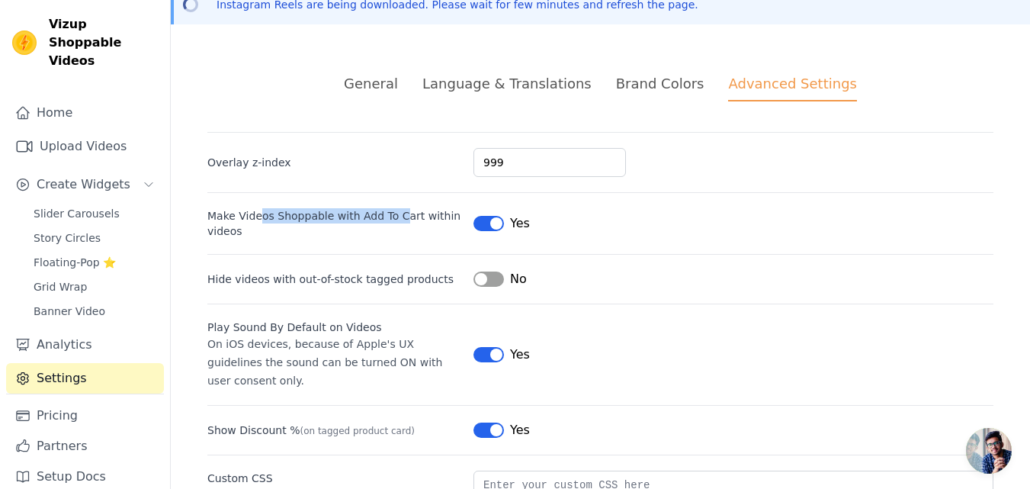
drag, startPoint x: 258, startPoint y: 219, endPoint x: 394, endPoint y: 219, distance: 135.7
click at [394, 219] on label "Make Videos Shoppable with Add To Cart within videos" at bounding box center [334, 223] width 254 height 30
click at [395, 219] on label "Make Videos Shoppable with Add To Cart within videos" at bounding box center [334, 223] width 254 height 30
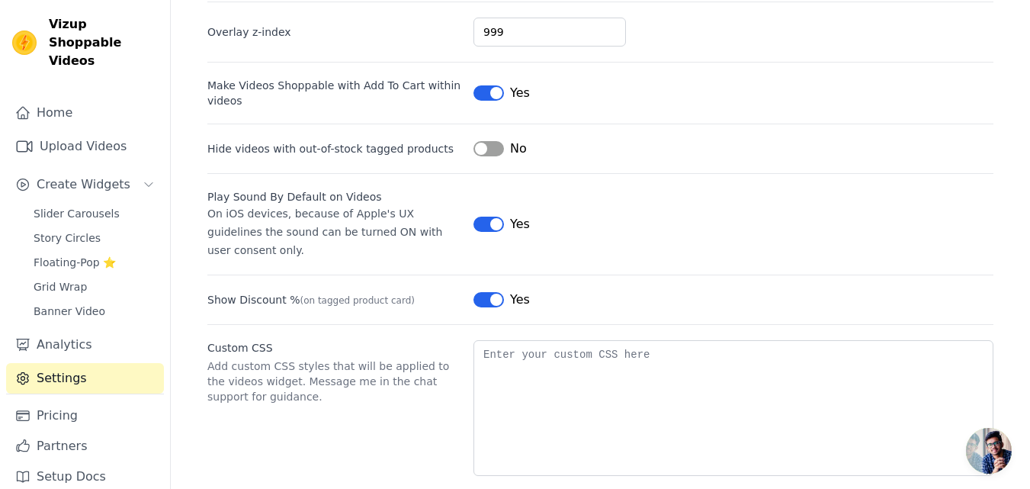
scroll to position [212, 0]
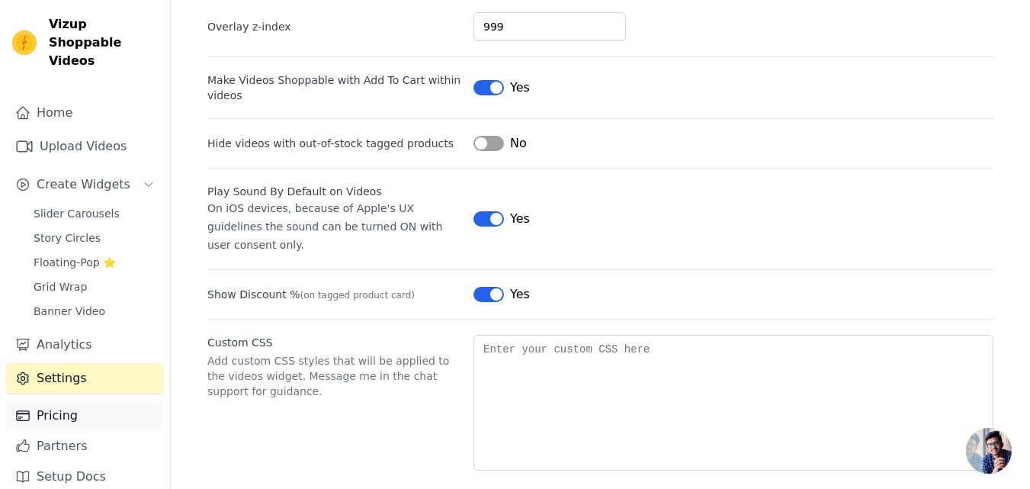
click at [66, 400] on link "Pricing" at bounding box center [85, 415] width 158 height 30
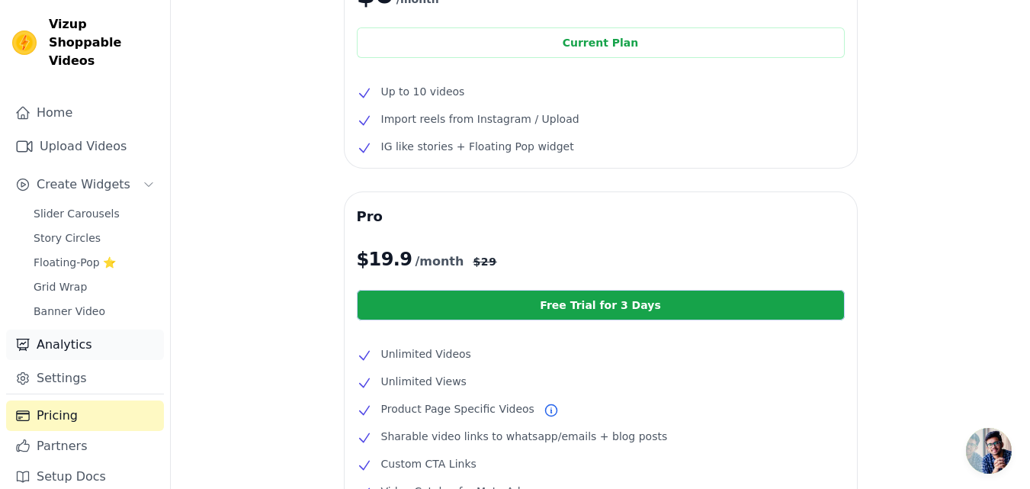
scroll to position [207, 0]
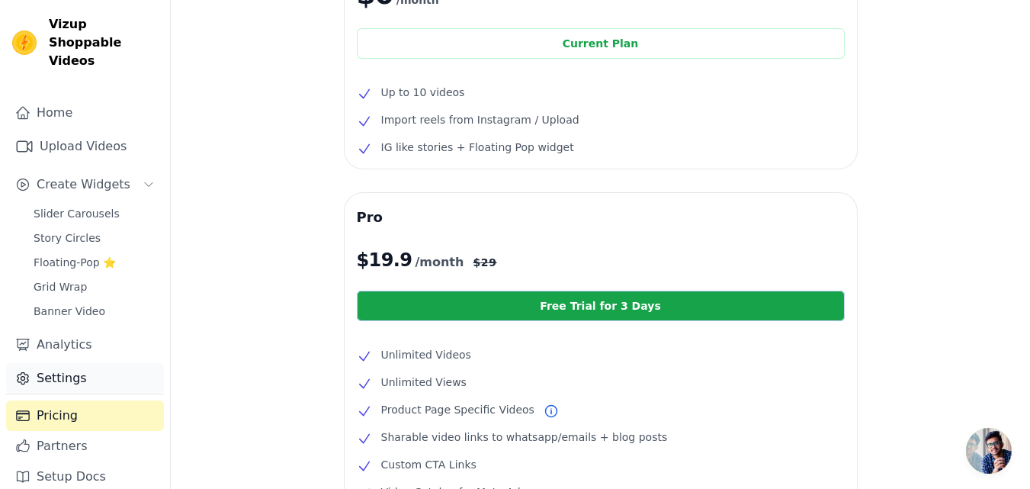
click at [69, 366] on link "Settings" at bounding box center [85, 378] width 158 height 30
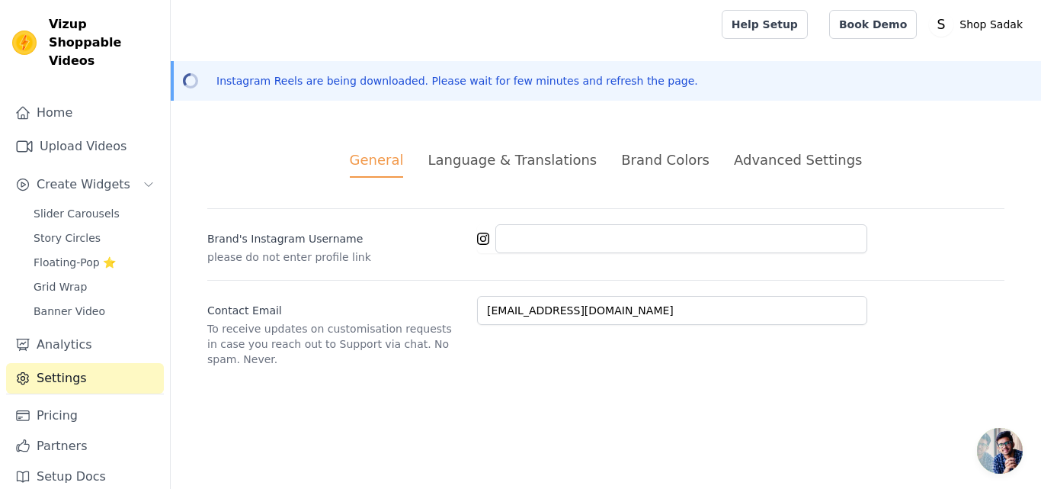
click at [734, 160] on div "Advanced Settings" at bounding box center [798, 159] width 128 height 21
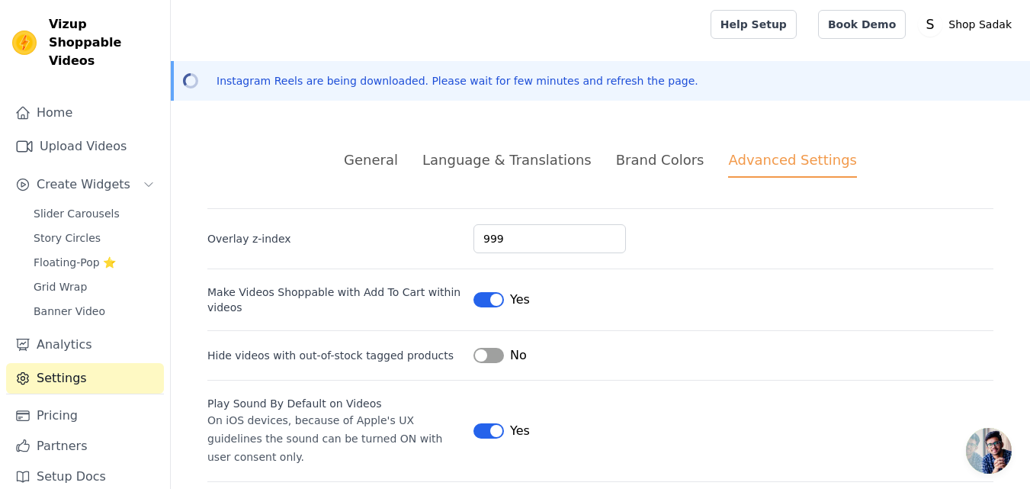
click at [647, 162] on div "Brand Colors" at bounding box center [660, 159] width 88 height 21
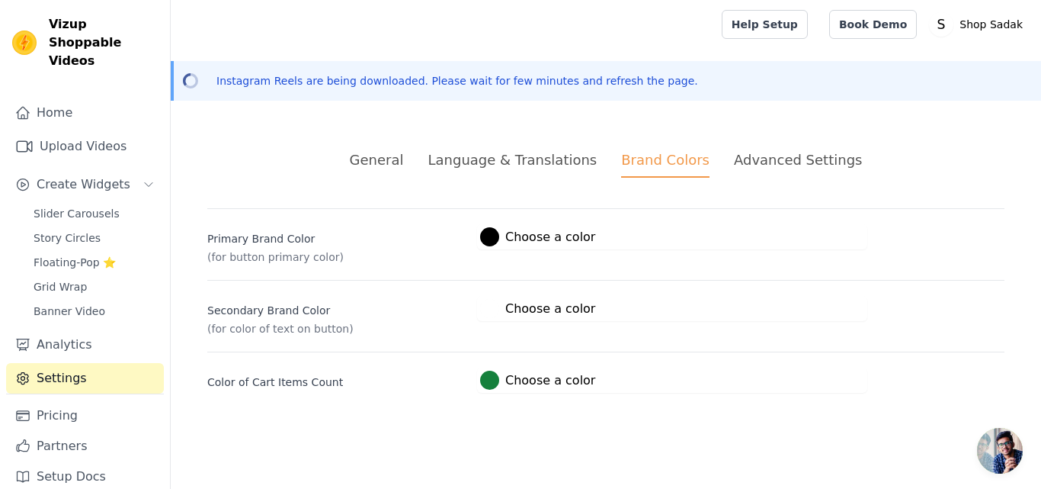
click at [568, 151] on div "Language & Translations" at bounding box center [512, 159] width 169 height 21
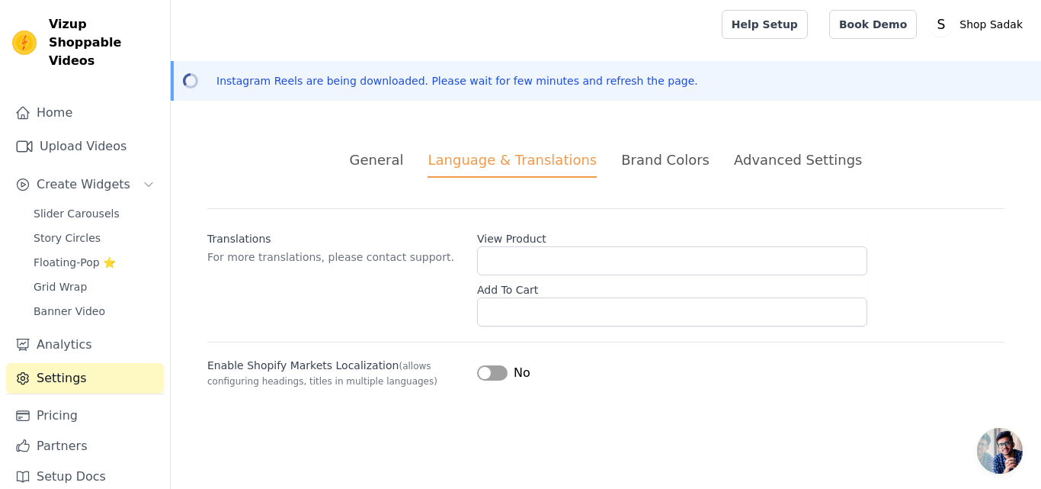
click at [420, 146] on div "General Language & Translations Brand Colors Advanced Settings unsaved changes …" at bounding box center [606, 269] width 870 height 312
click at [404, 155] on div "General" at bounding box center [377, 159] width 54 height 21
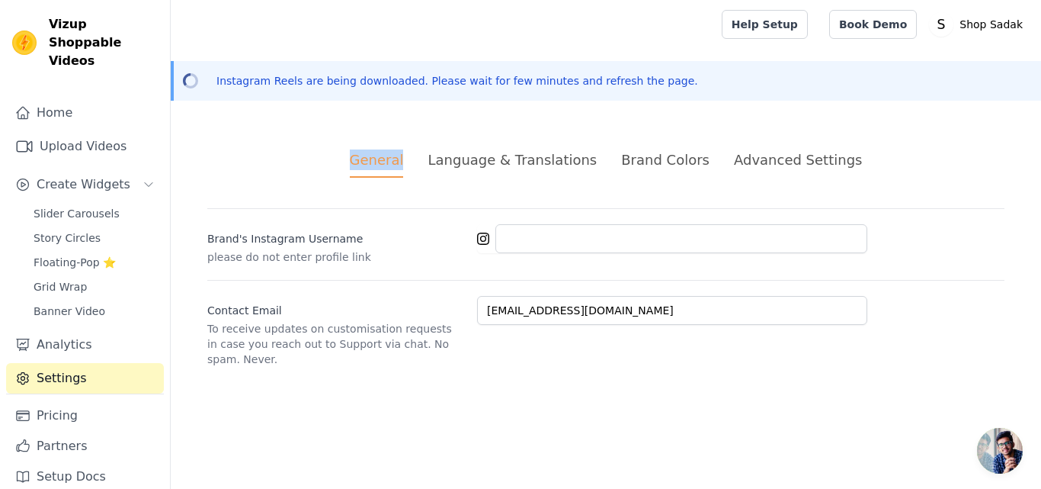
click at [404, 155] on div "General" at bounding box center [377, 163] width 54 height 28
click at [404, 162] on div "General" at bounding box center [377, 163] width 54 height 28
